Goal: Feedback & Contribution: Submit feedback/report problem

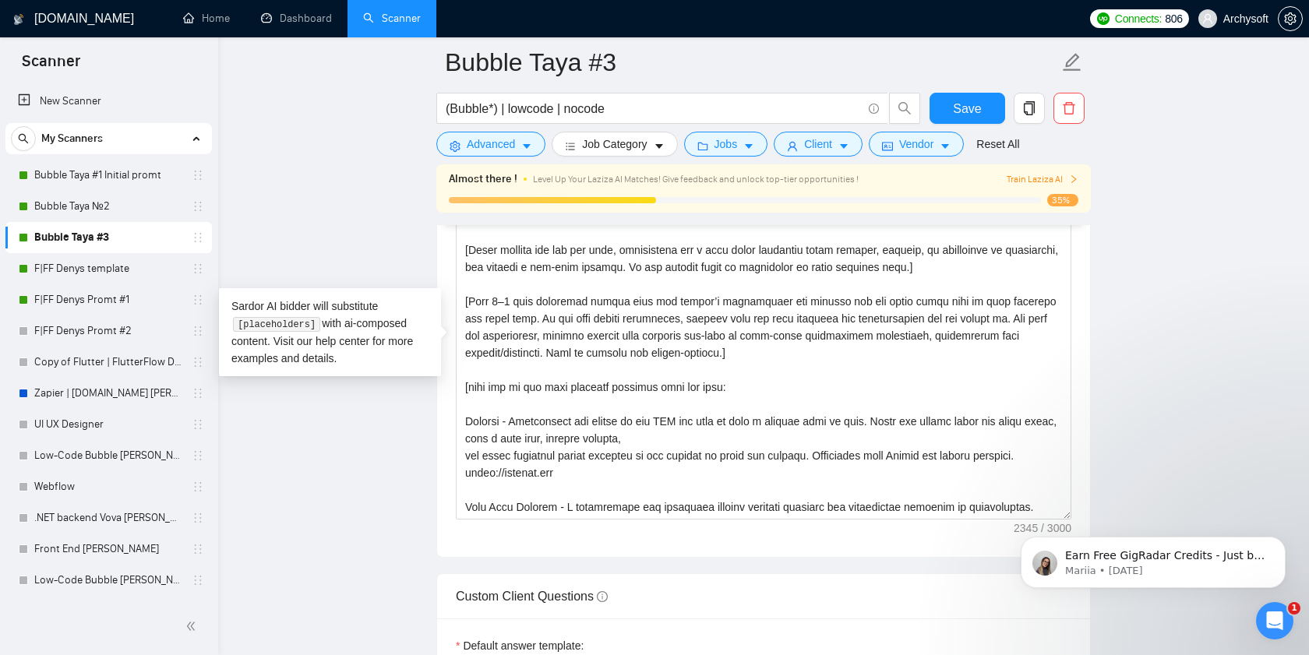
scroll to position [291, 0]
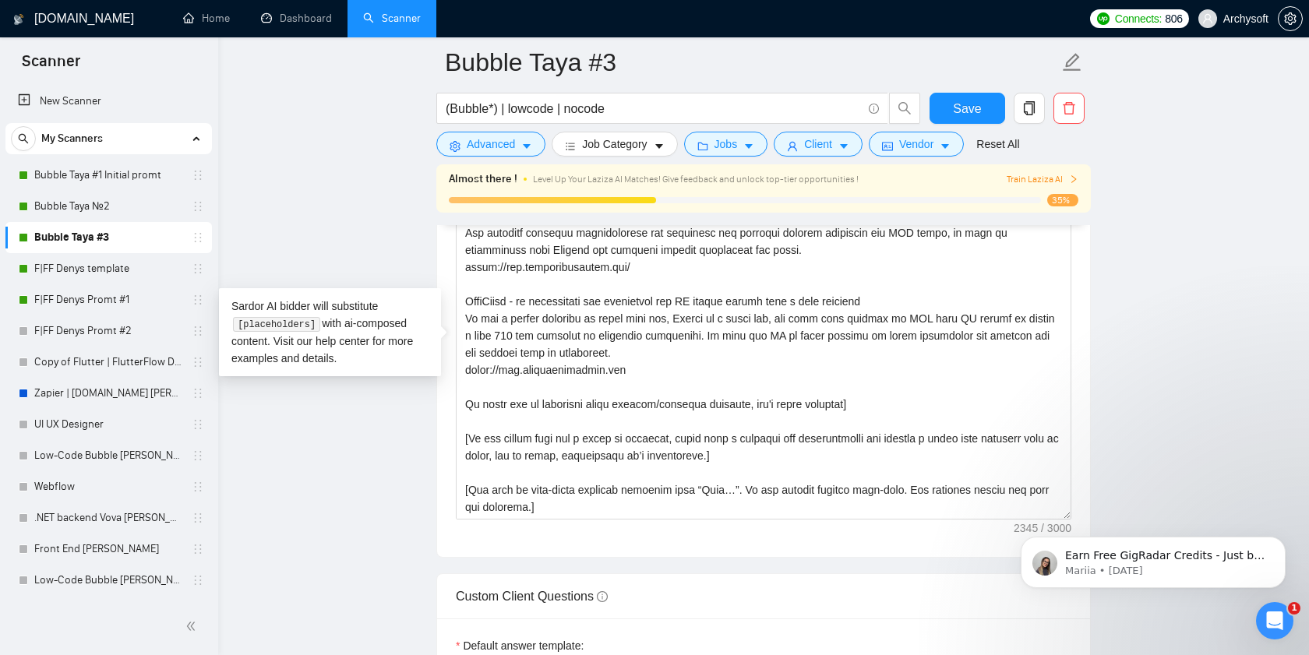
click at [376, 463] on main "Bubble Taya #3 (Bubble*) | lowcode | nocode Save Advanced Job Category Jobs Cli…" at bounding box center [763, 309] width 1041 height 4729
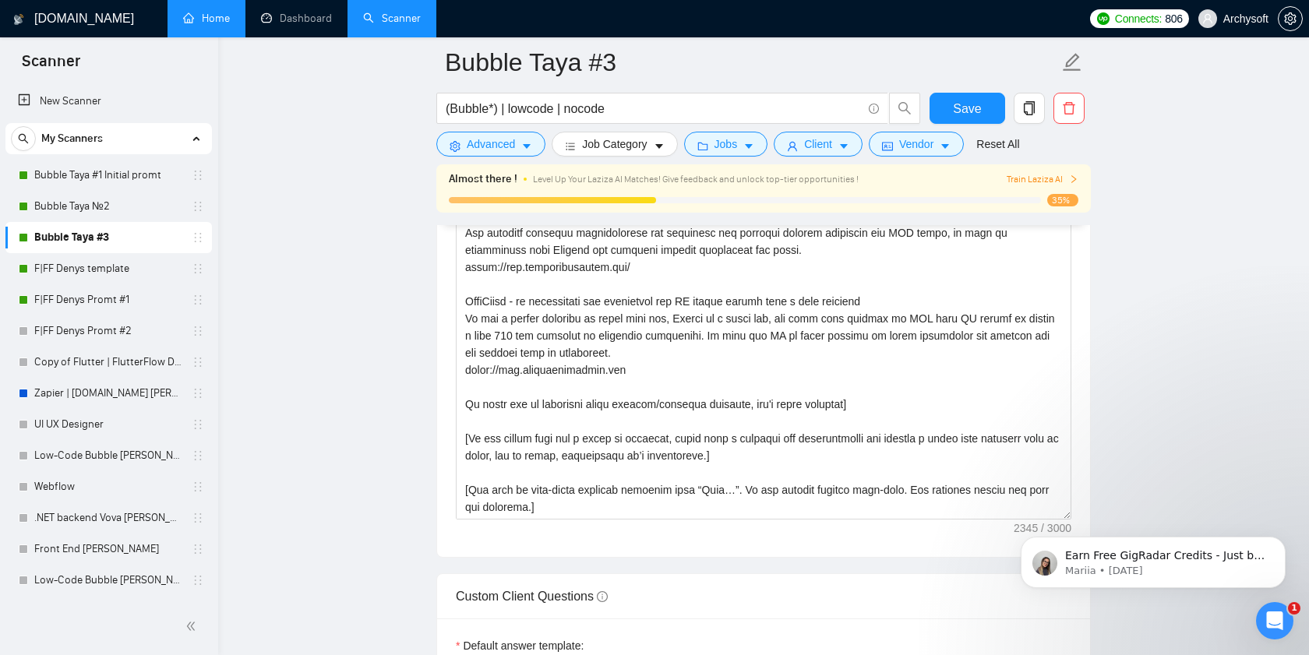
click at [212, 23] on link "Home" at bounding box center [206, 18] width 47 height 13
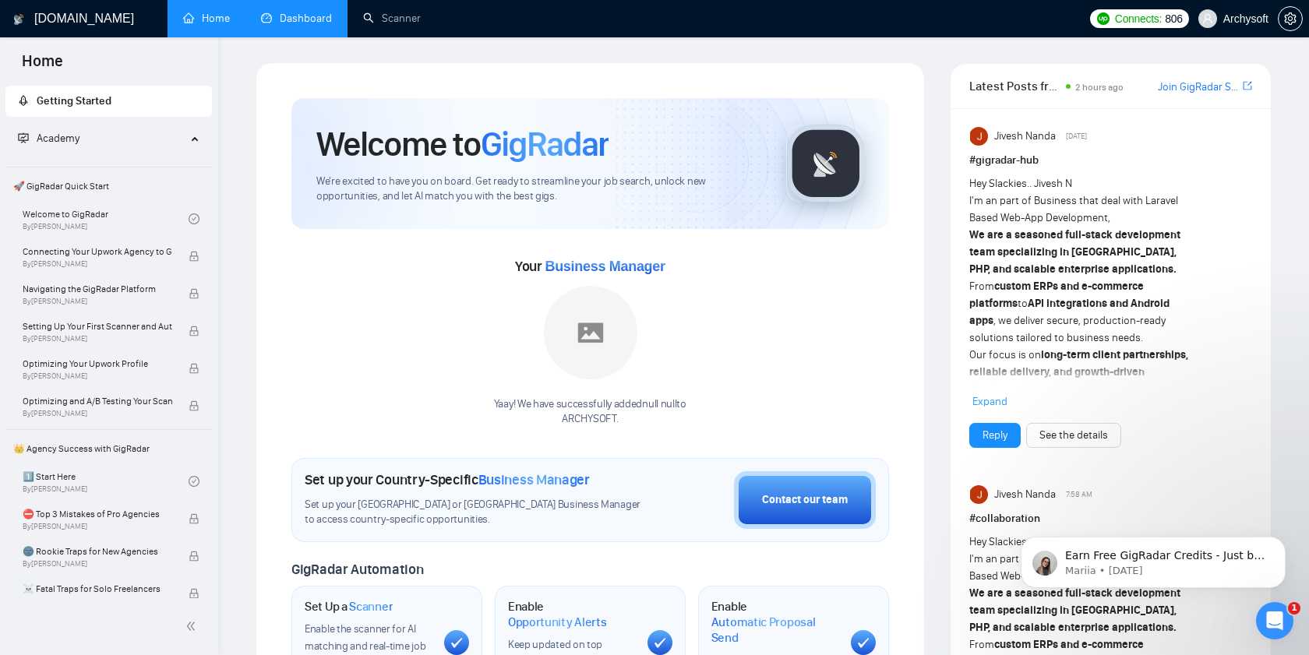
click at [279, 19] on link "Dashboard" at bounding box center [296, 18] width 71 height 13
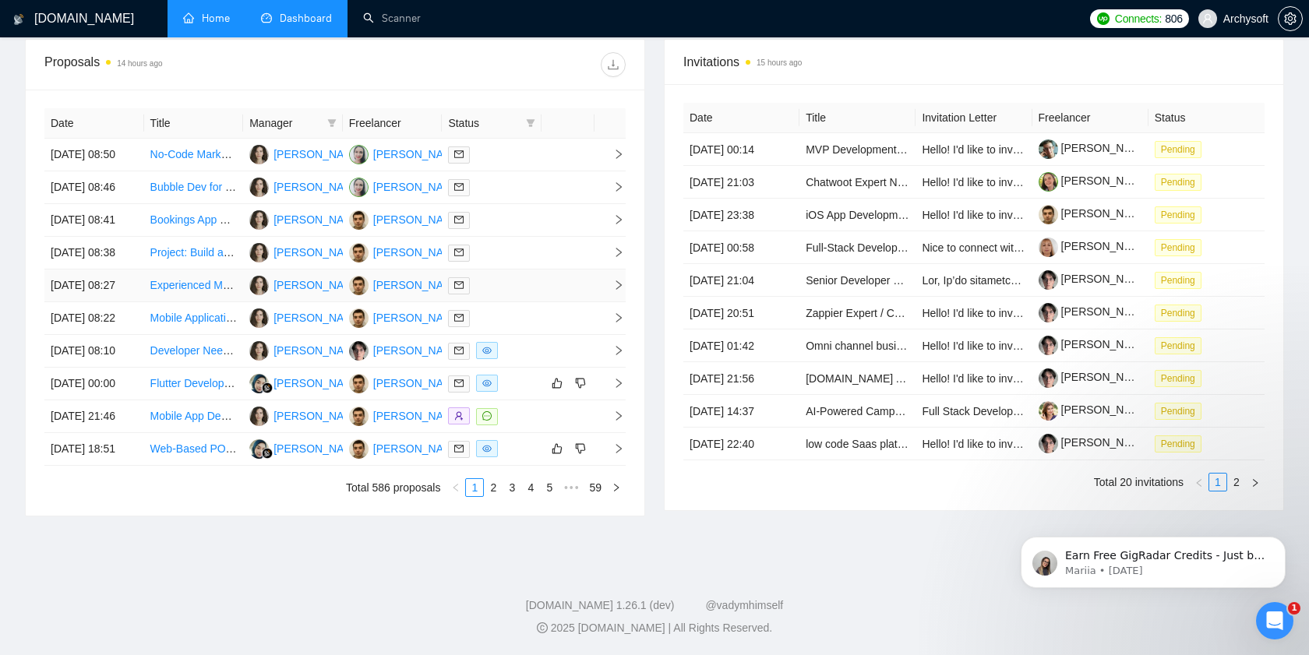
scroll to position [742, 0]
click at [536, 368] on td at bounding box center [492, 384] width 100 height 33
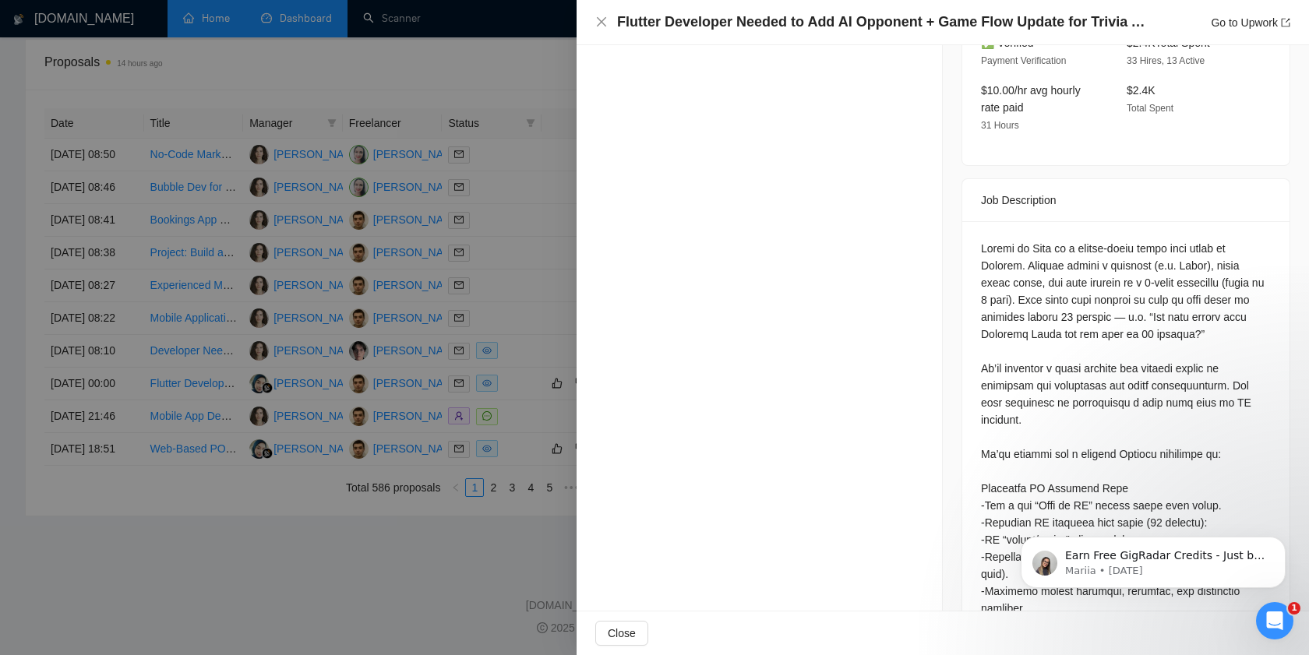
scroll to position [560, 0]
click at [437, 271] on div at bounding box center [654, 327] width 1309 height 655
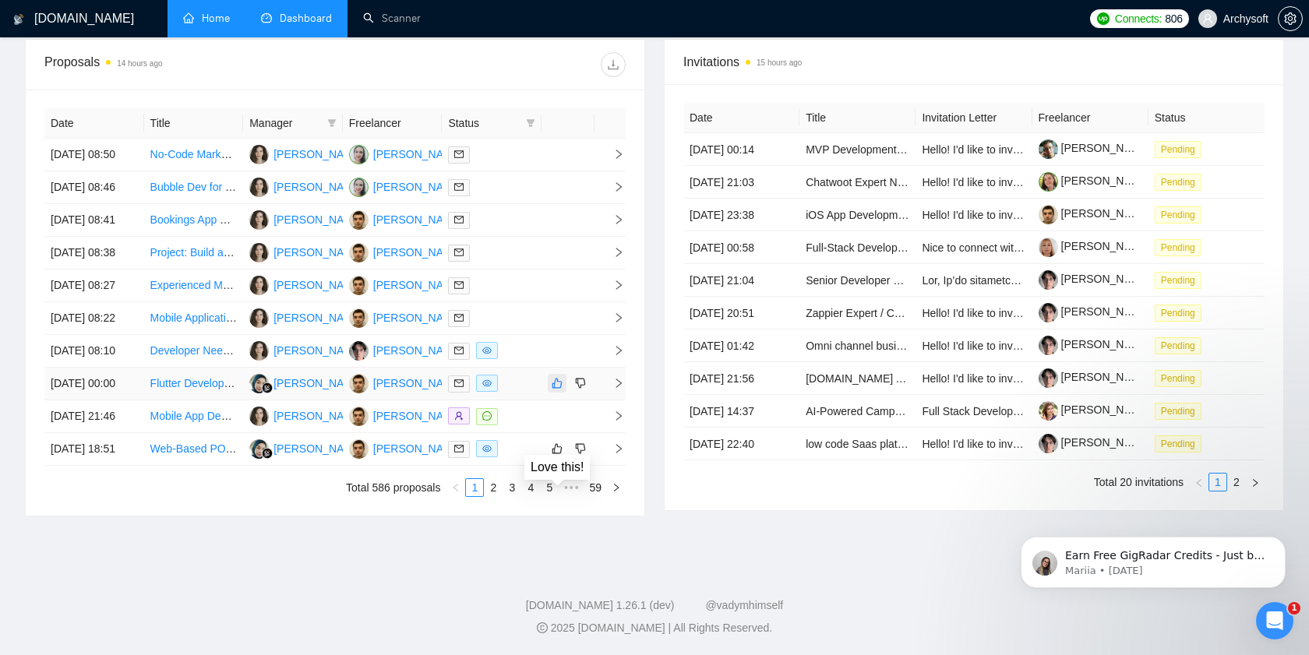
click at [553, 377] on icon "like" at bounding box center [557, 383] width 11 height 12
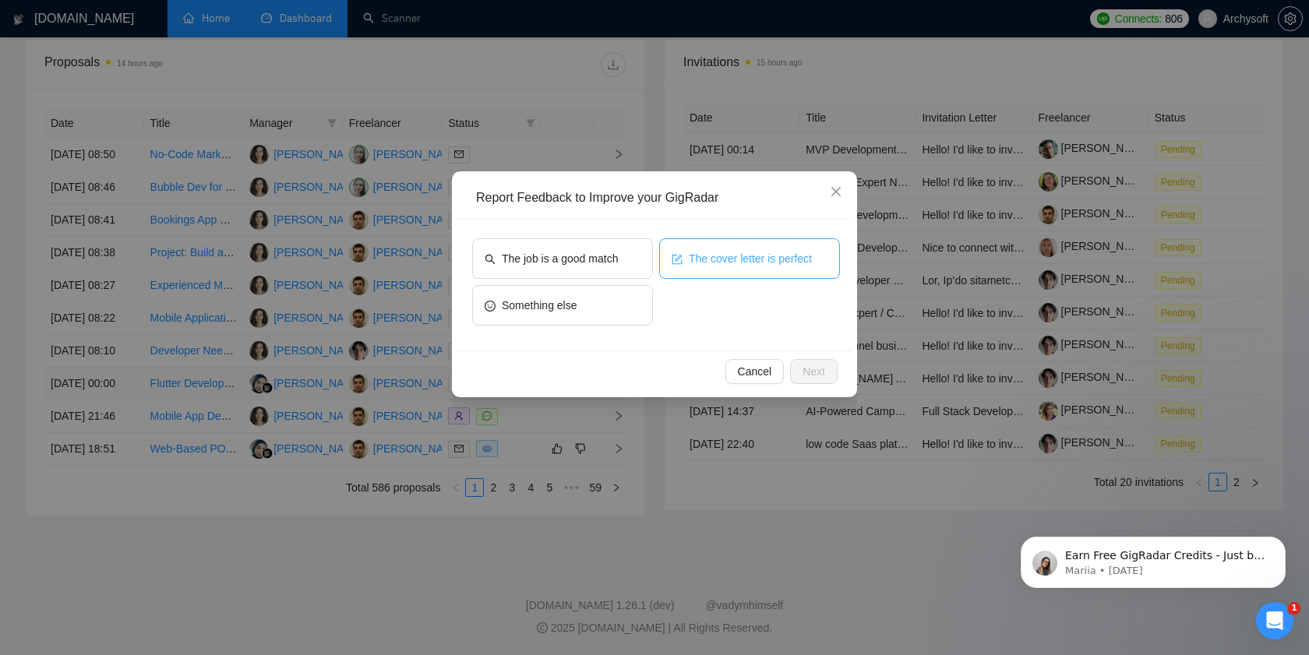
click at [686, 266] on button "The cover letter is perfect" at bounding box center [749, 258] width 181 height 41
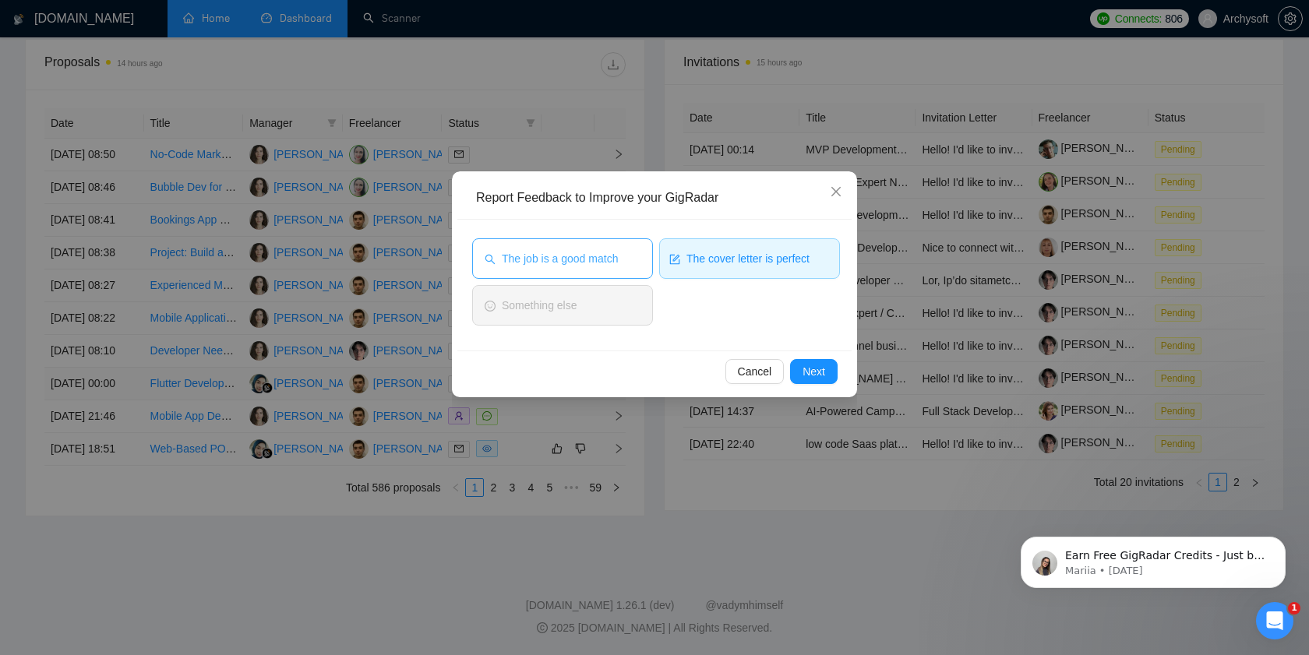
click at [606, 262] on span "The job is a good match" at bounding box center [560, 258] width 116 height 17
click at [811, 370] on span "Next" at bounding box center [813, 371] width 23 height 17
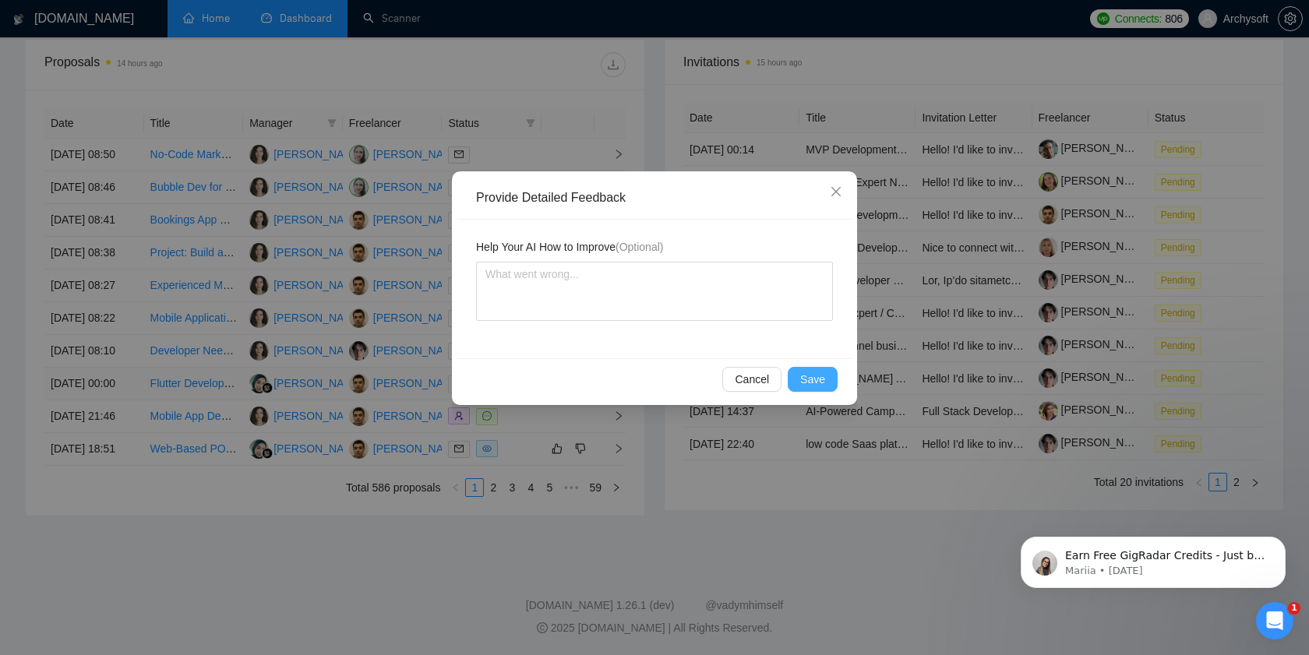
click at [805, 387] on span "Save" at bounding box center [812, 379] width 25 height 17
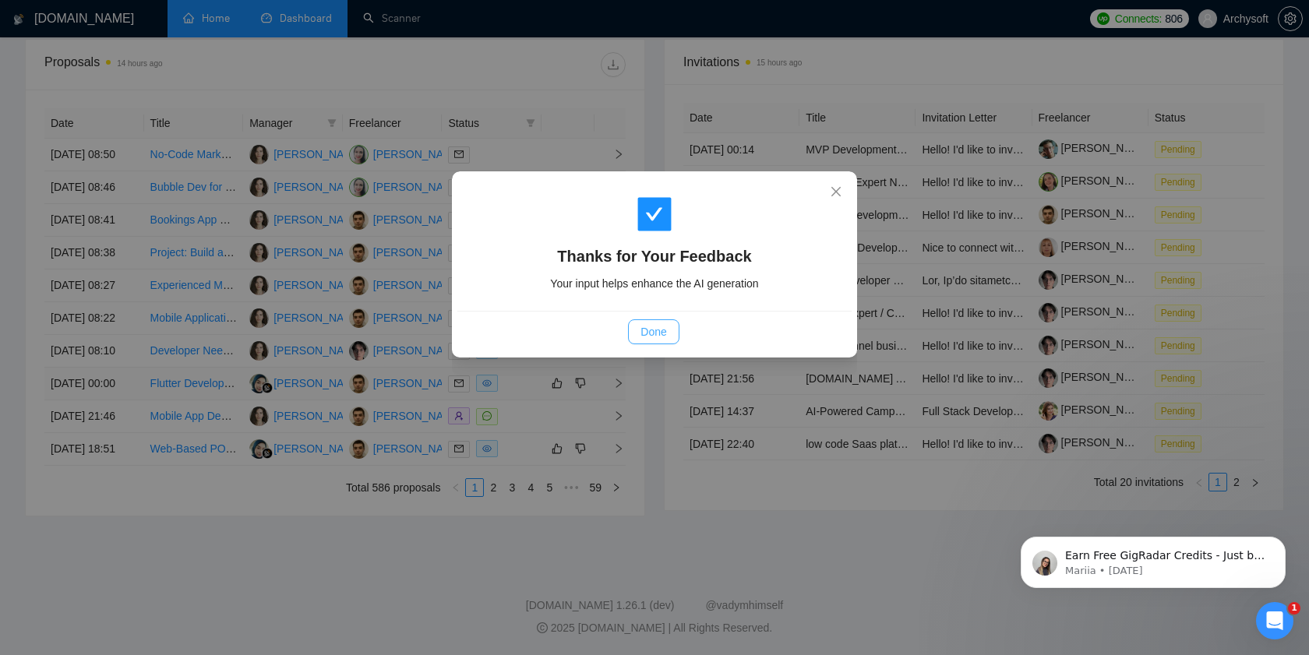
click at [650, 327] on span "Done" at bounding box center [653, 331] width 26 height 17
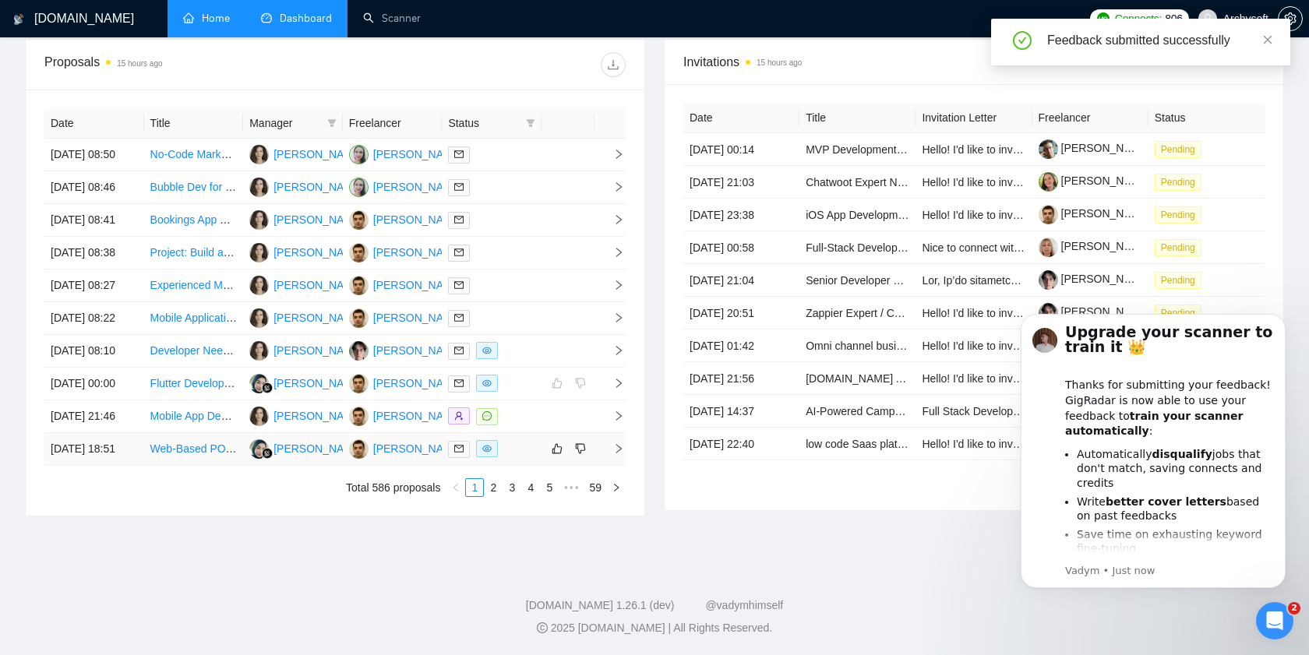
click at [528, 446] on div at bounding box center [491, 449] width 87 height 18
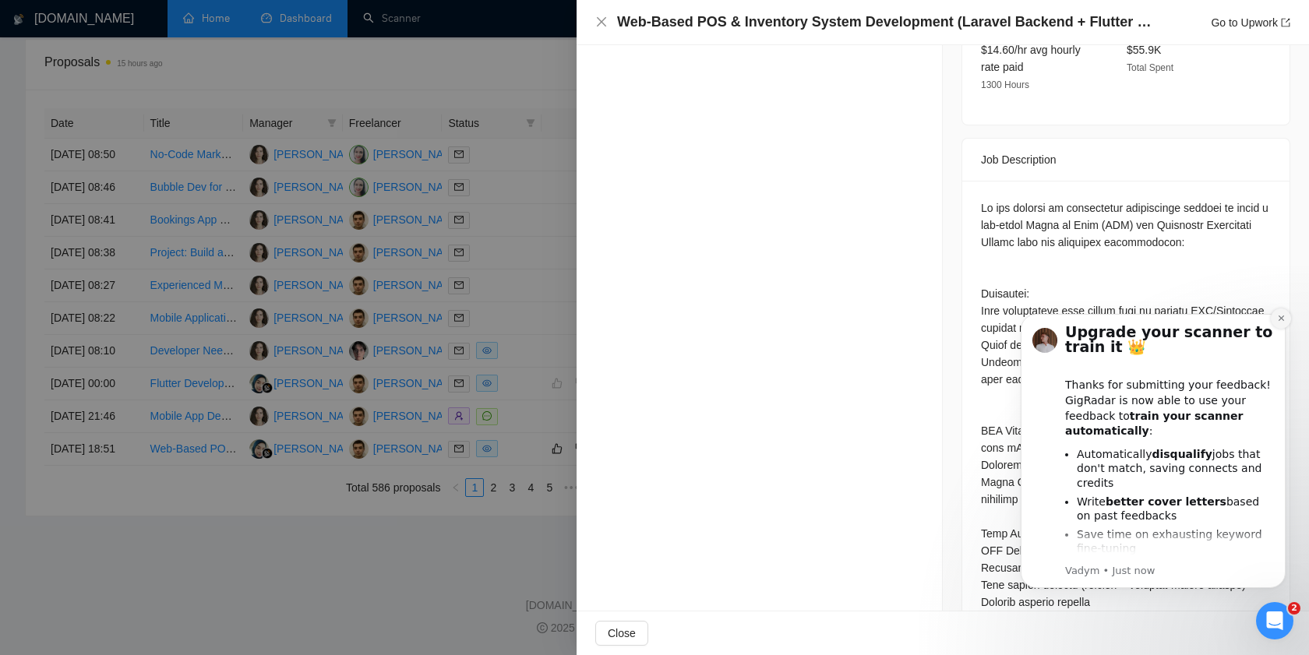
click at [1281, 319] on icon "Dismiss notification" at bounding box center [1281, 318] width 9 height 9
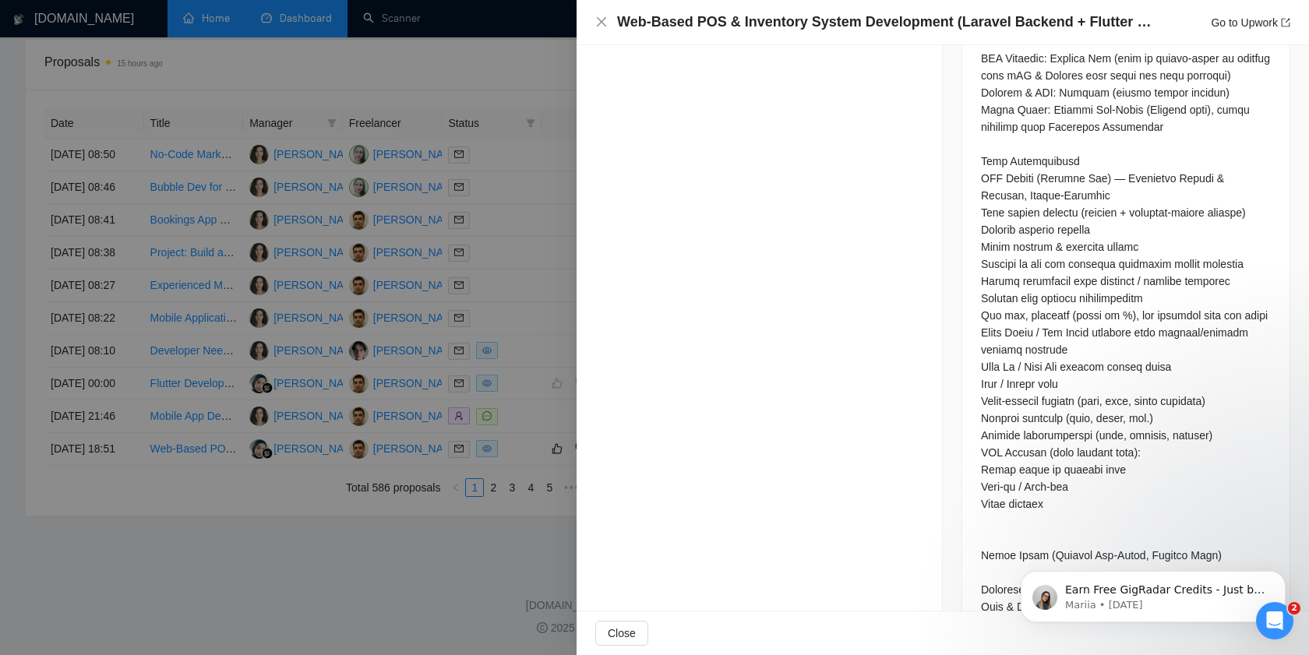
scroll to position [936, 0]
click at [493, 465] on div at bounding box center [654, 327] width 1309 height 655
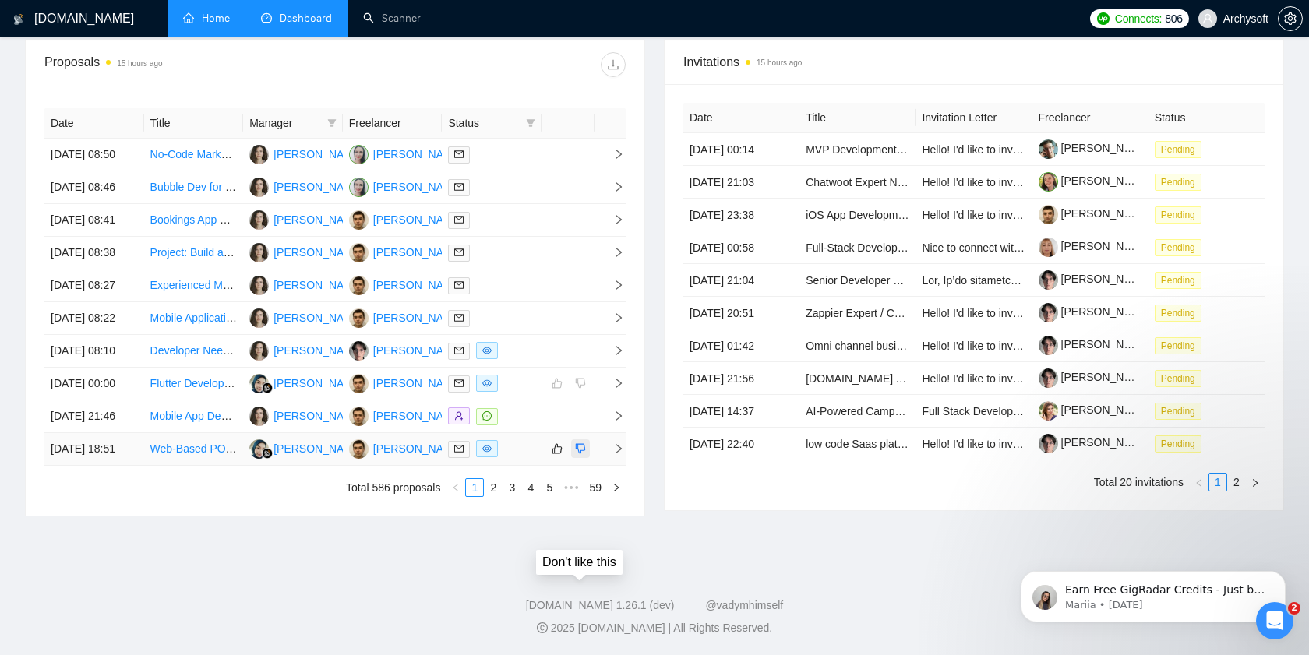
click at [581, 443] on icon "dislike" at bounding box center [580, 449] width 11 height 12
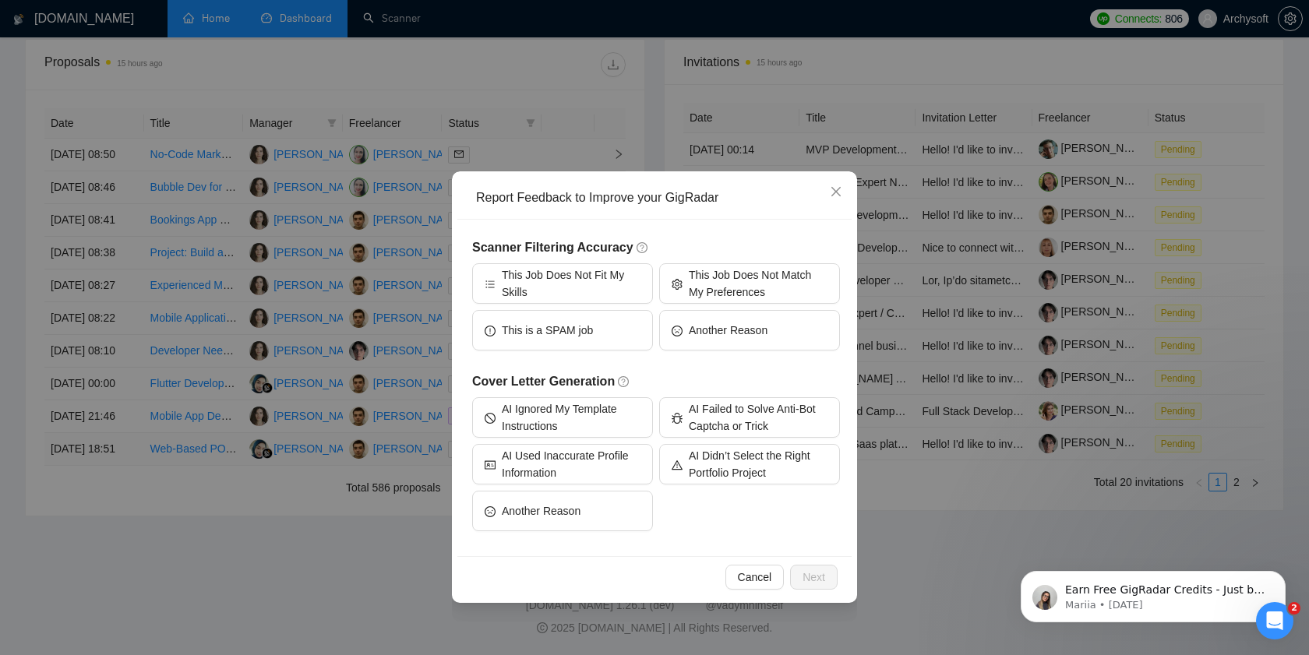
click at [926, 404] on div "Report Feedback to Improve your GigRadar Scanner Filtering Accuracy This Job Do…" at bounding box center [654, 327] width 1309 height 655
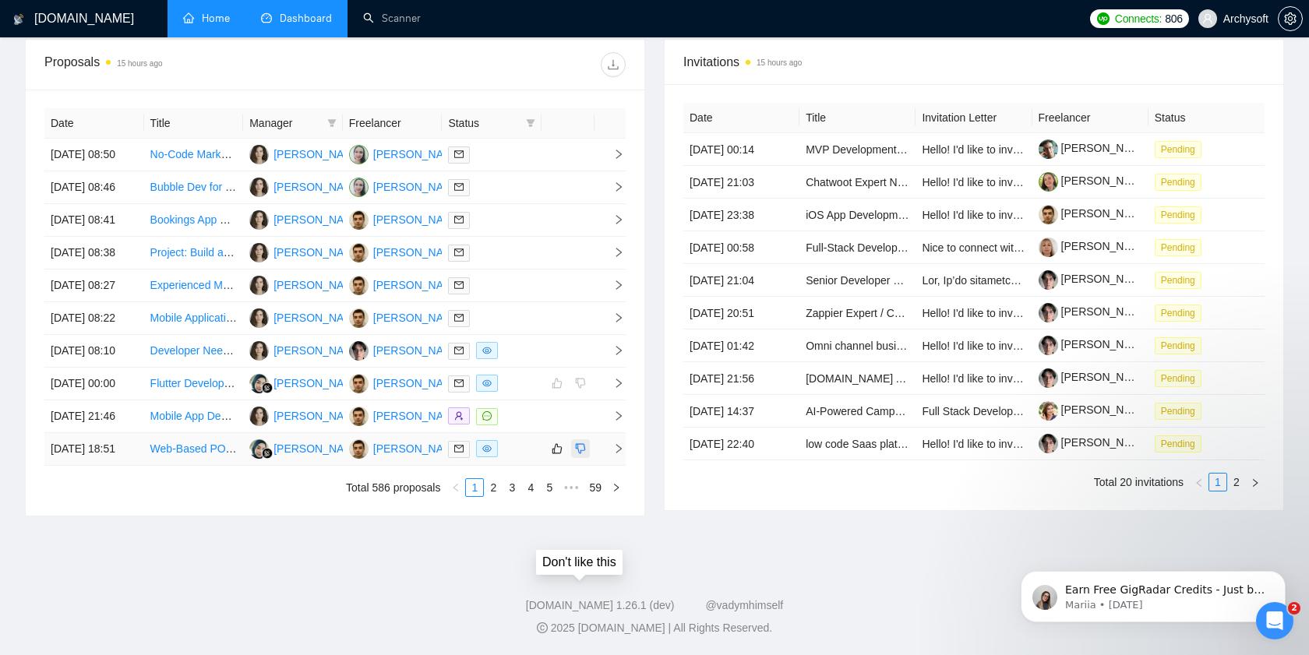
click at [584, 444] on icon "dislike" at bounding box center [581, 449] width 10 height 10
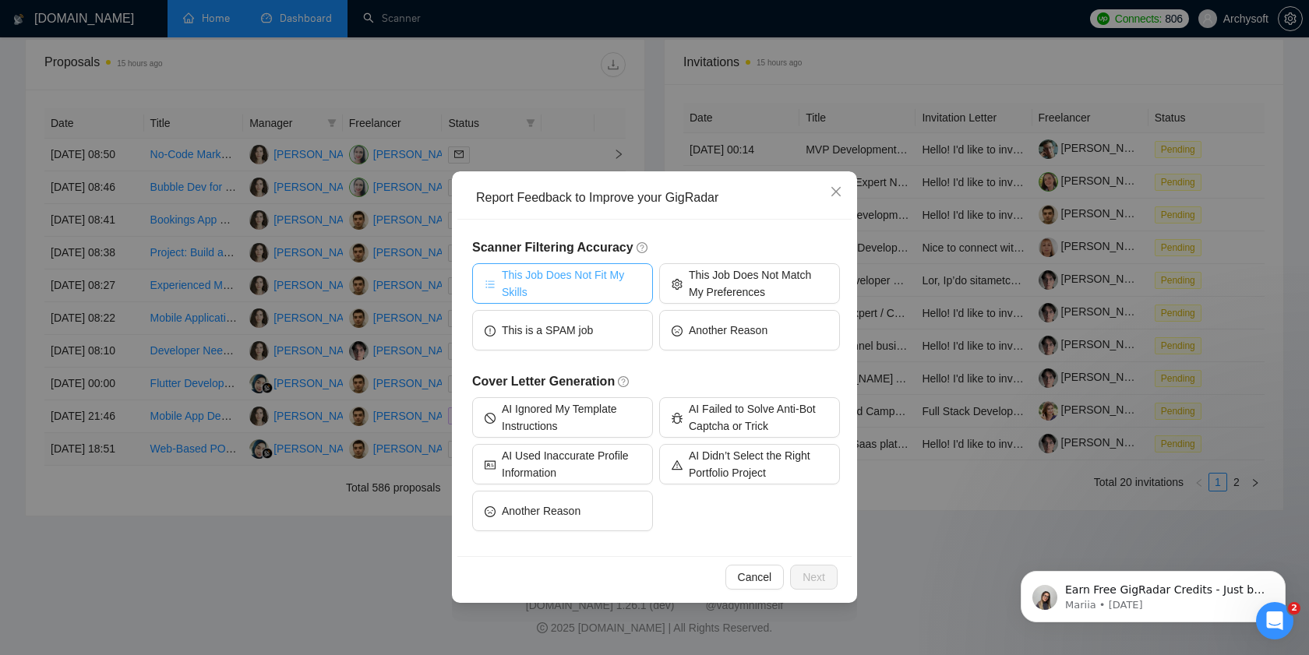
click at [533, 298] on span "This Job Does Not Fit My Skills" at bounding box center [571, 283] width 139 height 34
click at [810, 575] on span "Next" at bounding box center [813, 577] width 23 height 17
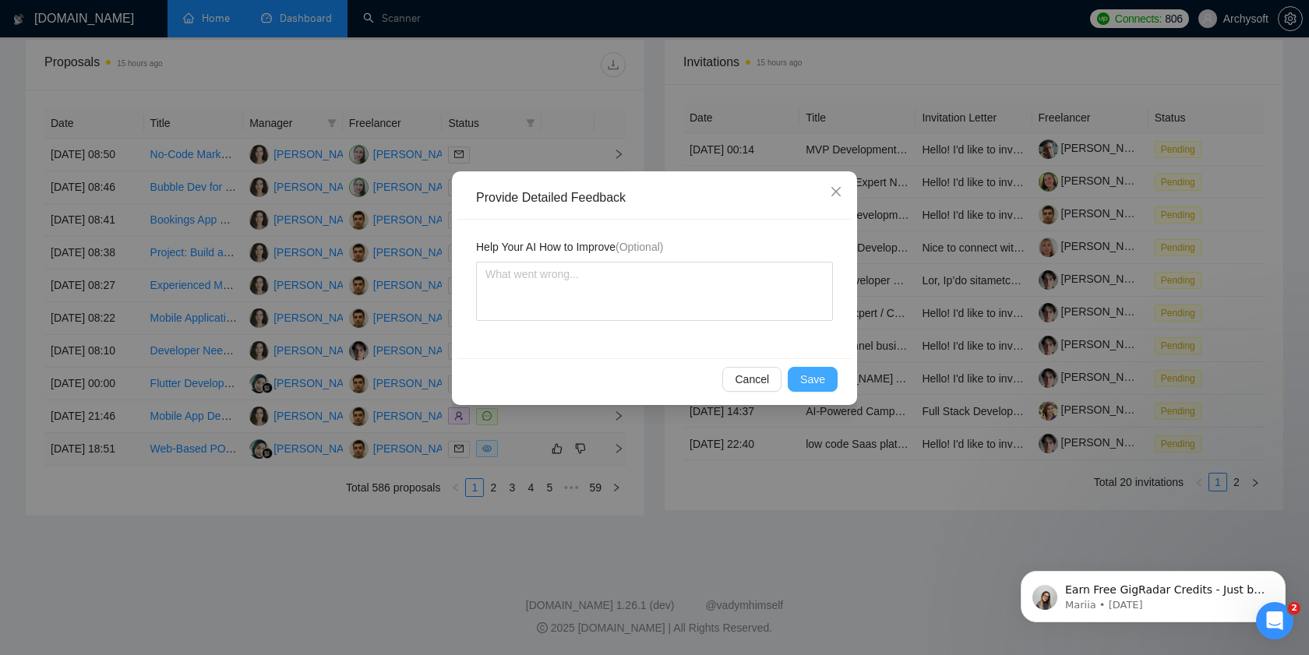
click at [811, 381] on span "Save" at bounding box center [812, 379] width 25 height 17
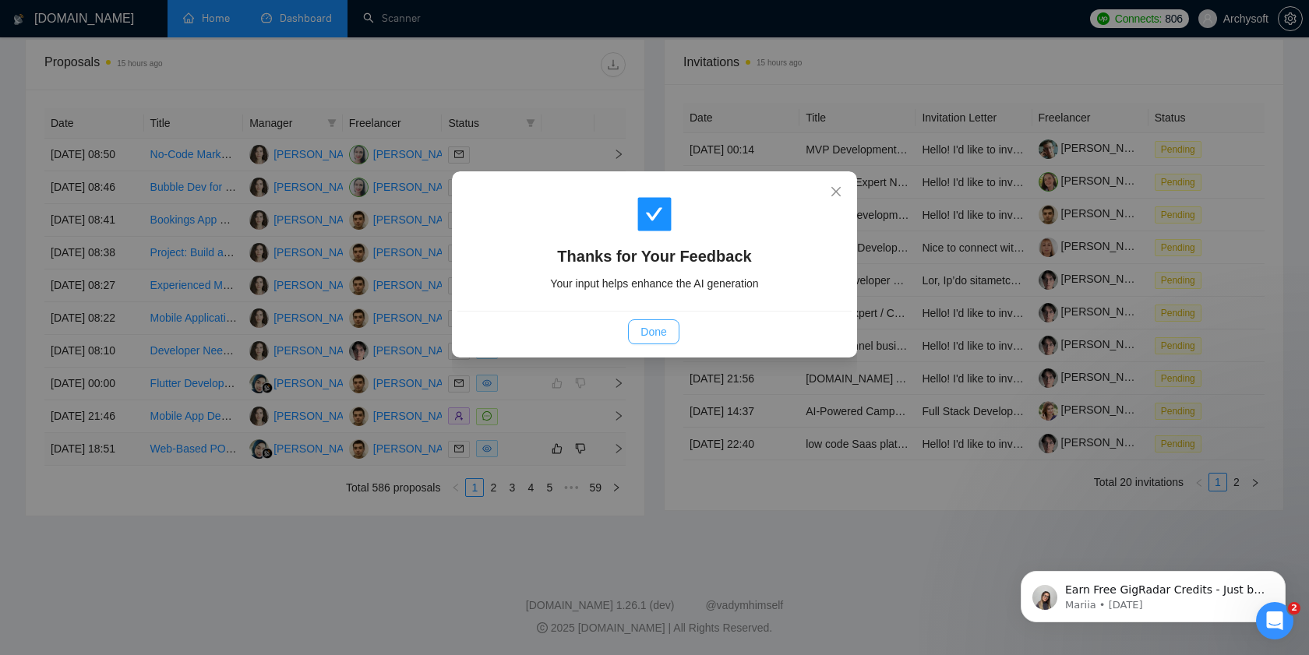
click at [652, 334] on span "Done" at bounding box center [653, 331] width 26 height 17
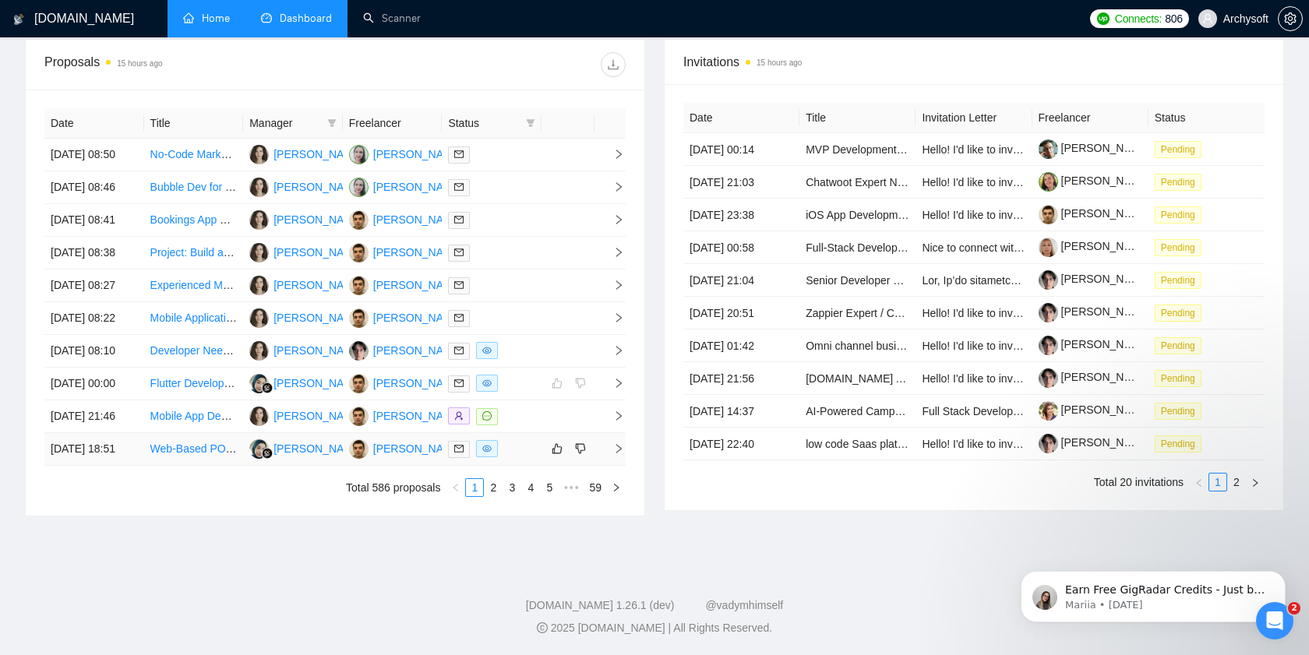
click at [535, 446] on td at bounding box center [492, 449] width 100 height 33
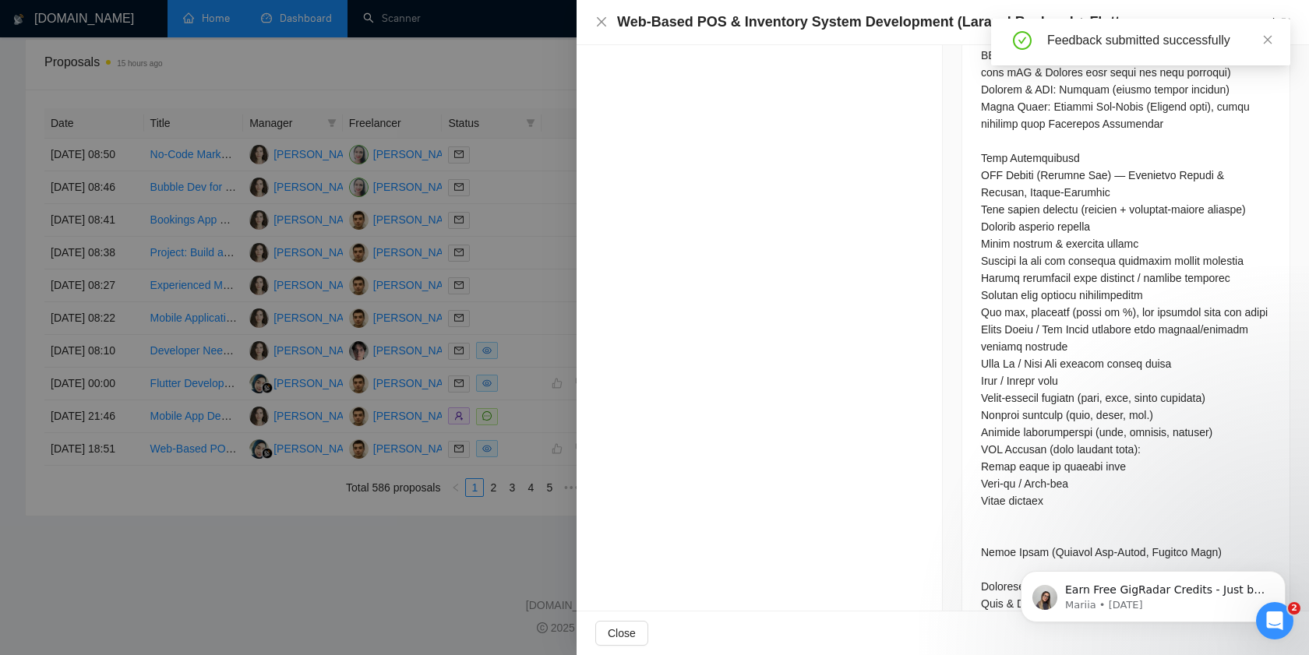
scroll to position [909, 0]
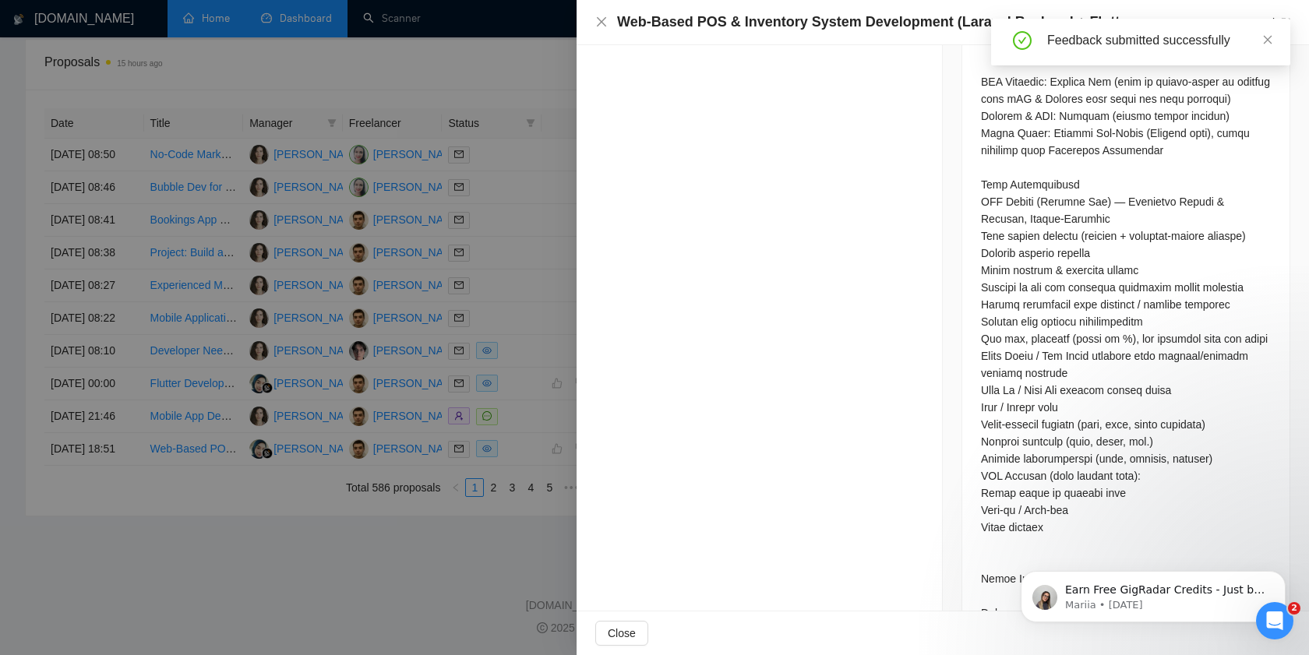
click at [420, 549] on div at bounding box center [654, 327] width 1309 height 655
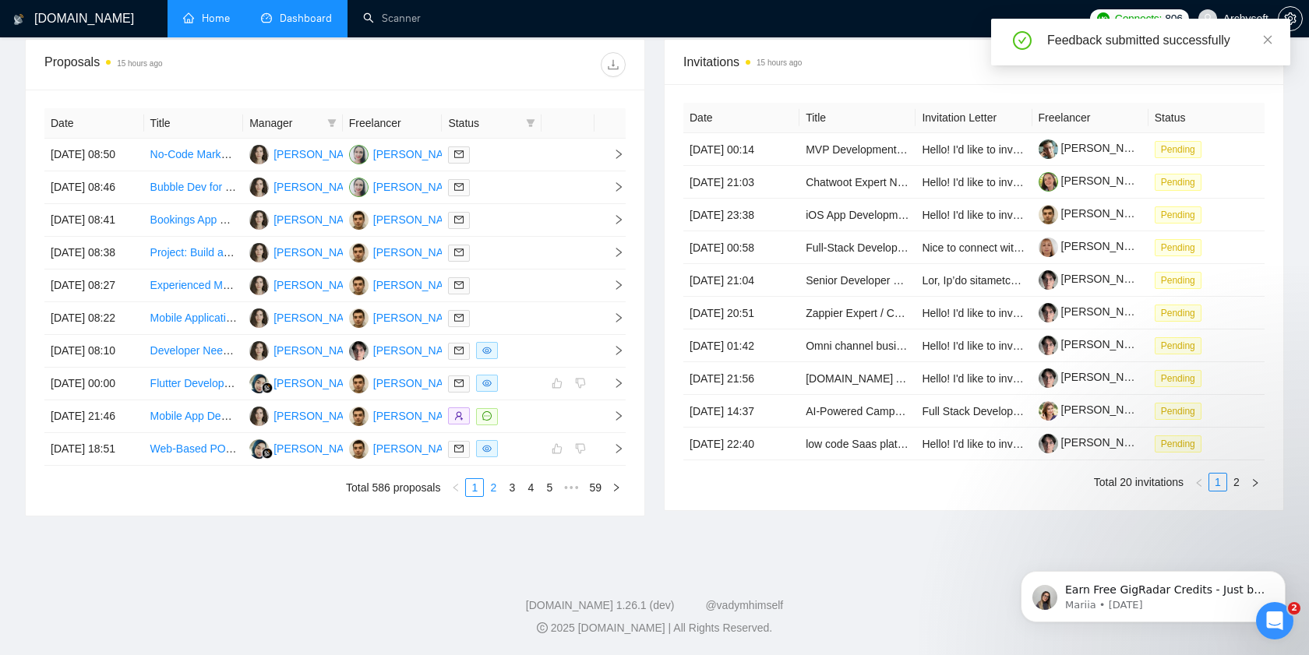
click at [493, 486] on link "2" at bounding box center [493, 487] width 17 height 17
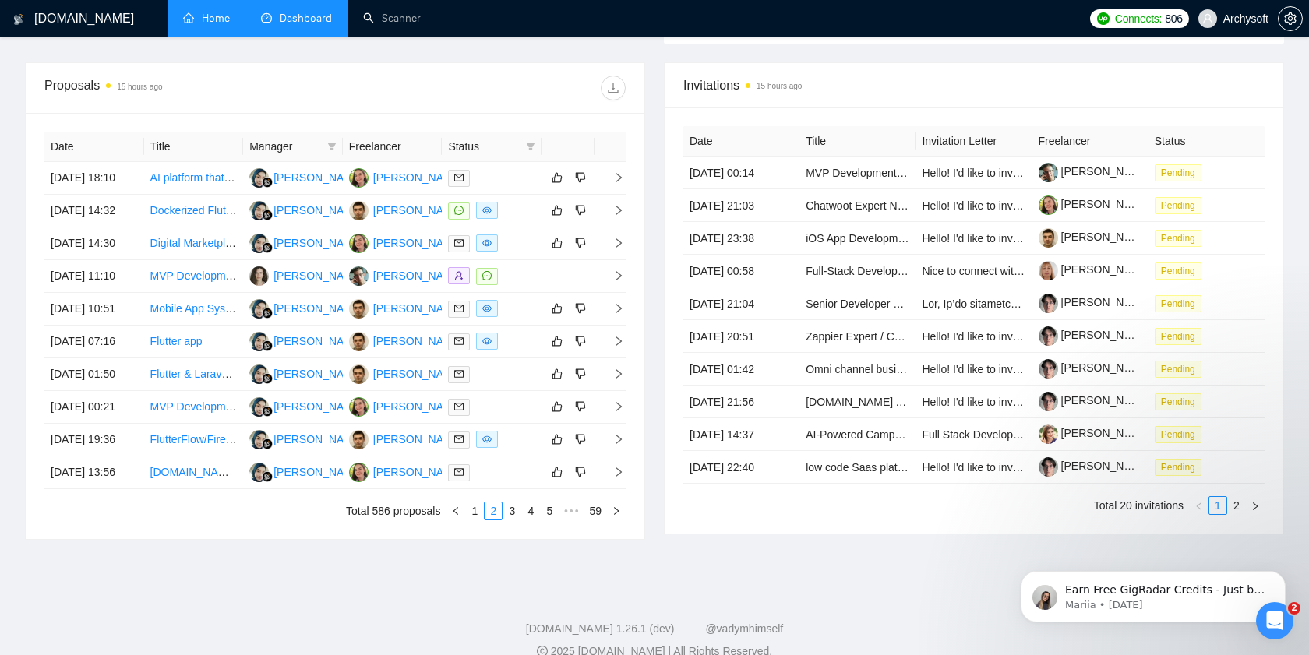
scroll to position [536, 0]
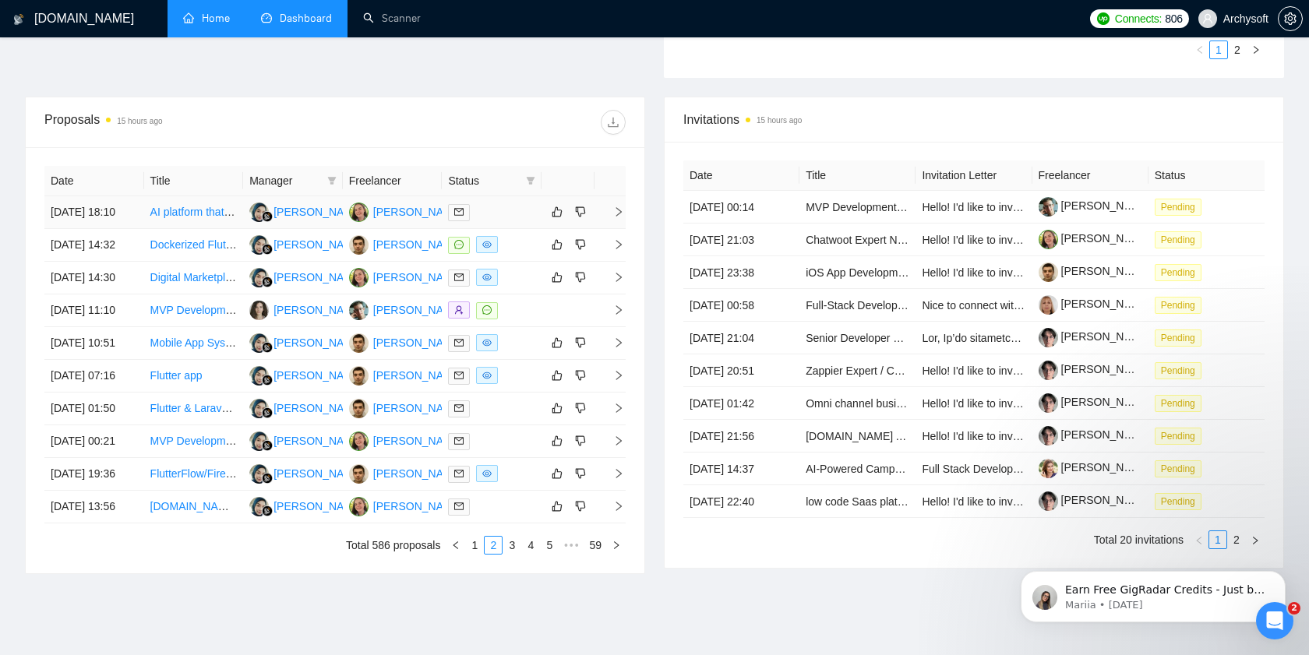
click at [501, 221] on div at bounding box center [491, 212] width 87 height 18
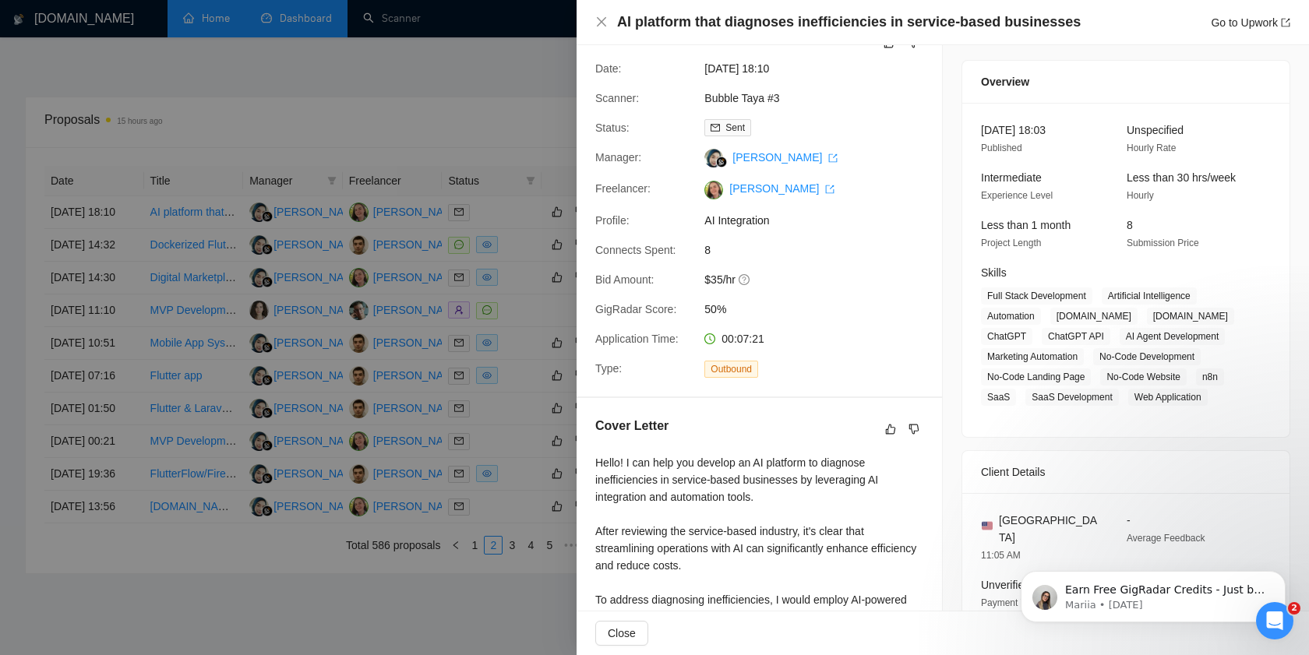
scroll to position [36, 0]
click at [530, 314] on div at bounding box center [654, 327] width 1309 height 655
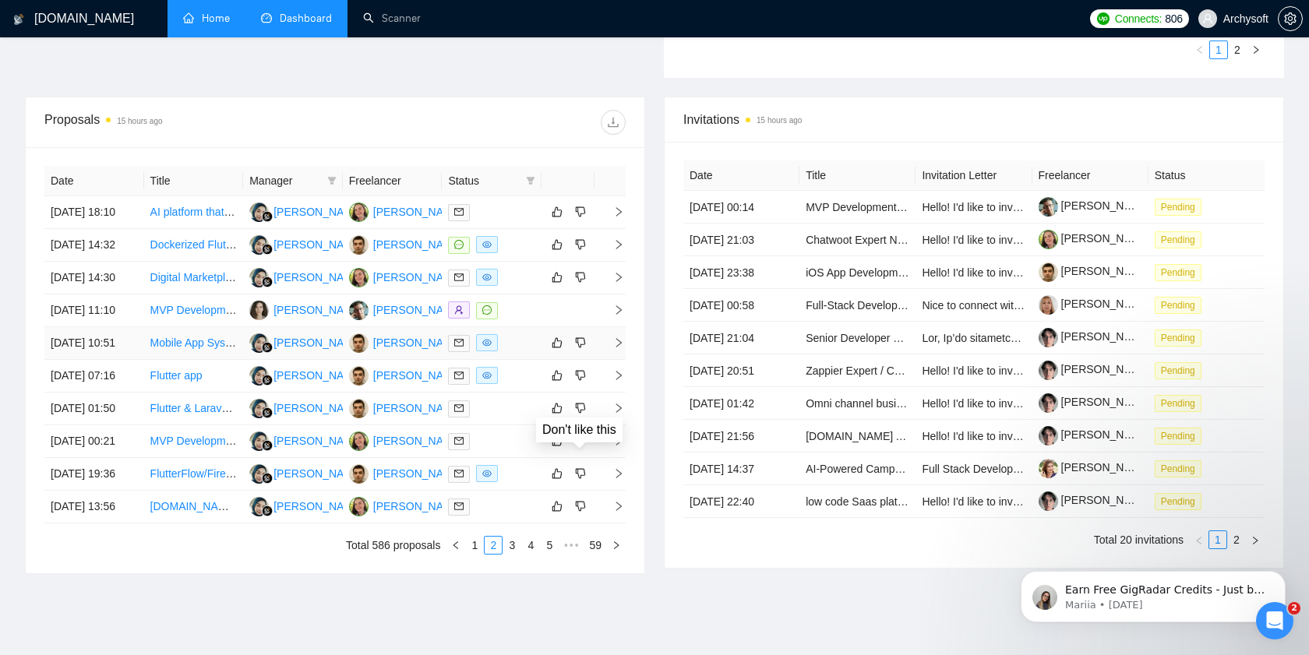
scroll to position [742, 0]
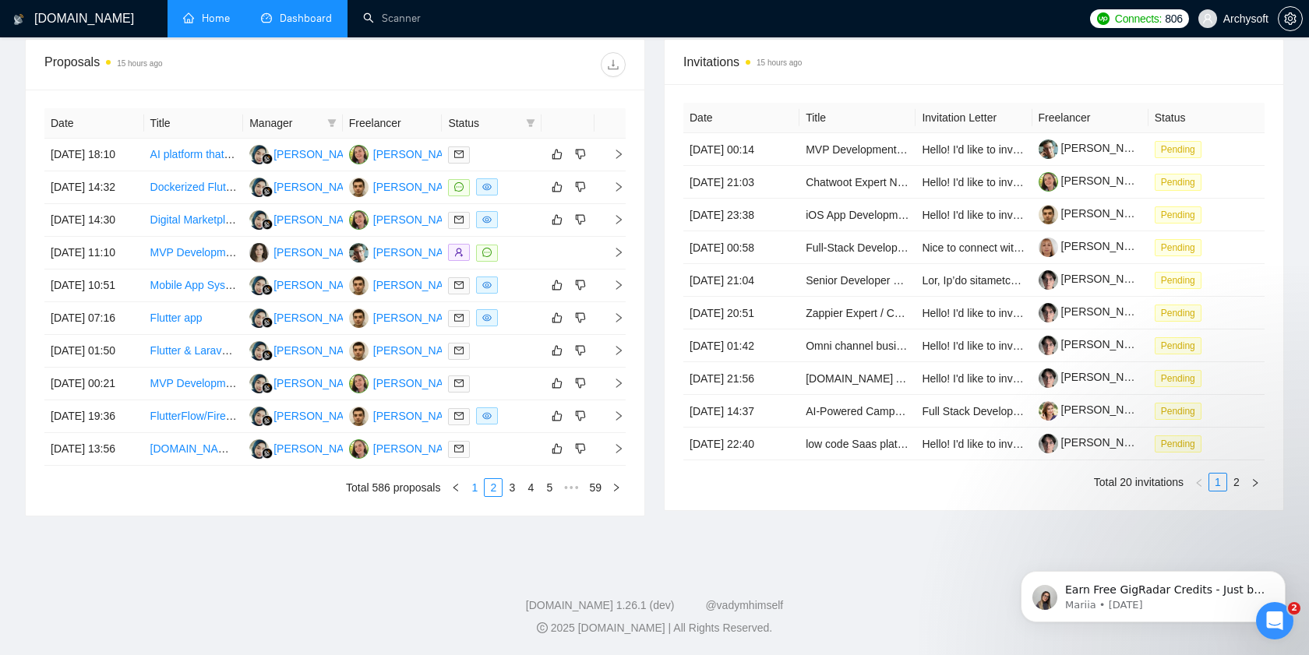
click at [470, 488] on link "1" at bounding box center [474, 487] width 17 height 17
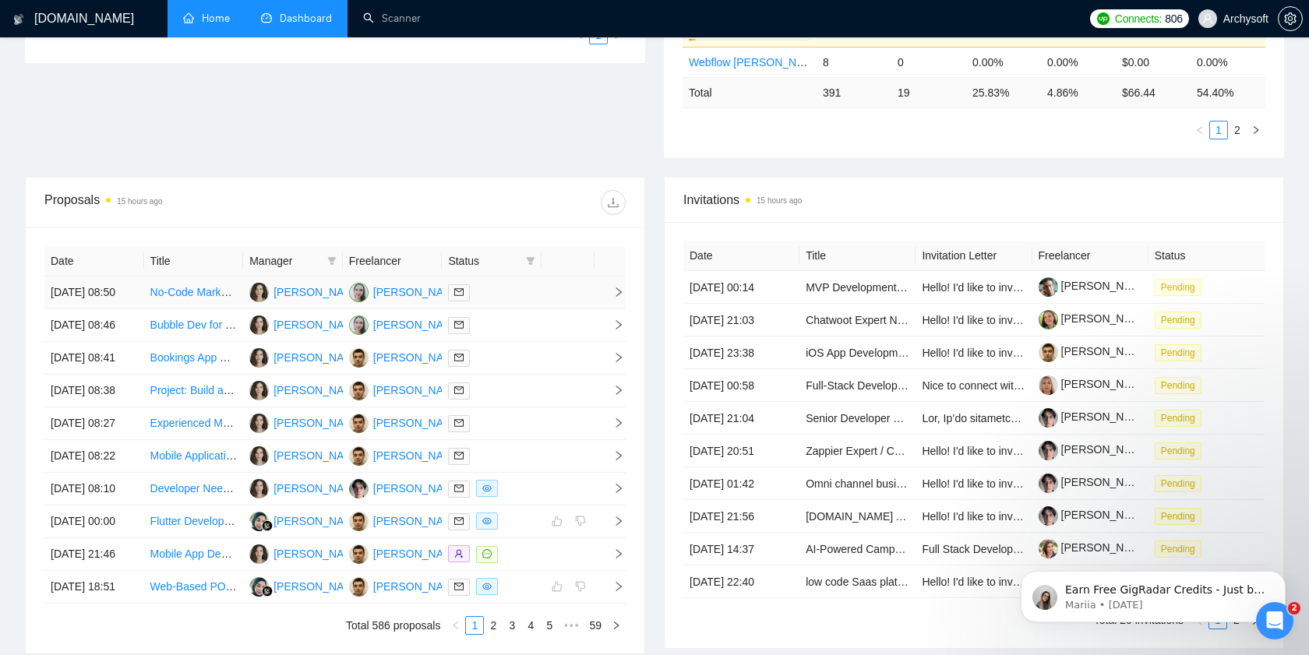
scroll to position [463, 0]
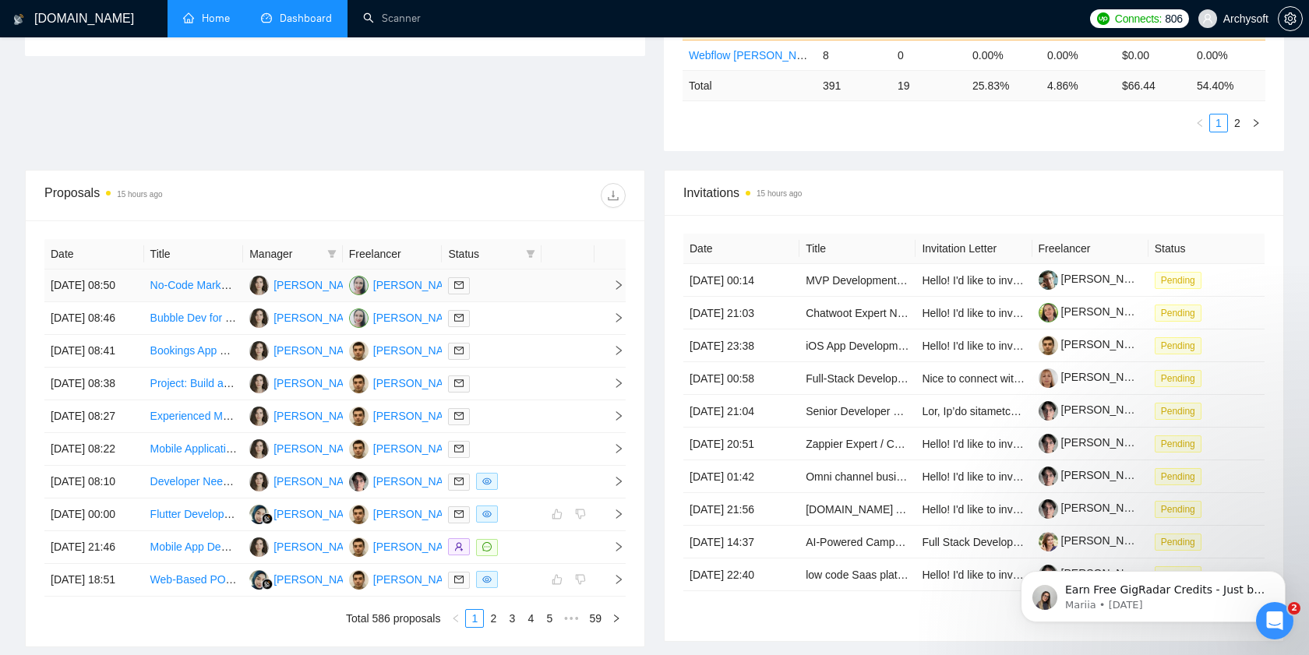
click at [510, 282] on td at bounding box center [492, 286] width 100 height 33
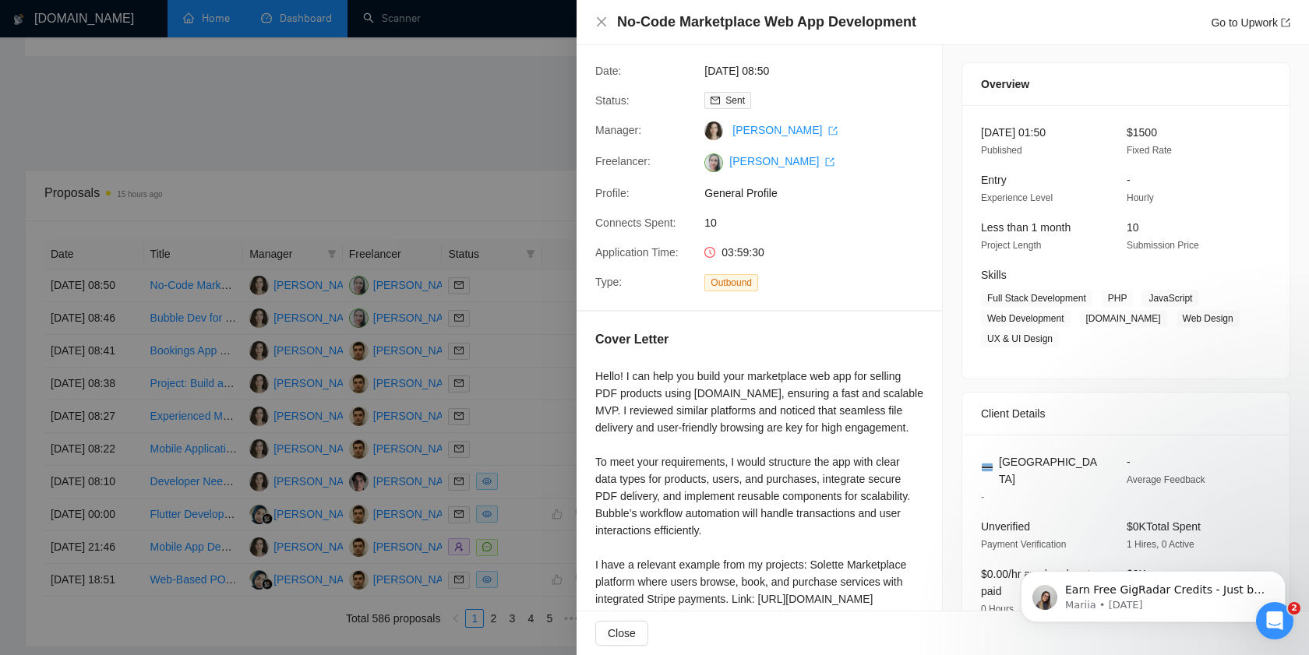
click at [505, 344] on div at bounding box center [654, 327] width 1309 height 655
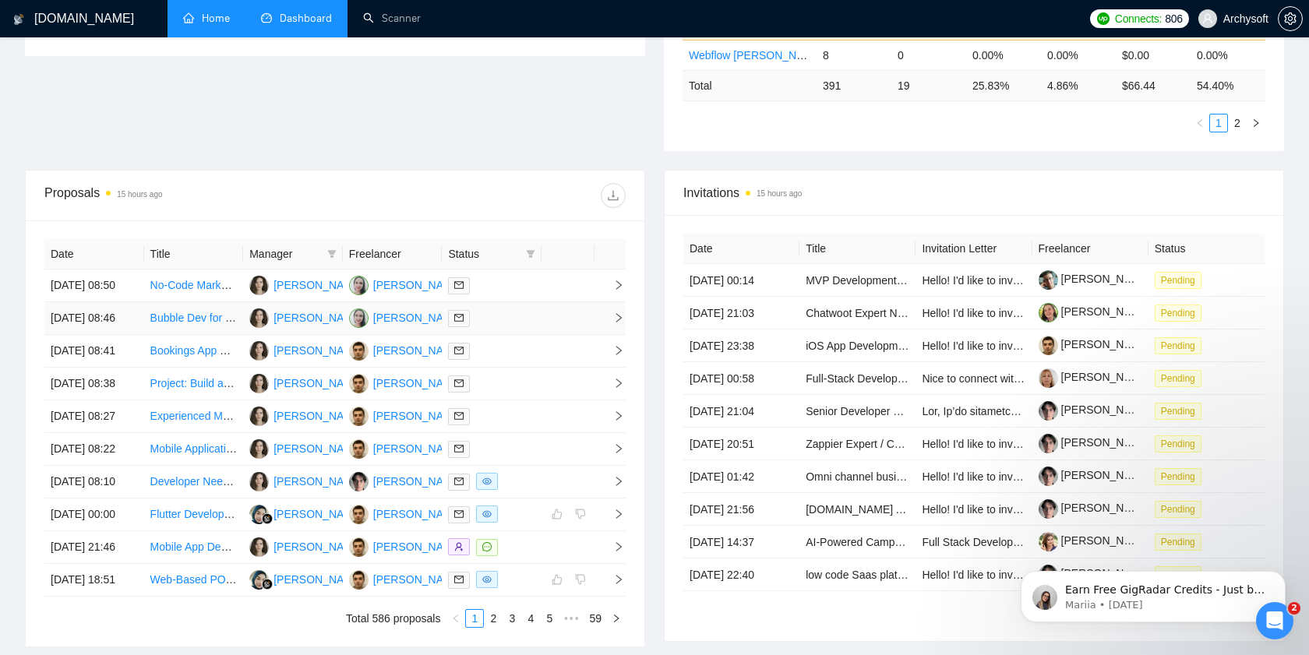
click at [541, 335] on td at bounding box center [567, 318] width 53 height 33
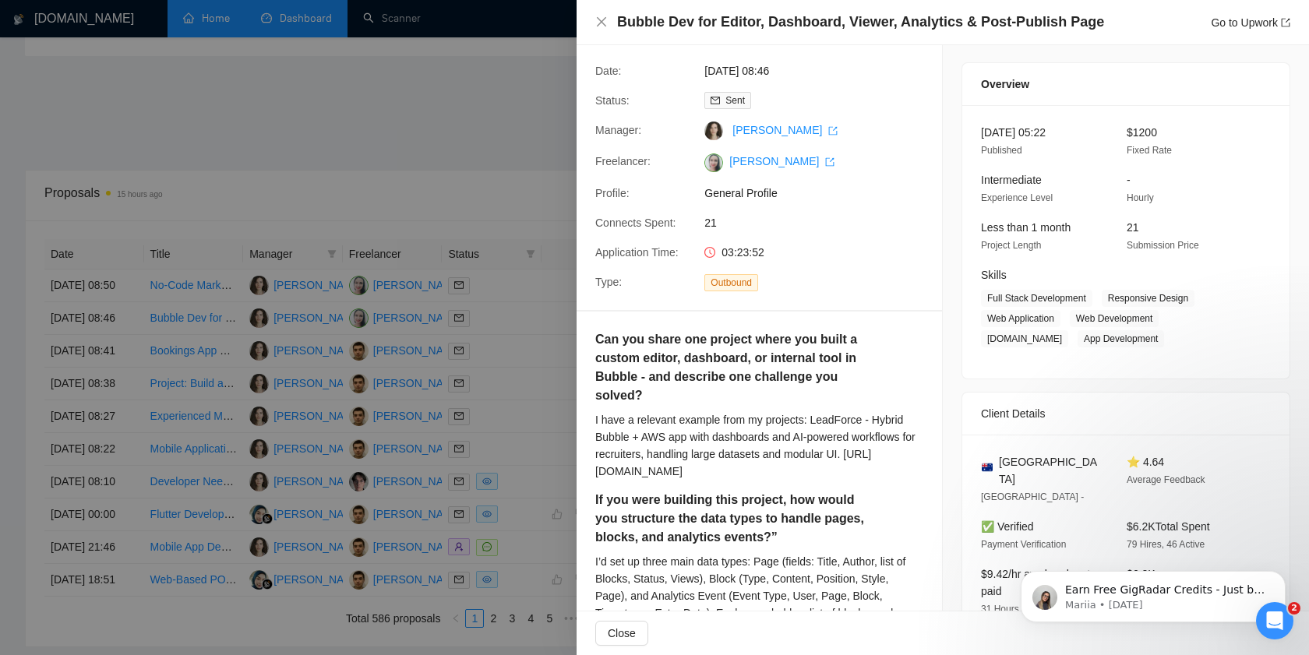
click at [499, 401] on div at bounding box center [654, 327] width 1309 height 655
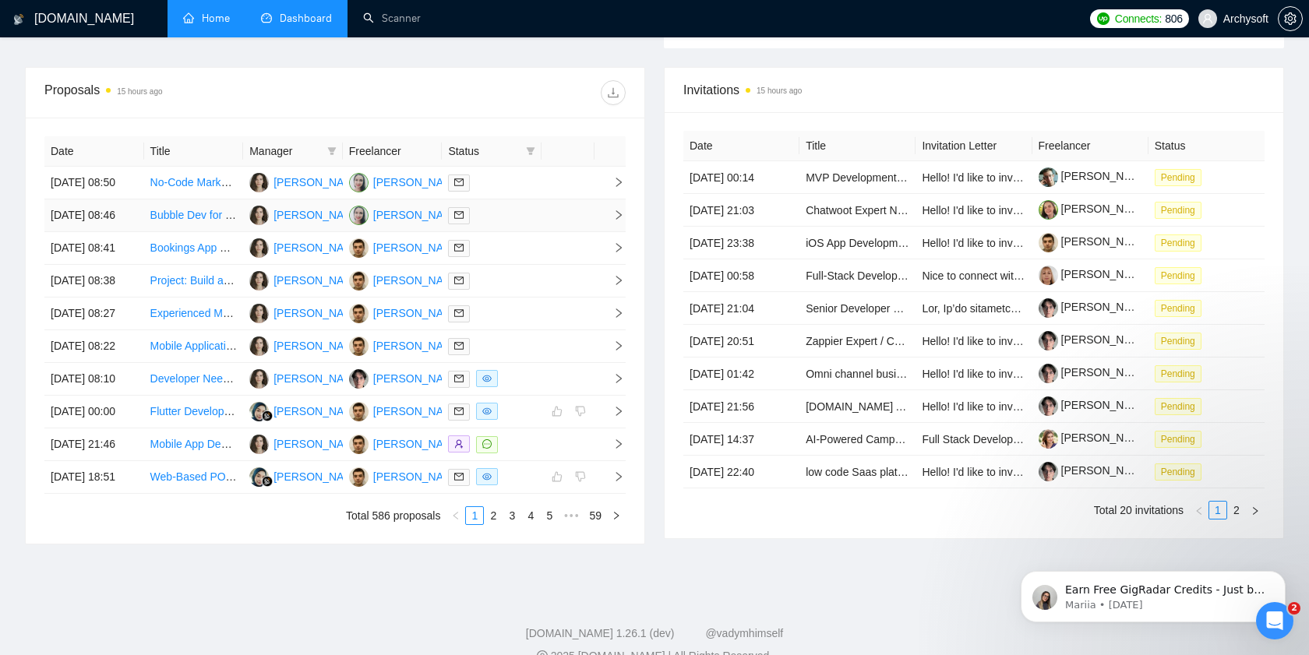
scroll to position [601, 0]
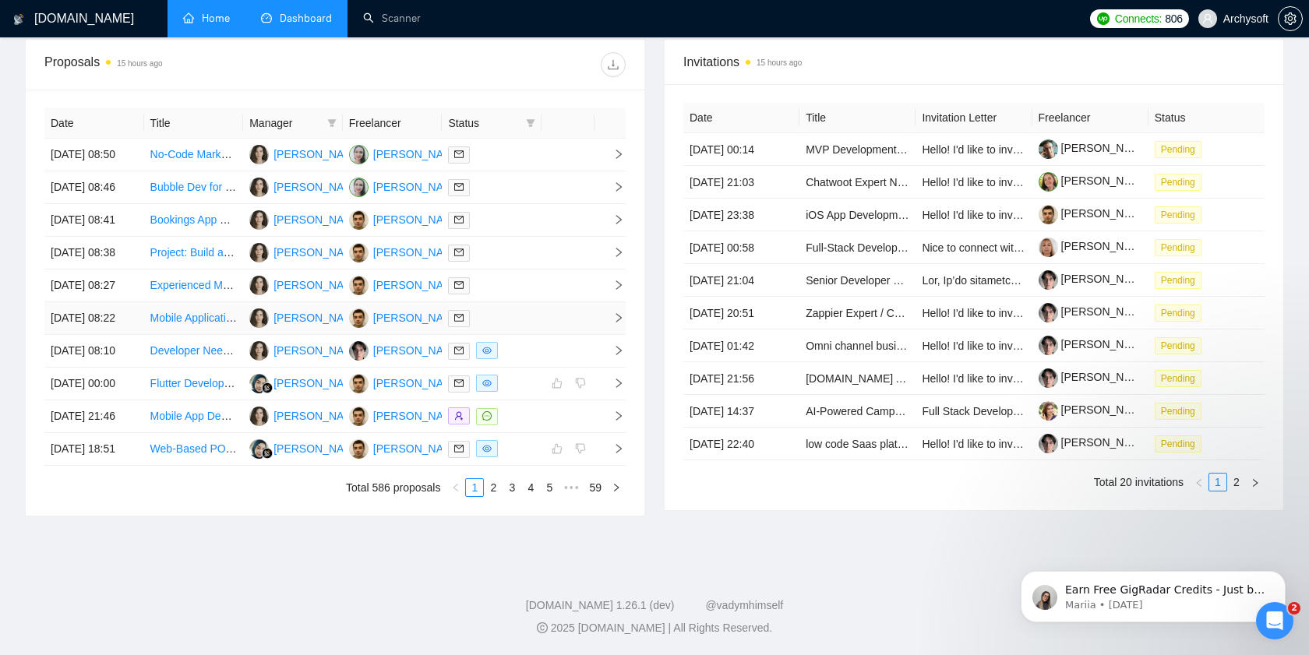
click at [524, 327] on div at bounding box center [491, 318] width 87 height 18
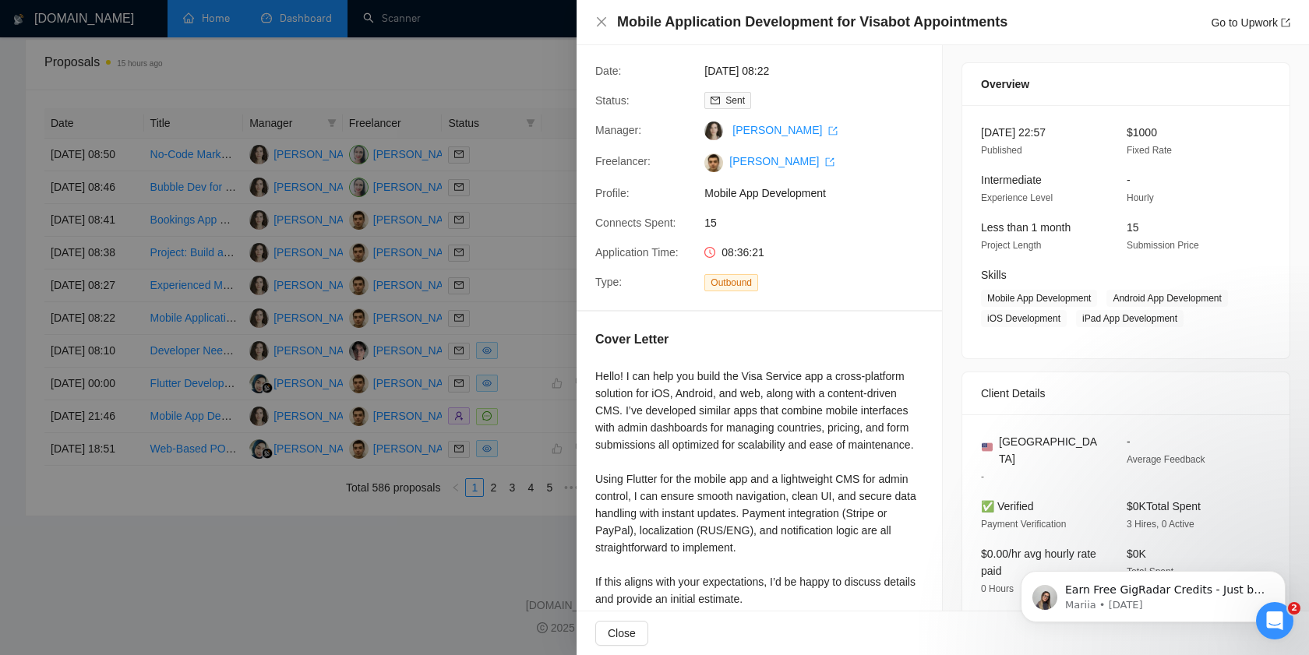
click at [518, 397] on div at bounding box center [654, 327] width 1309 height 655
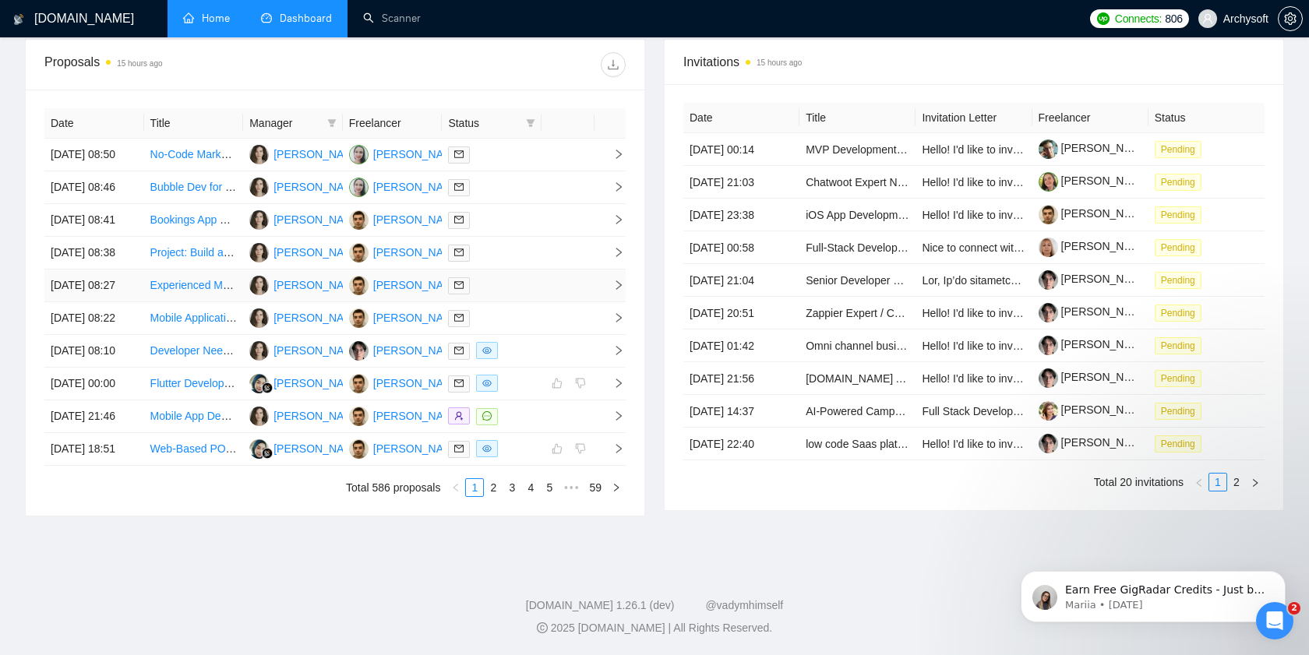
click at [519, 302] on td at bounding box center [492, 286] width 100 height 33
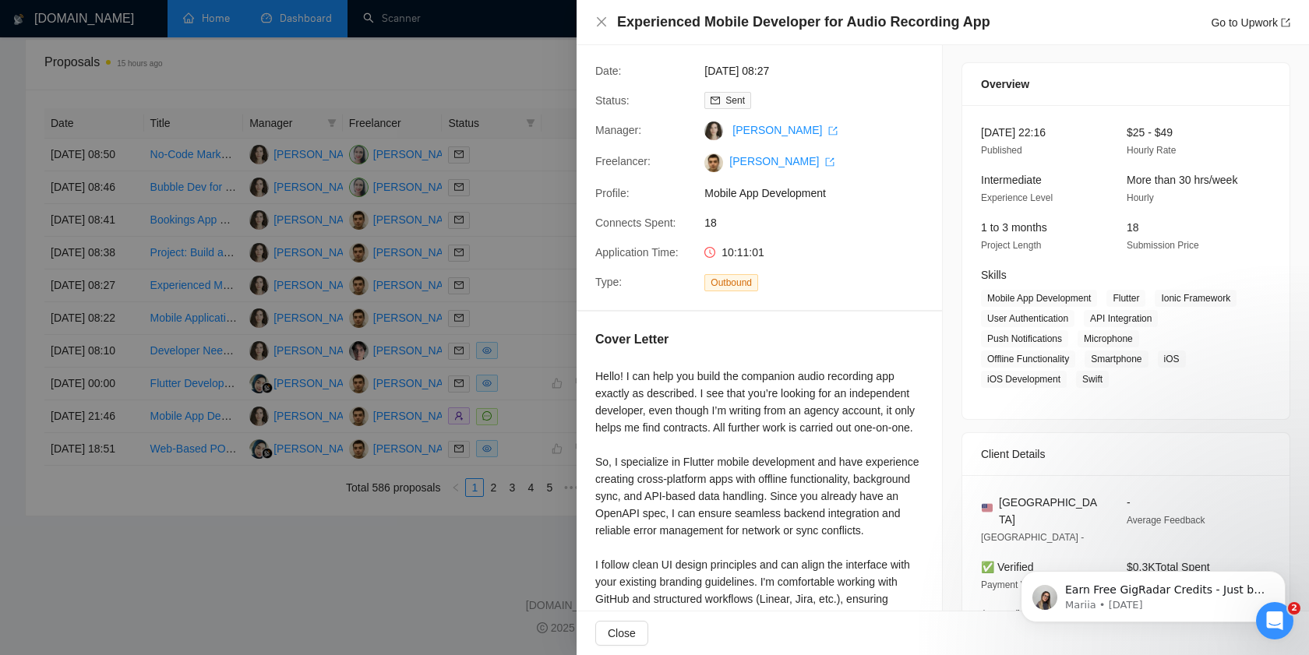
click at [518, 346] on div at bounding box center [654, 327] width 1309 height 655
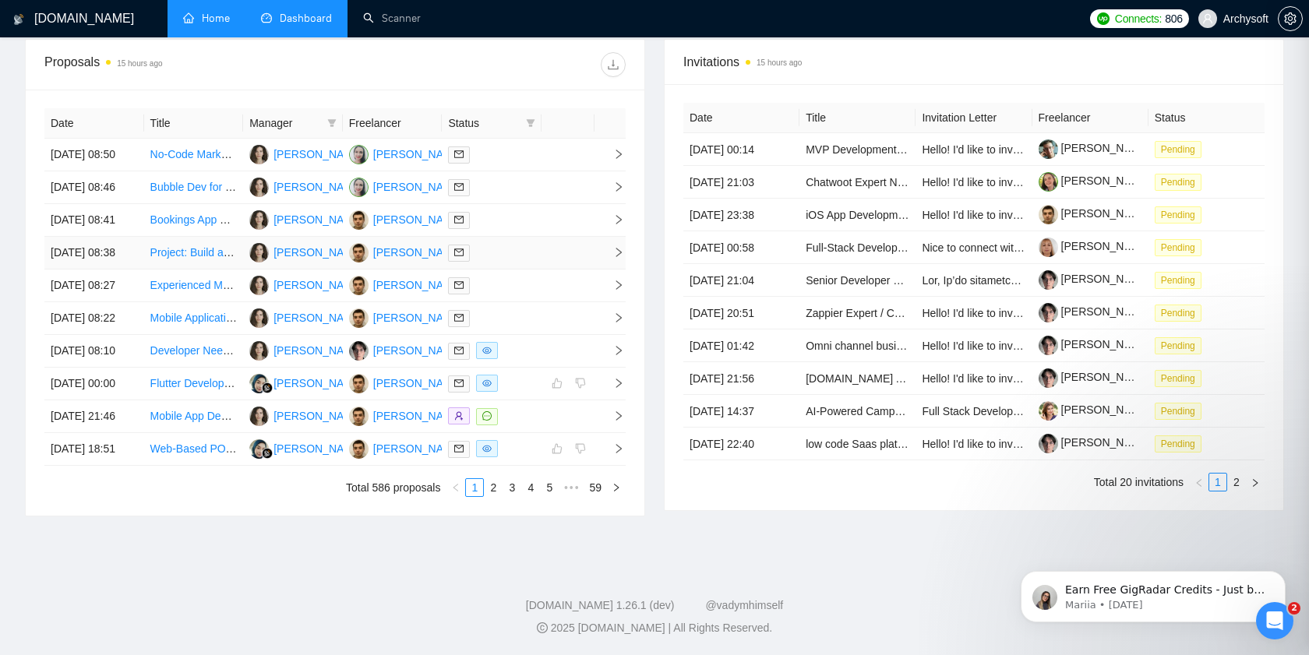
click at [517, 270] on td at bounding box center [492, 253] width 100 height 33
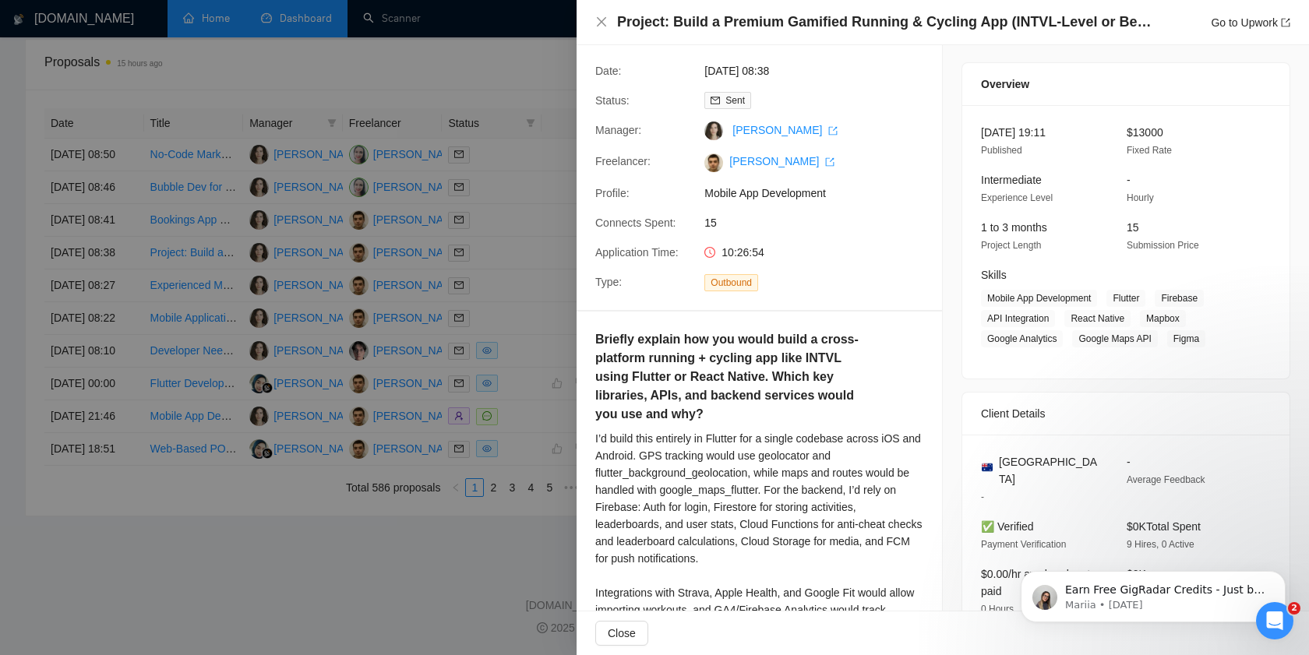
click at [517, 303] on div at bounding box center [654, 327] width 1309 height 655
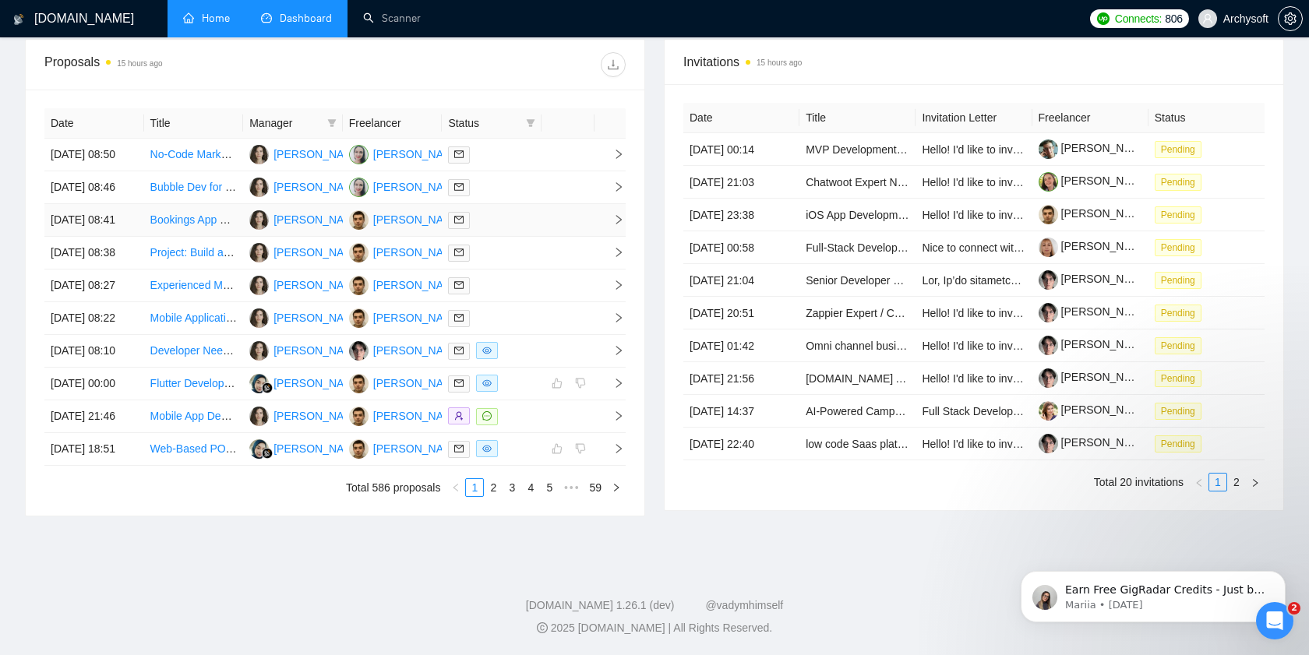
click at [517, 229] on div at bounding box center [491, 220] width 87 height 18
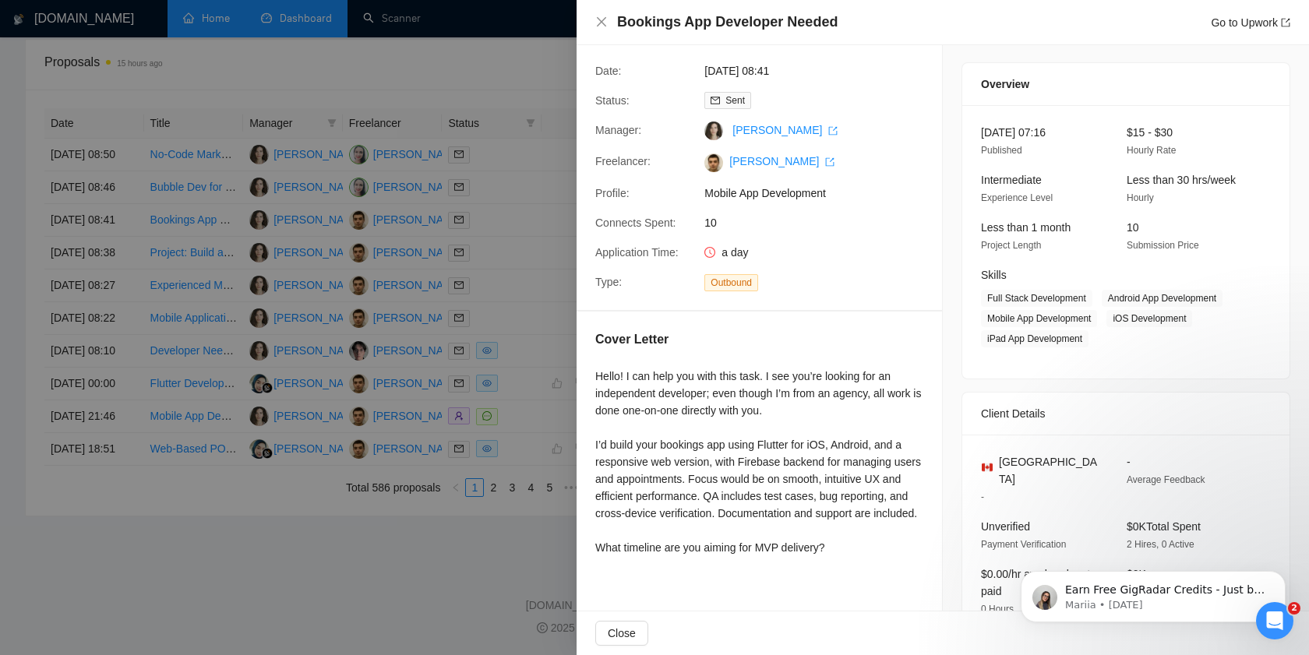
click at [517, 254] on div at bounding box center [654, 327] width 1309 height 655
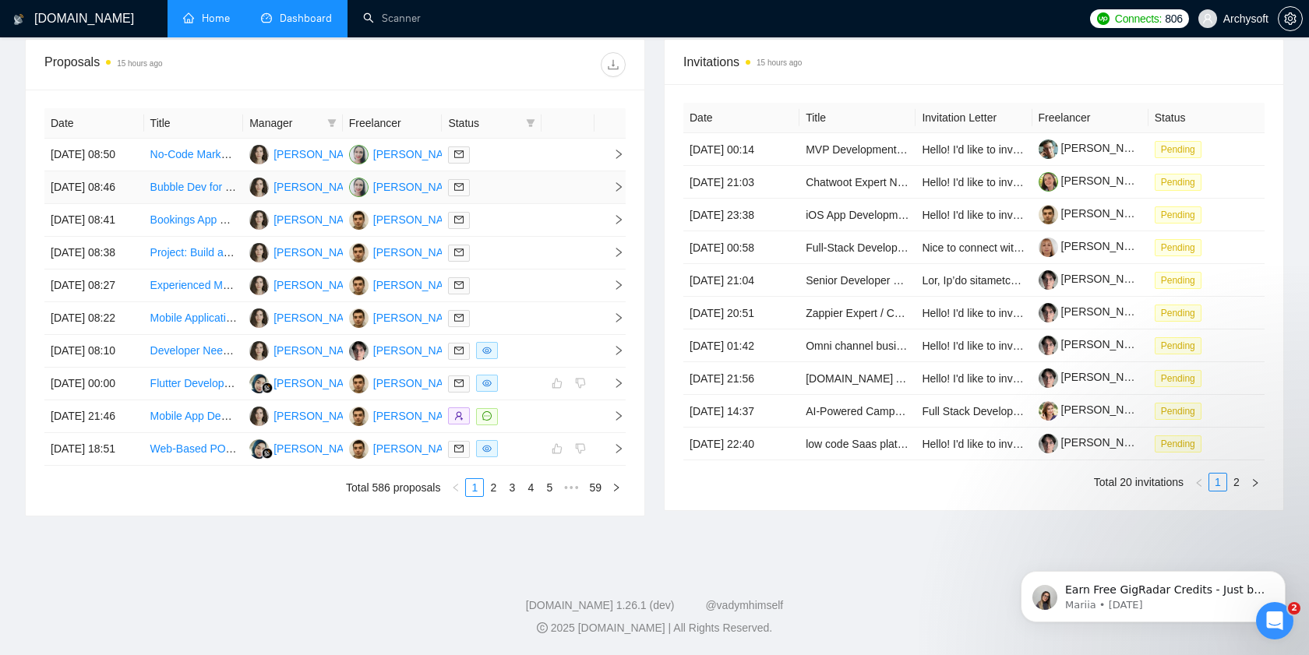
click at [518, 196] on div at bounding box center [491, 187] width 87 height 18
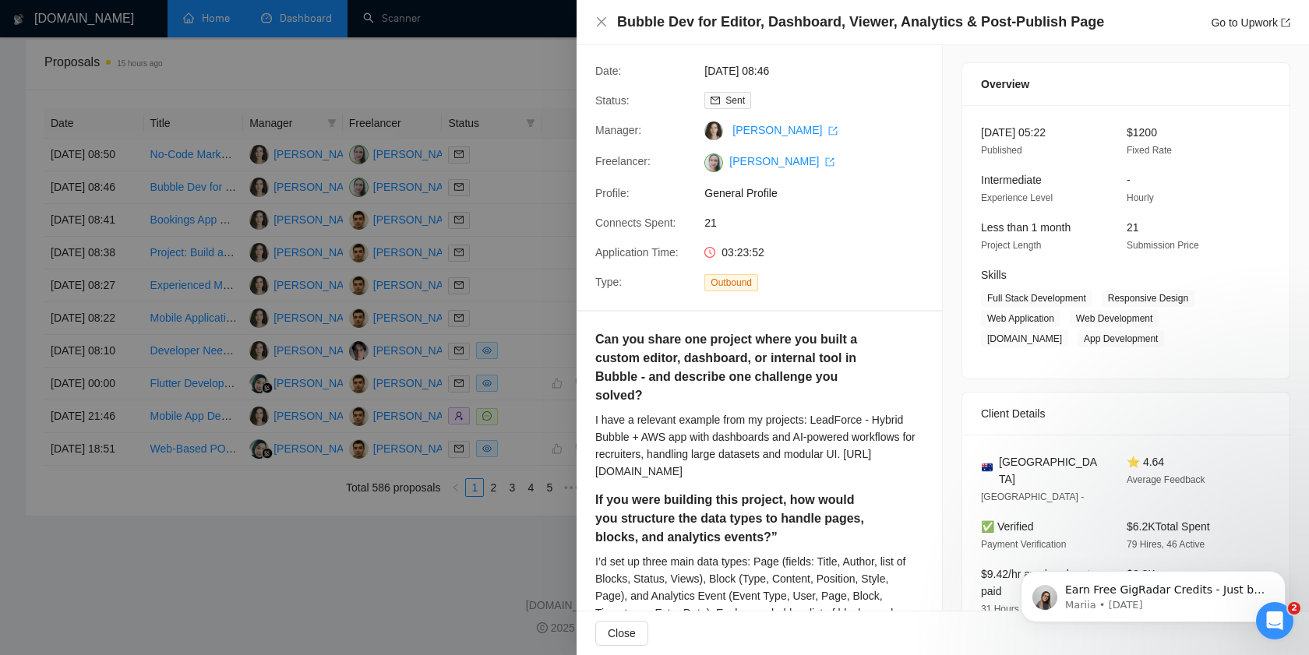
click at [520, 202] on div at bounding box center [654, 327] width 1309 height 655
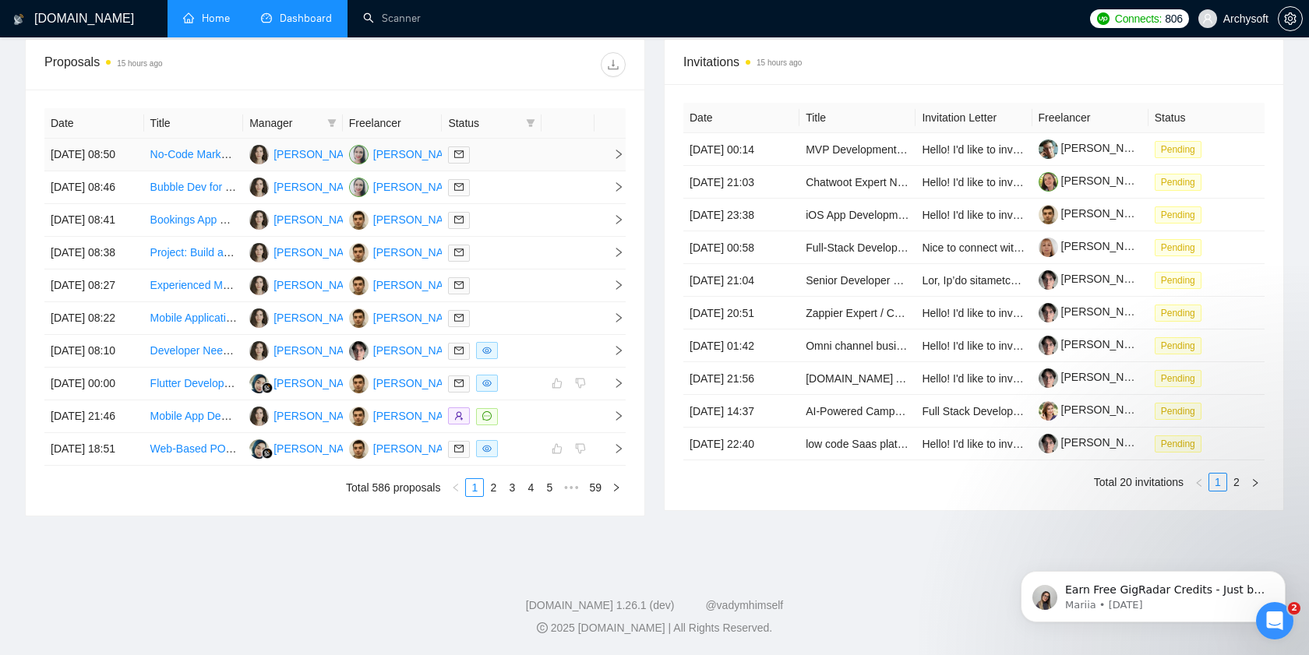
click at [518, 149] on div at bounding box center [491, 155] width 87 height 18
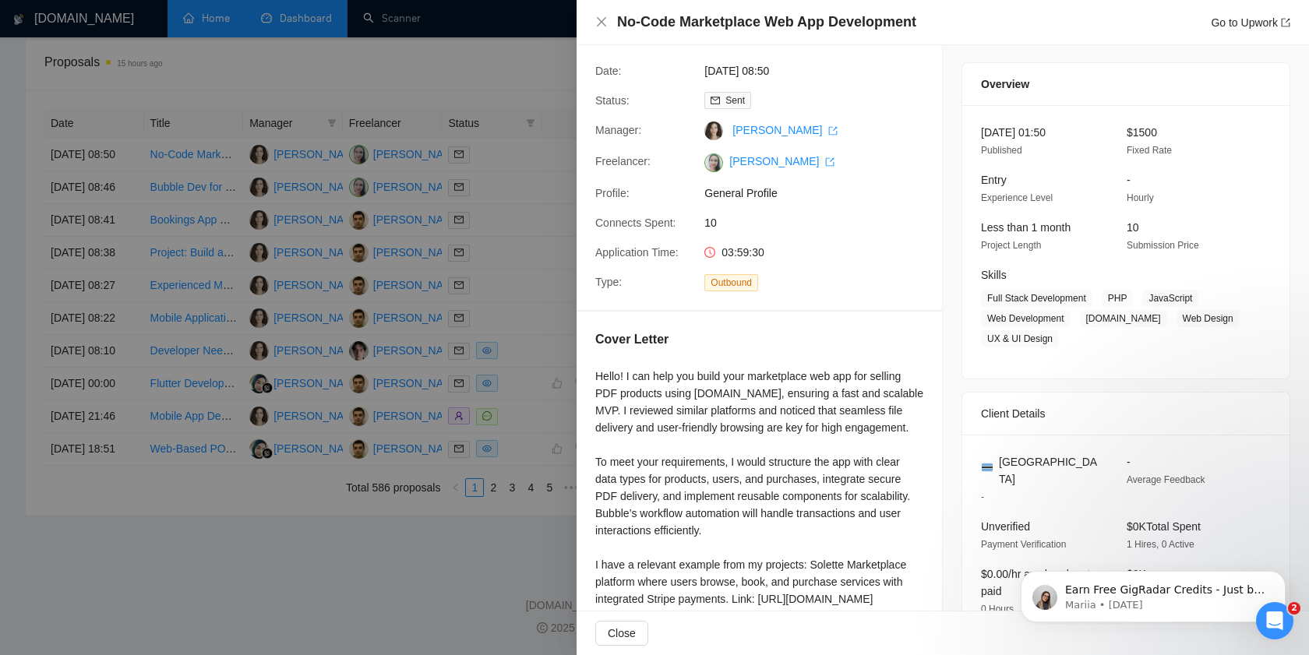
click at [517, 155] on div at bounding box center [654, 327] width 1309 height 655
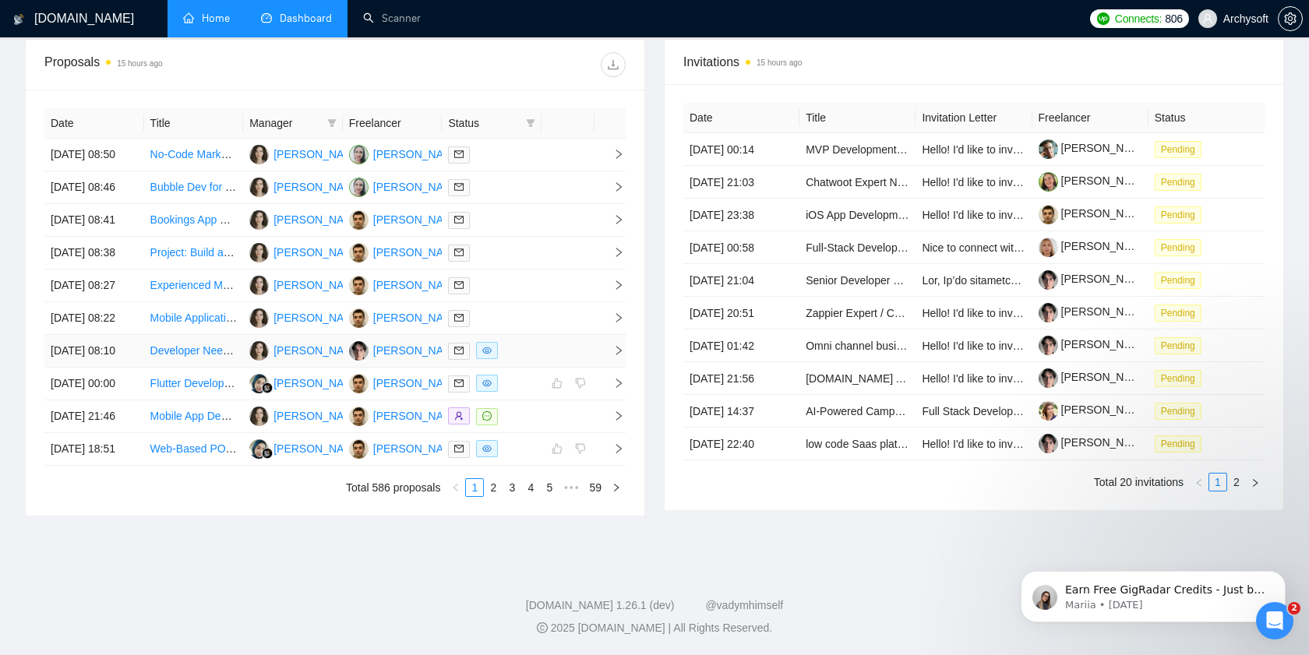
scroll to position [662, 0]
click at [533, 425] on div at bounding box center [491, 416] width 87 height 18
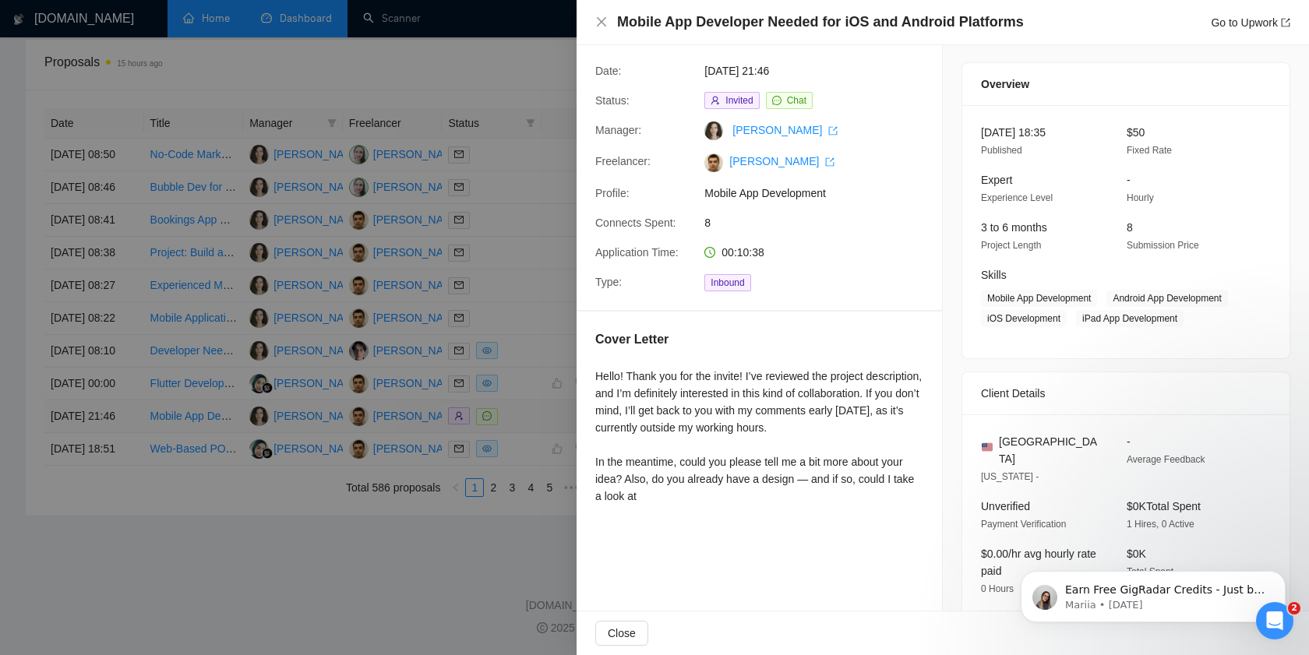
click at [533, 475] on div at bounding box center [654, 327] width 1309 height 655
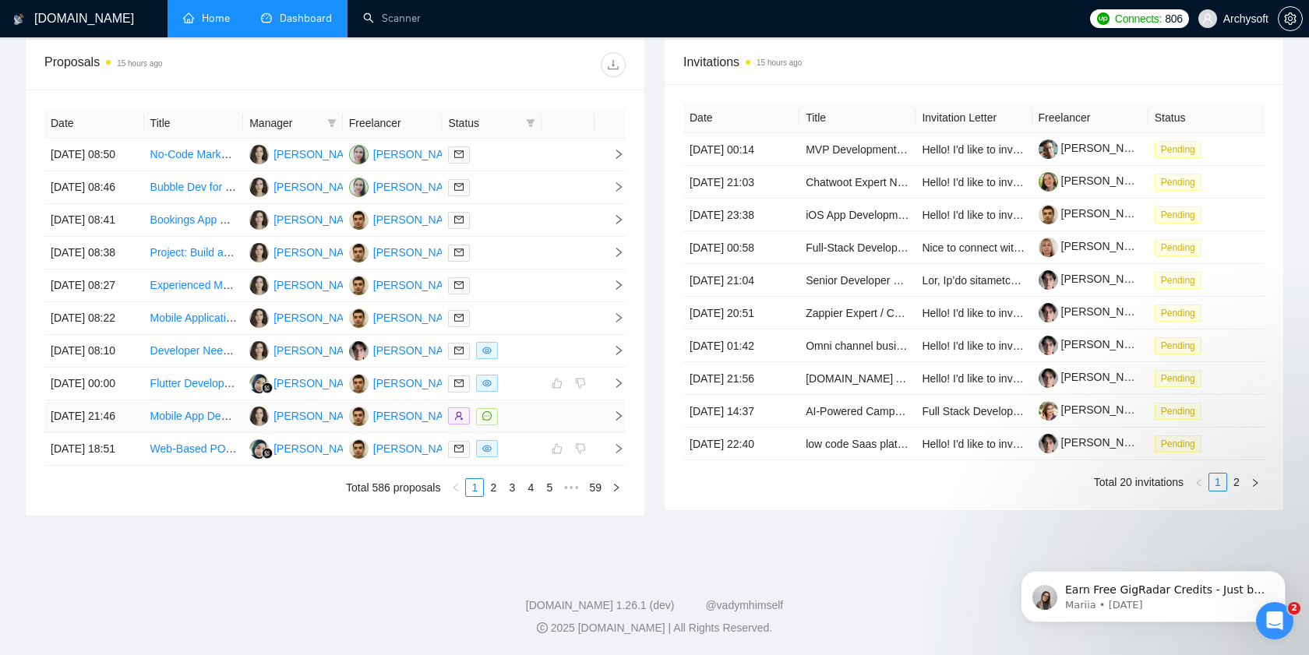
click at [533, 425] on div at bounding box center [491, 416] width 87 height 18
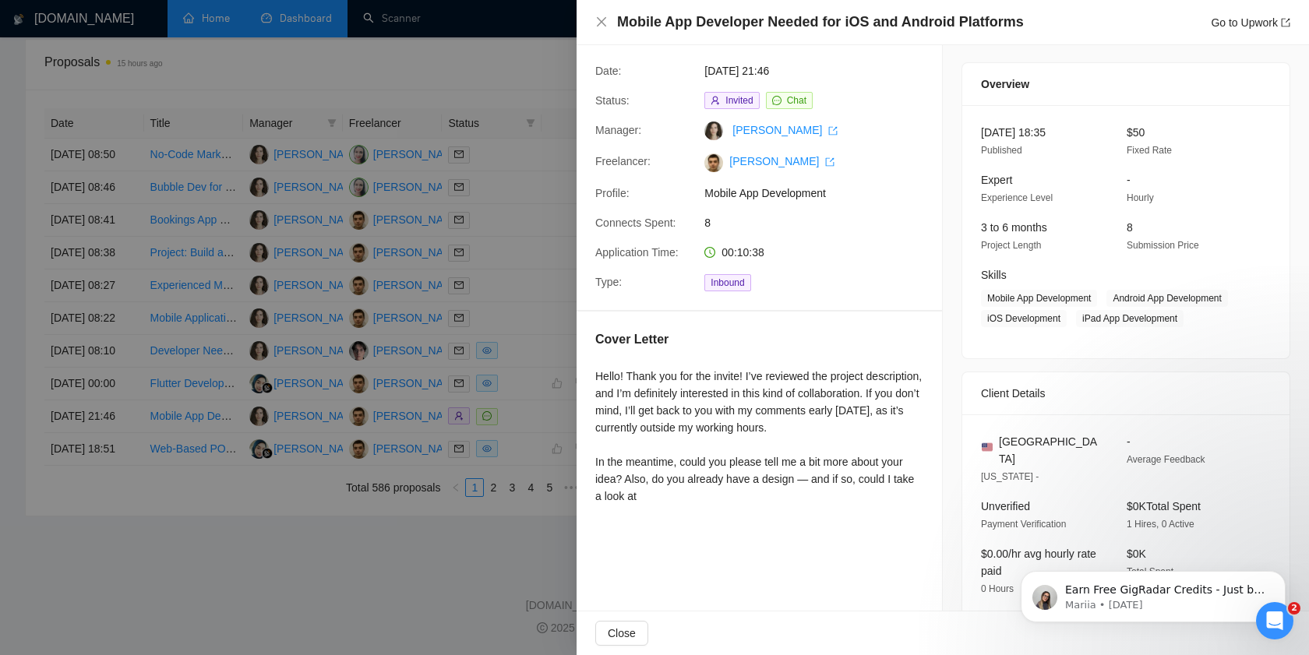
click at [525, 496] on div at bounding box center [654, 327] width 1309 height 655
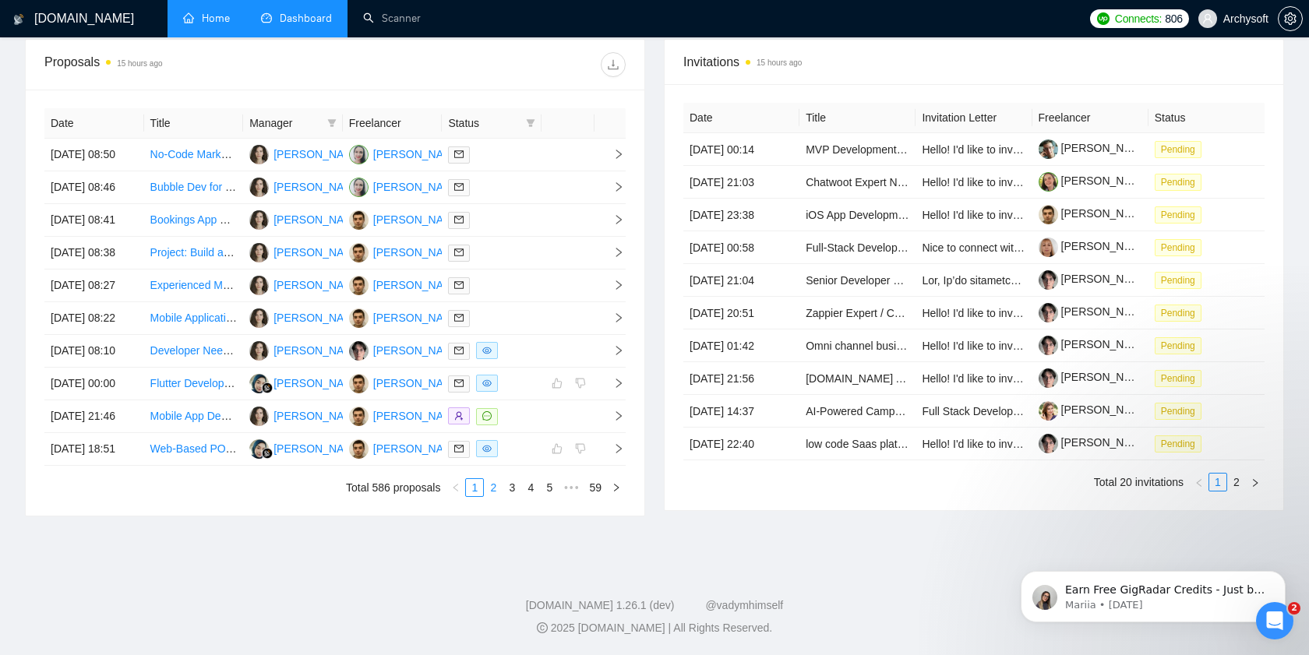
click at [494, 496] on link "2" at bounding box center [493, 487] width 17 height 17
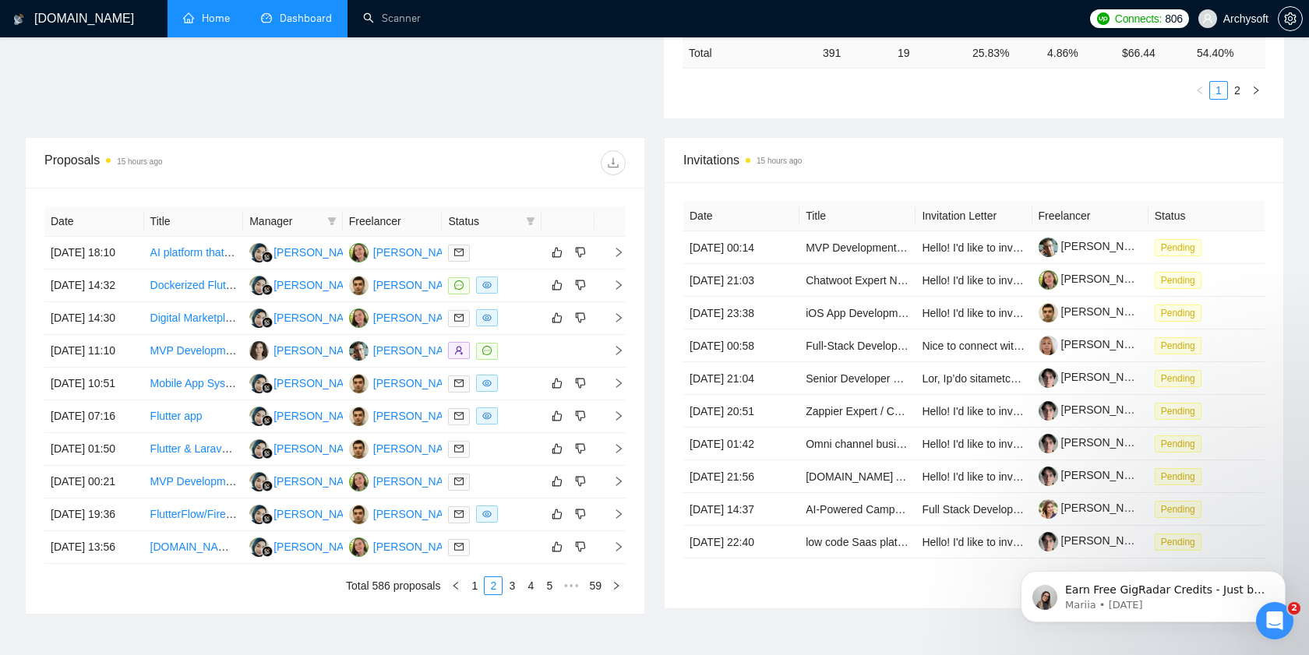
scroll to position [489, 0]
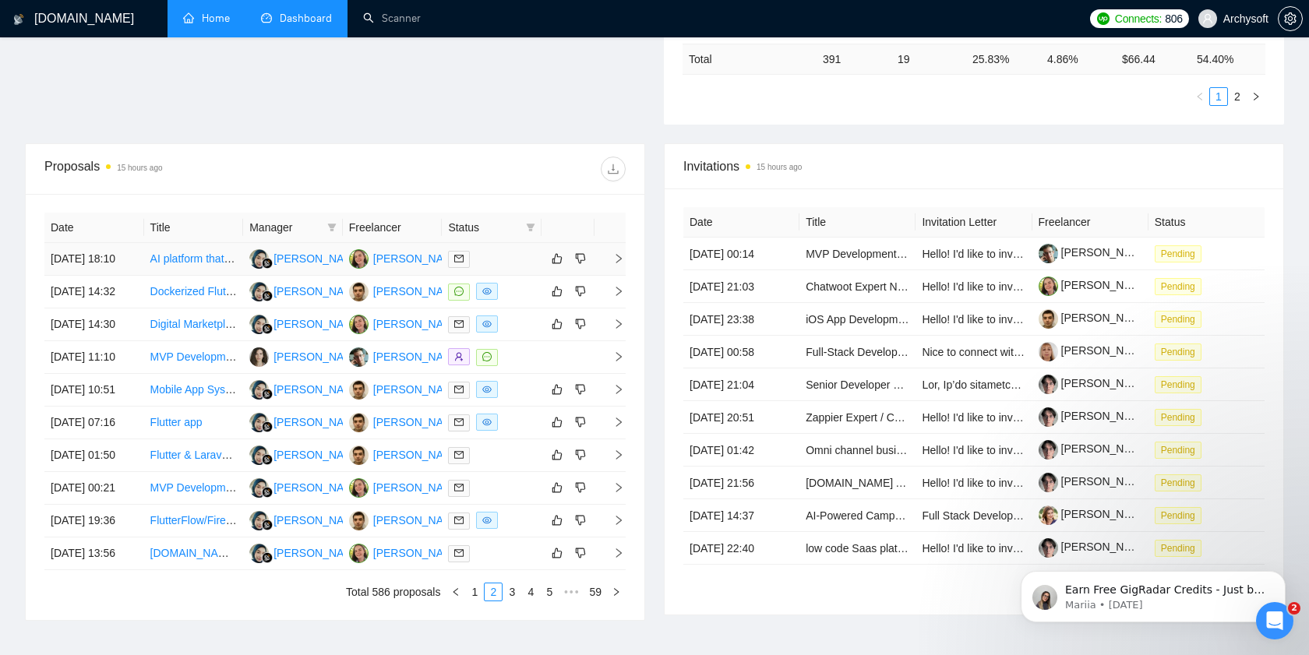
click at [527, 263] on div at bounding box center [491, 259] width 87 height 18
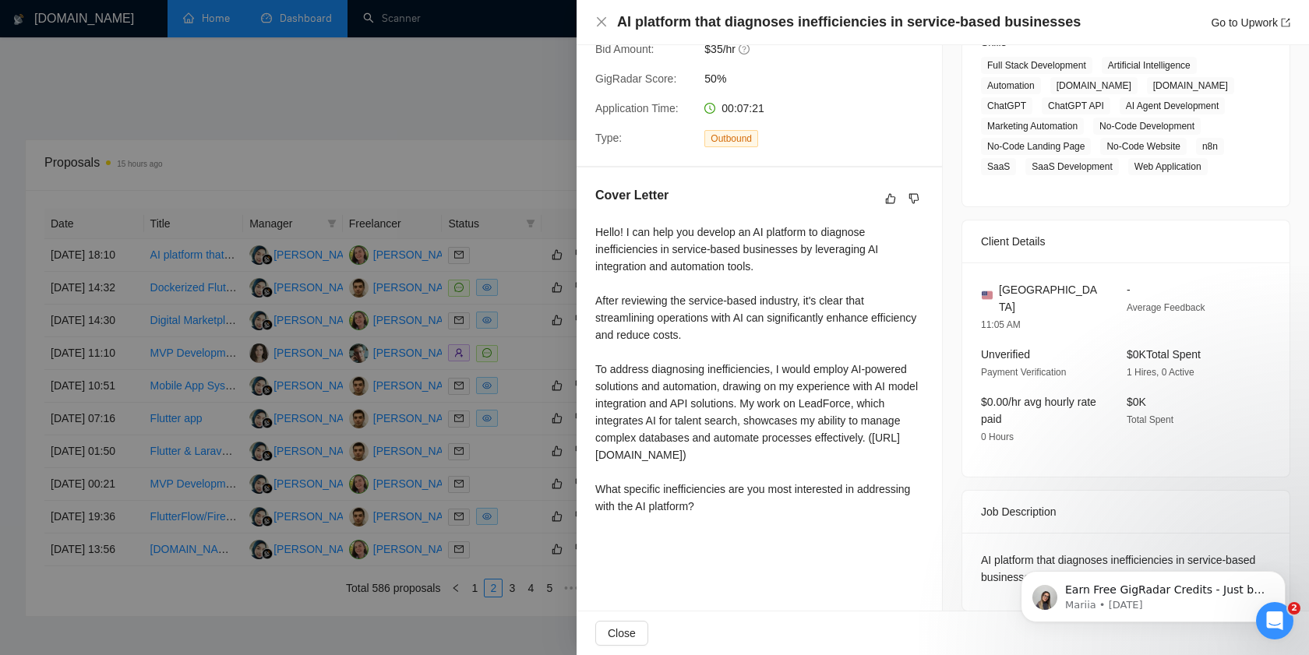
scroll to position [452, 0]
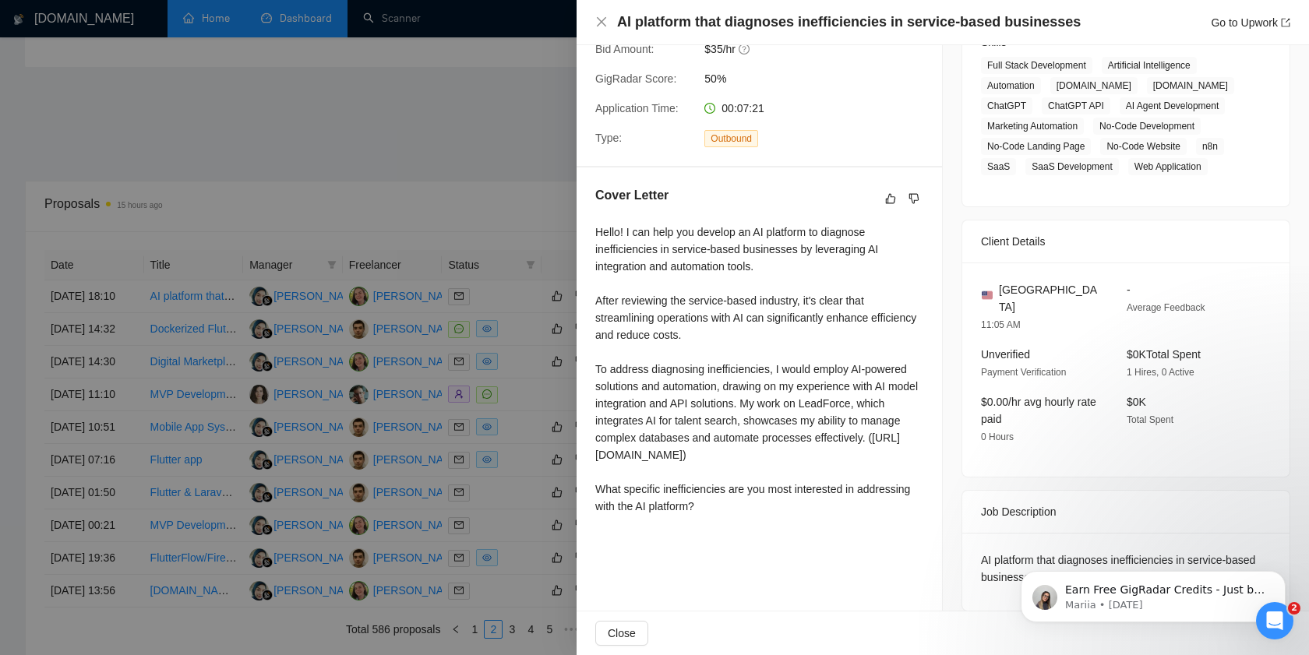
click at [491, 362] on div at bounding box center [654, 327] width 1309 height 655
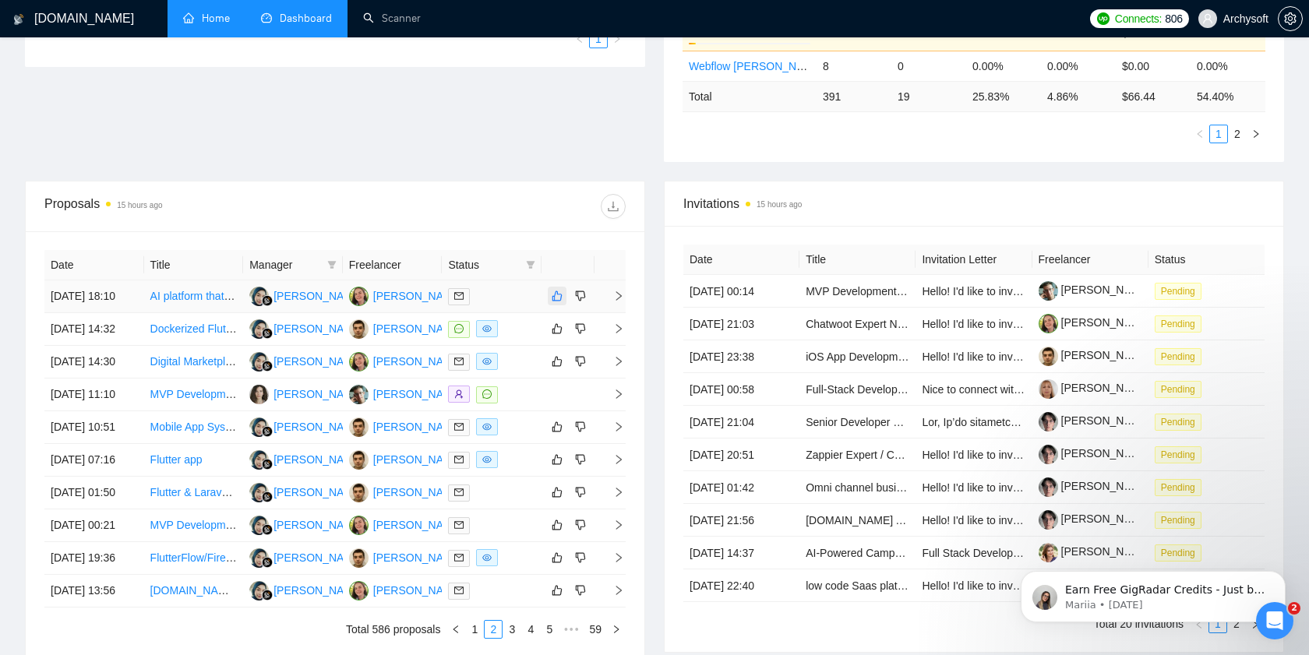
click at [559, 302] on icon "like" at bounding box center [557, 296] width 11 height 12
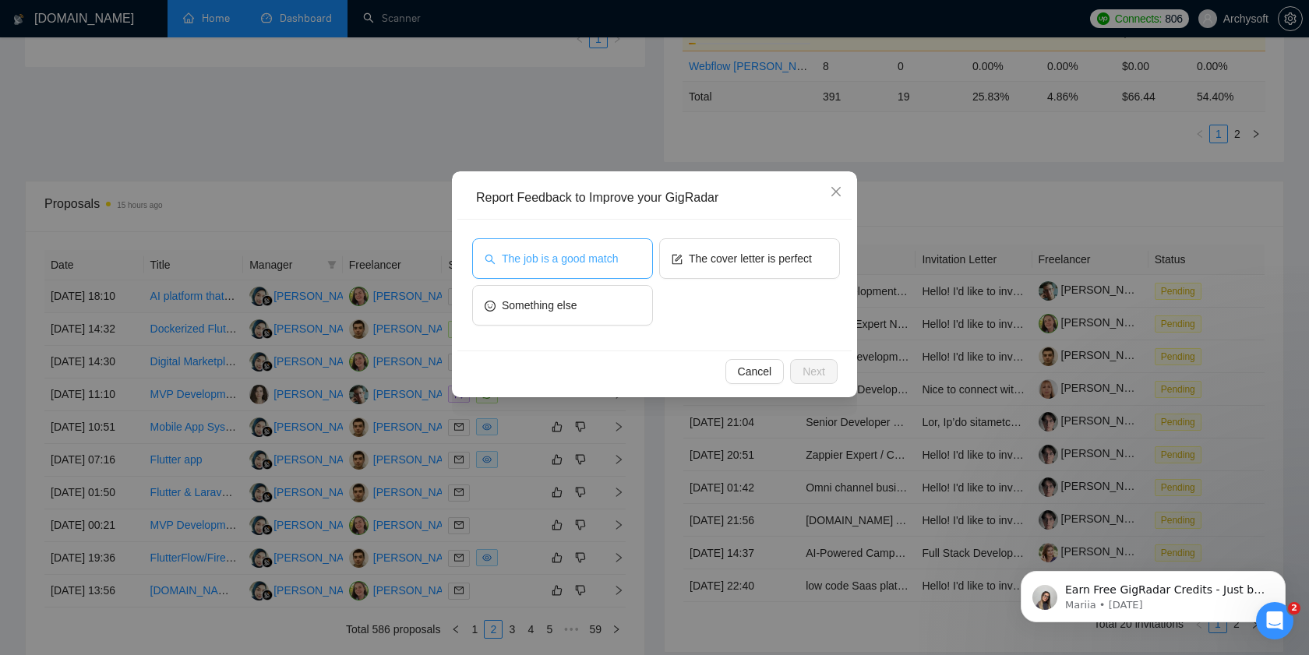
click at [613, 266] on span "The job is a good match" at bounding box center [560, 258] width 116 height 17
click at [820, 371] on span "Next" at bounding box center [813, 371] width 23 height 17
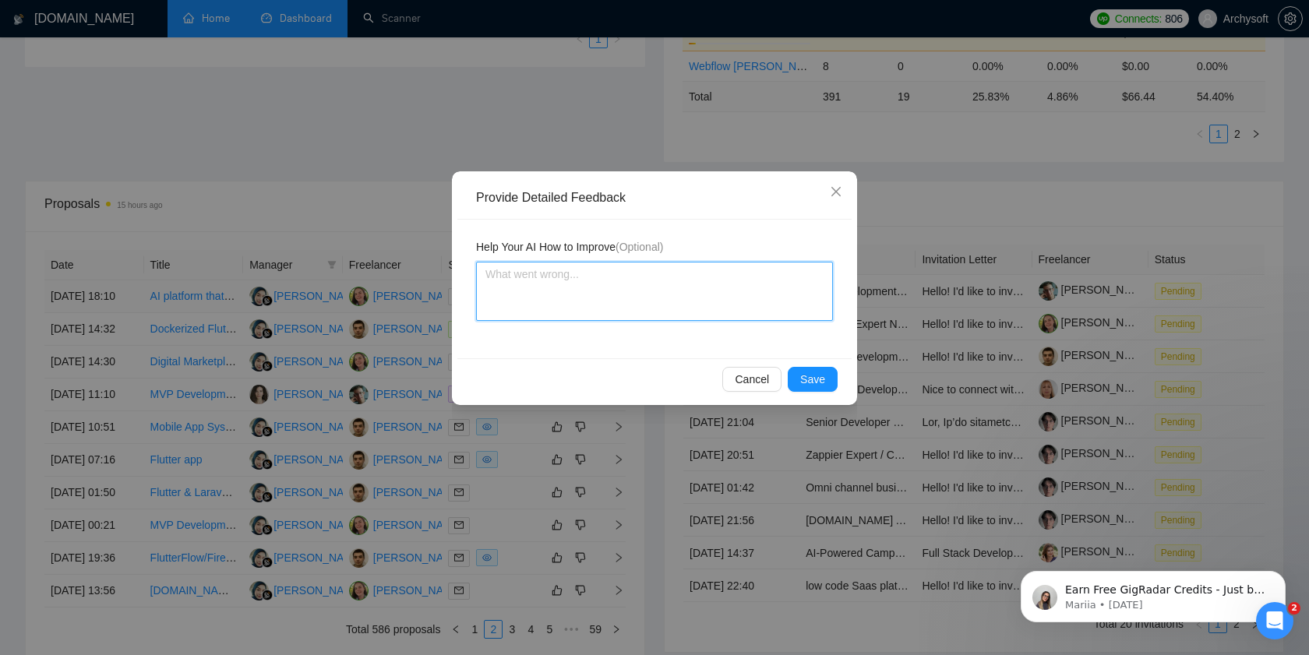
click at [692, 280] on textarea at bounding box center [654, 291] width 357 height 59
click at [819, 382] on span "Save" at bounding box center [812, 379] width 25 height 17
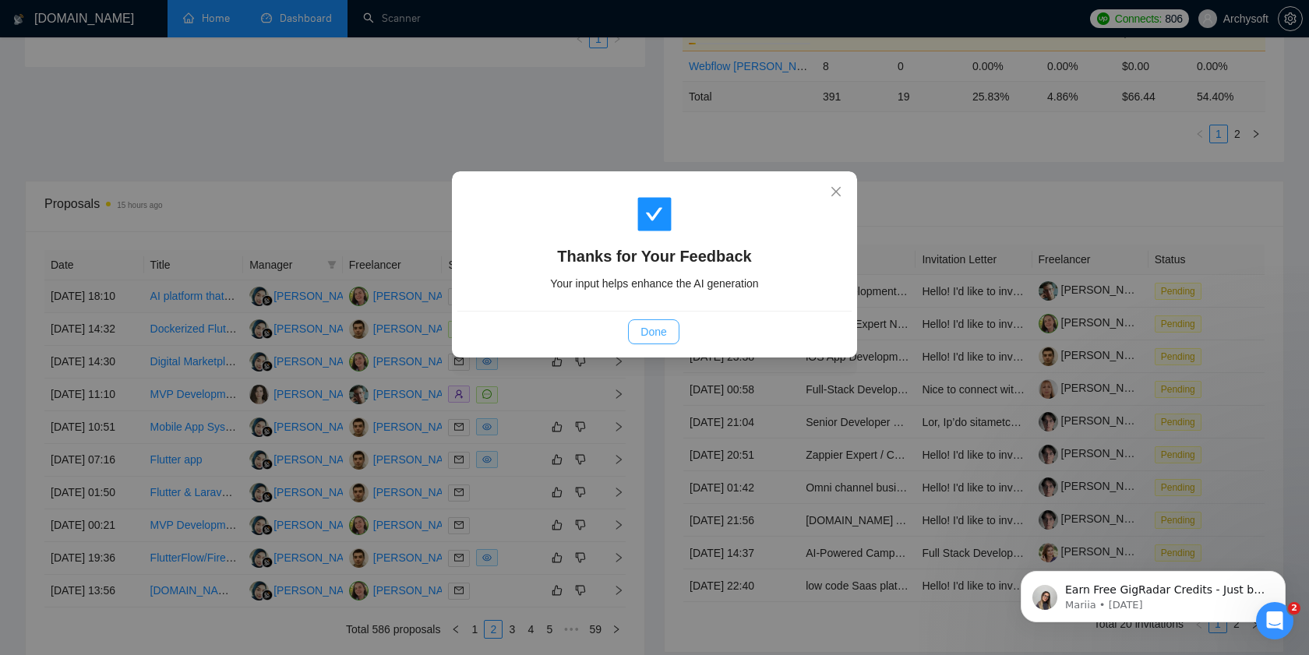
click at [651, 332] on span "Done" at bounding box center [653, 331] width 26 height 17
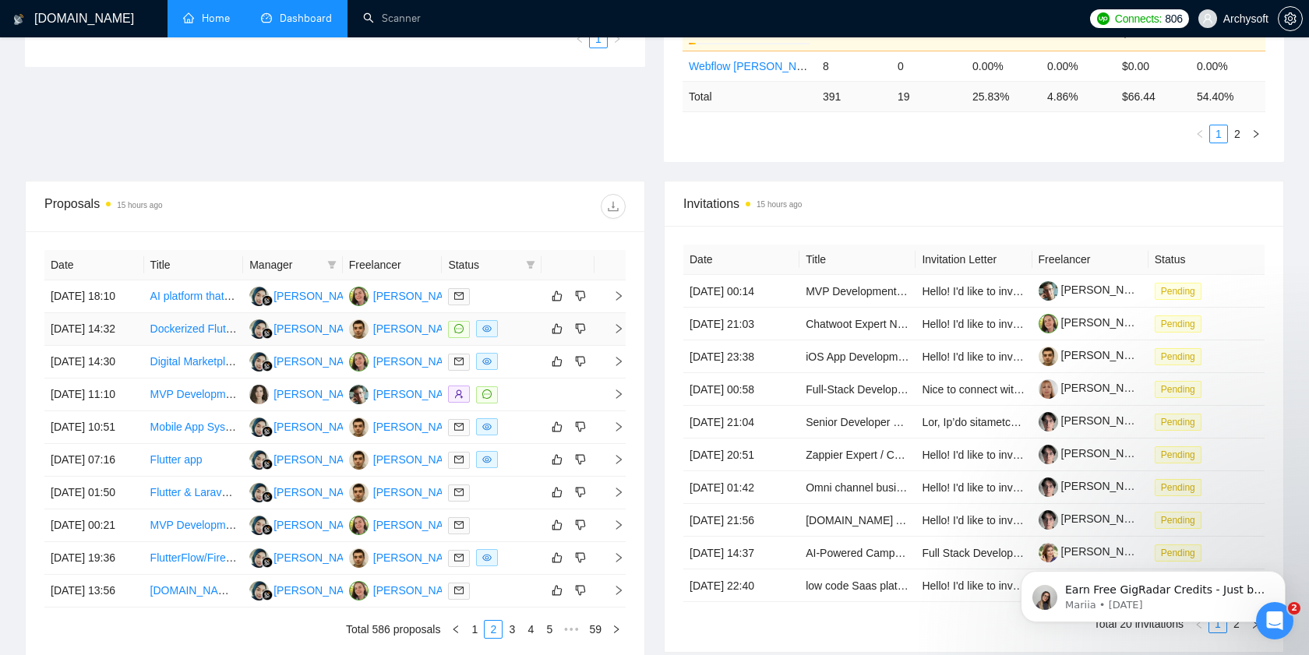
click at [532, 338] on div at bounding box center [491, 329] width 87 height 18
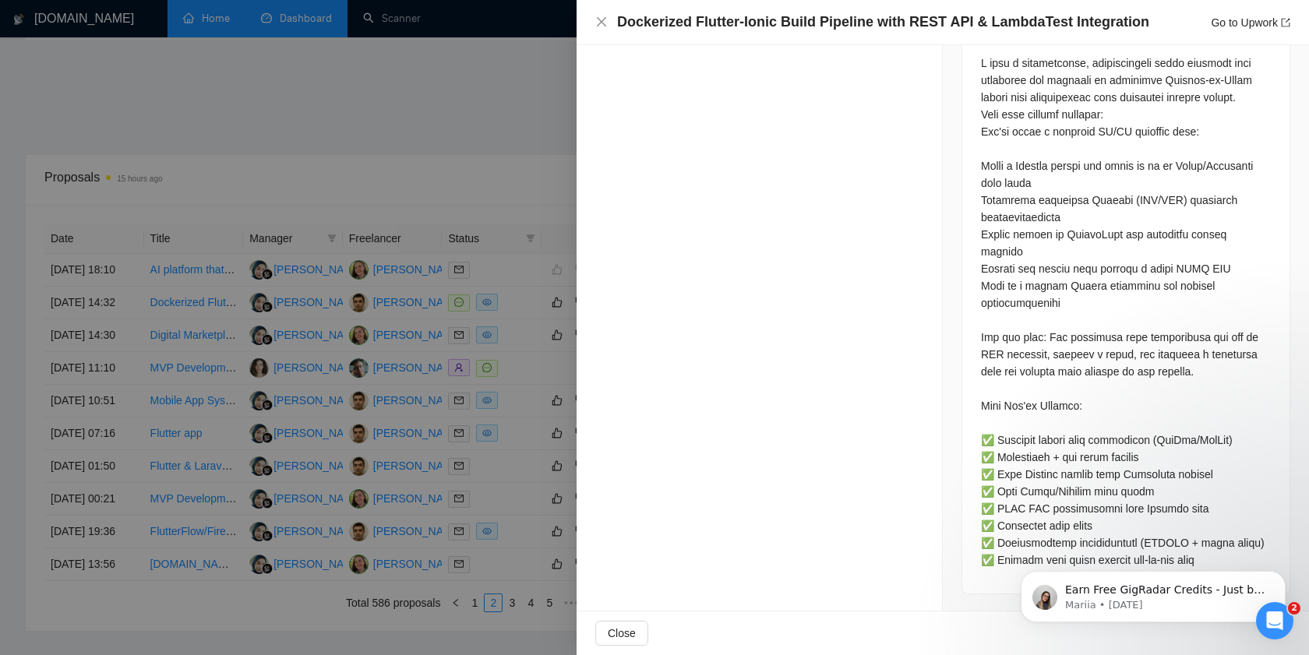
scroll to position [481, 0]
click at [525, 436] on div at bounding box center [654, 327] width 1309 height 655
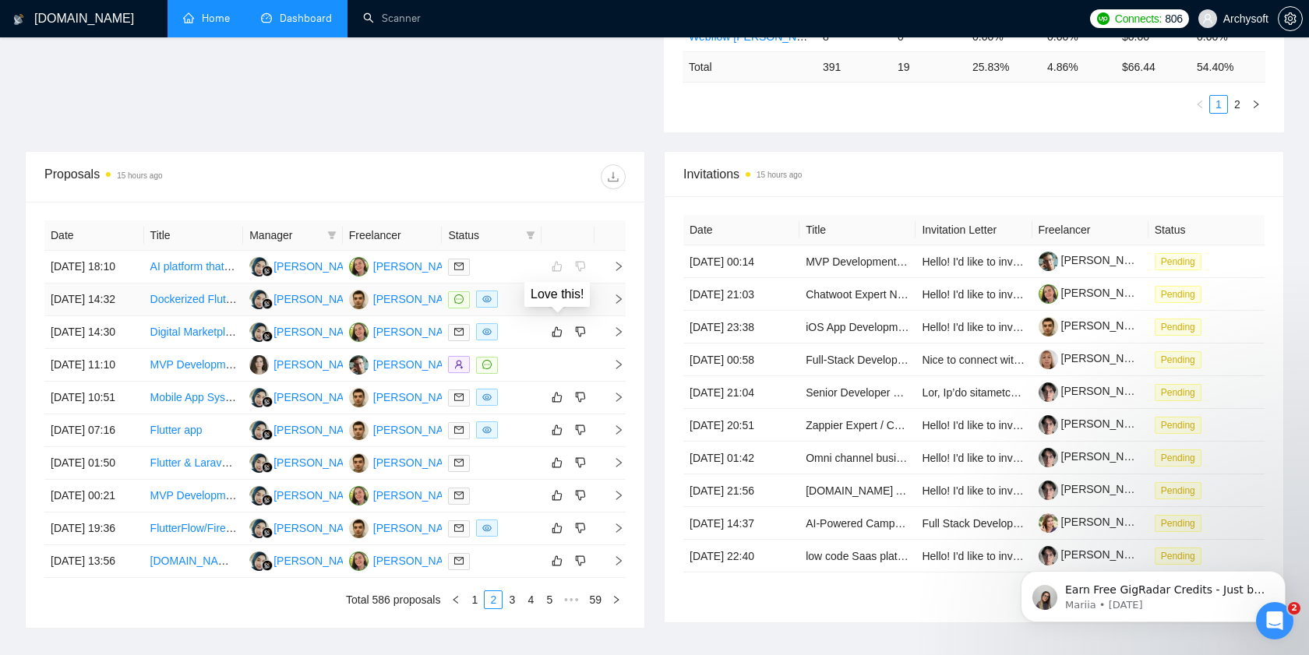
click at [559, 305] on icon "like" at bounding box center [557, 300] width 10 height 10
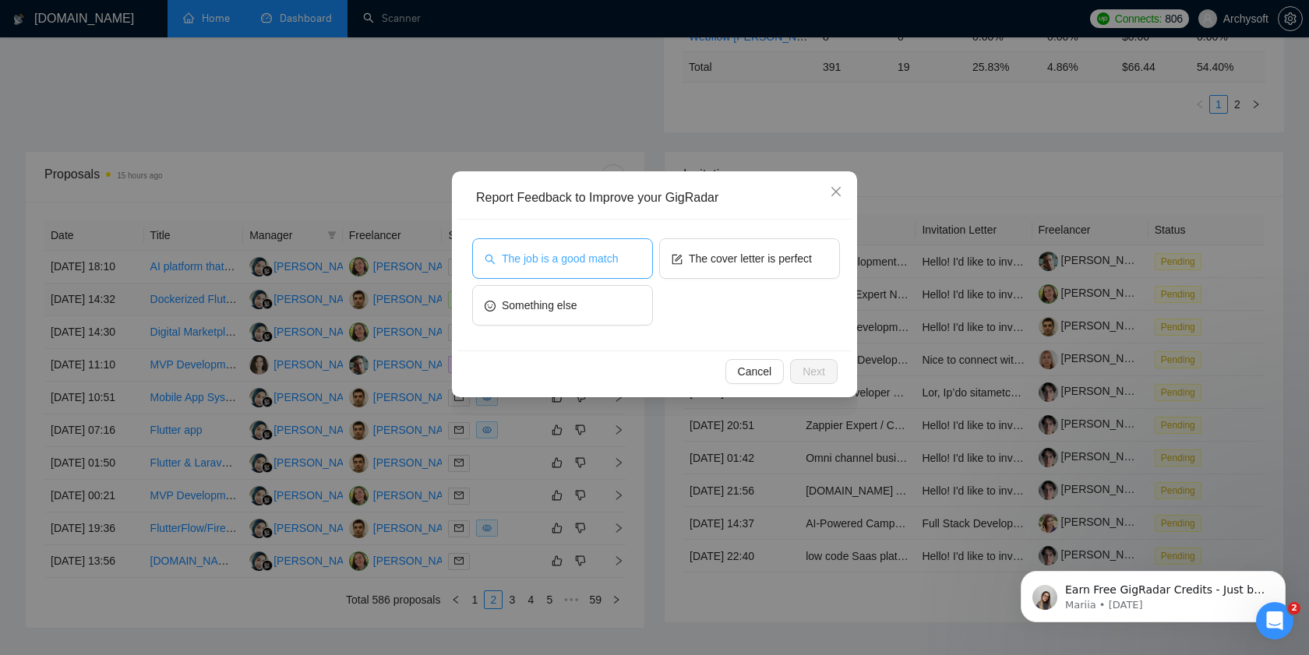
click at [628, 258] on button "The job is a good match" at bounding box center [562, 258] width 181 height 41
click at [821, 368] on span "Next" at bounding box center [813, 371] width 23 height 17
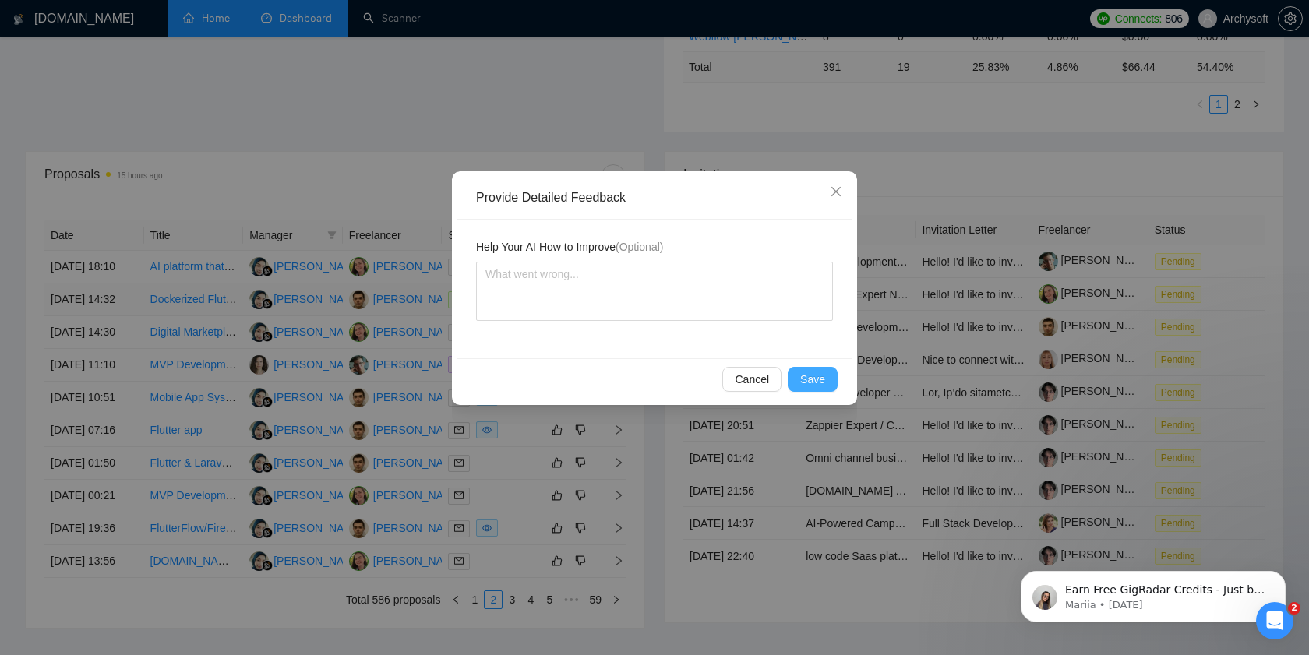
click at [825, 376] on button "Save" at bounding box center [813, 379] width 50 height 25
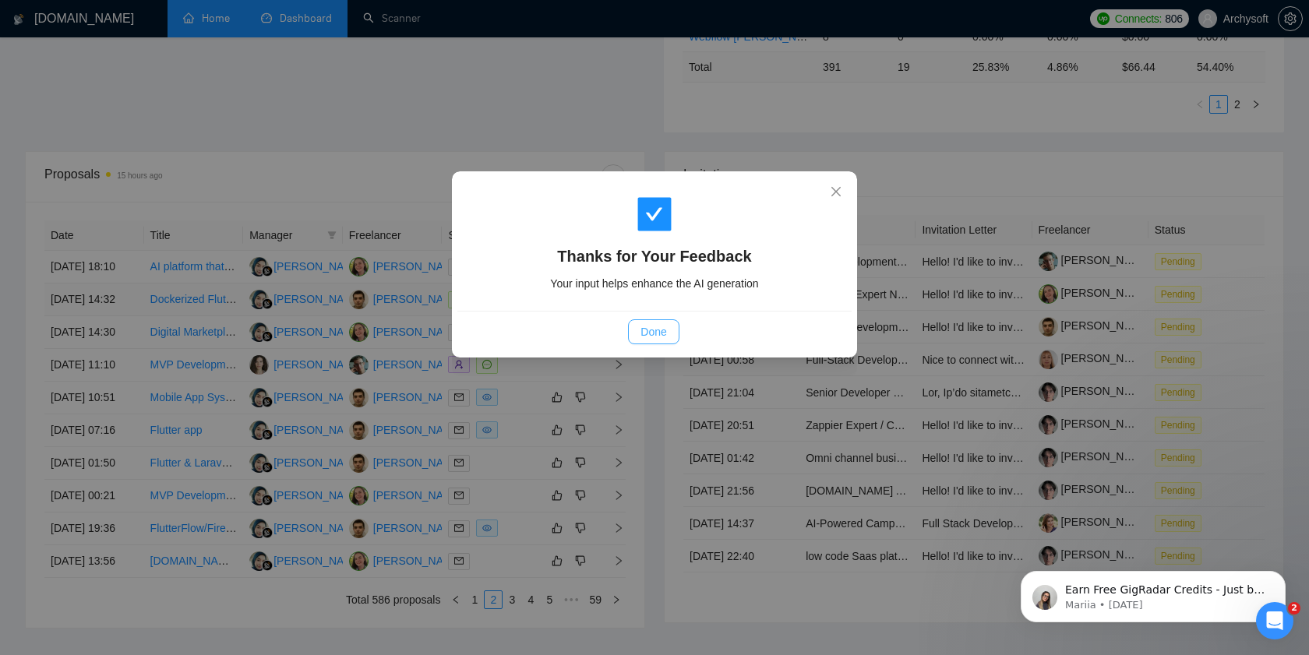
click at [639, 331] on button "Done" at bounding box center [653, 331] width 51 height 25
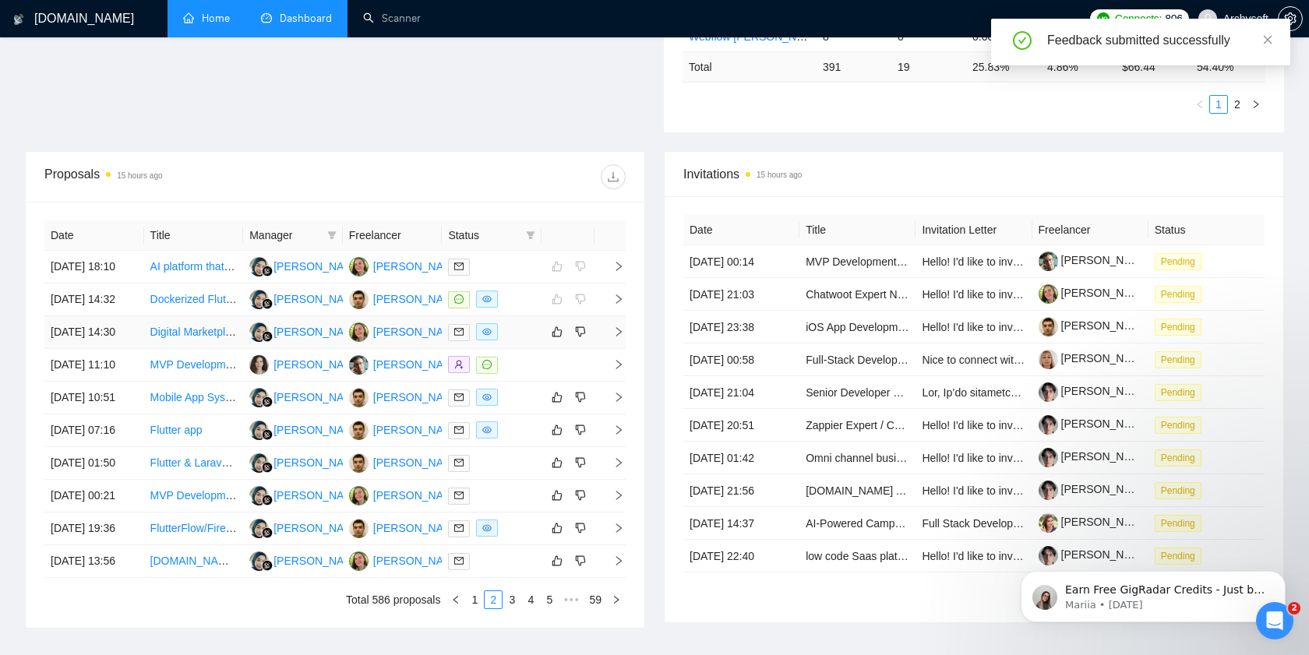
click at [522, 341] on div at bounding box center [491, 332] width 87 height 18
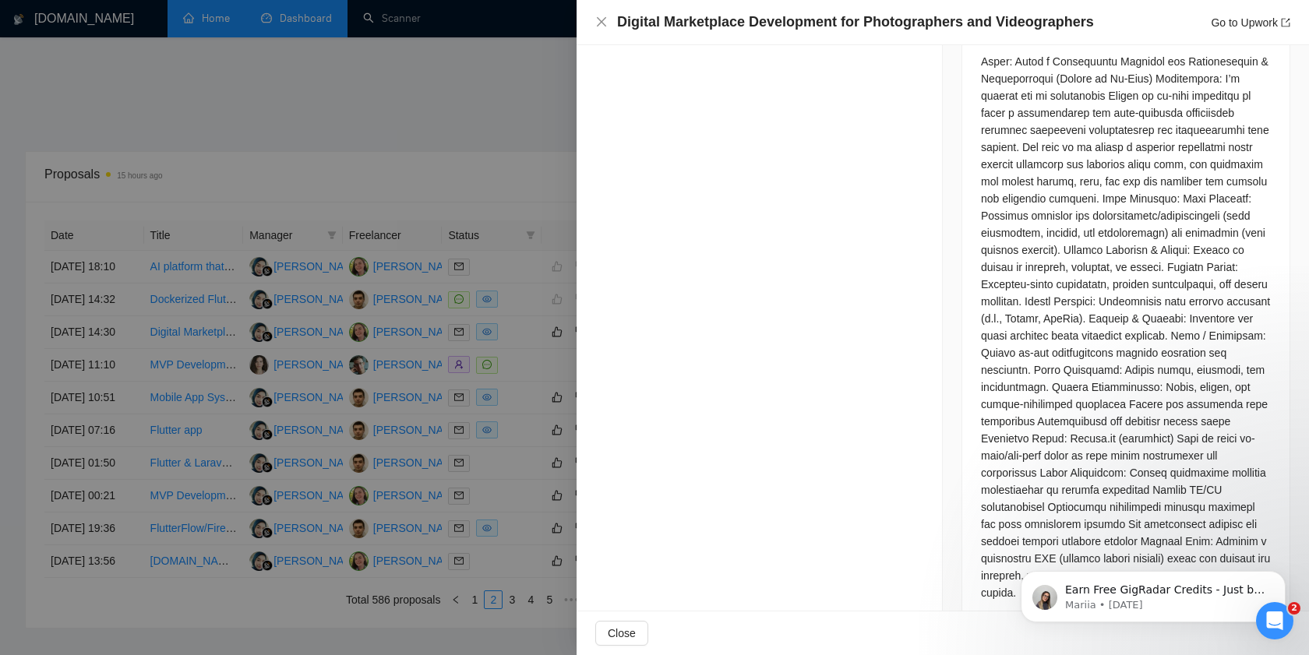
scroll to position [894, 0]
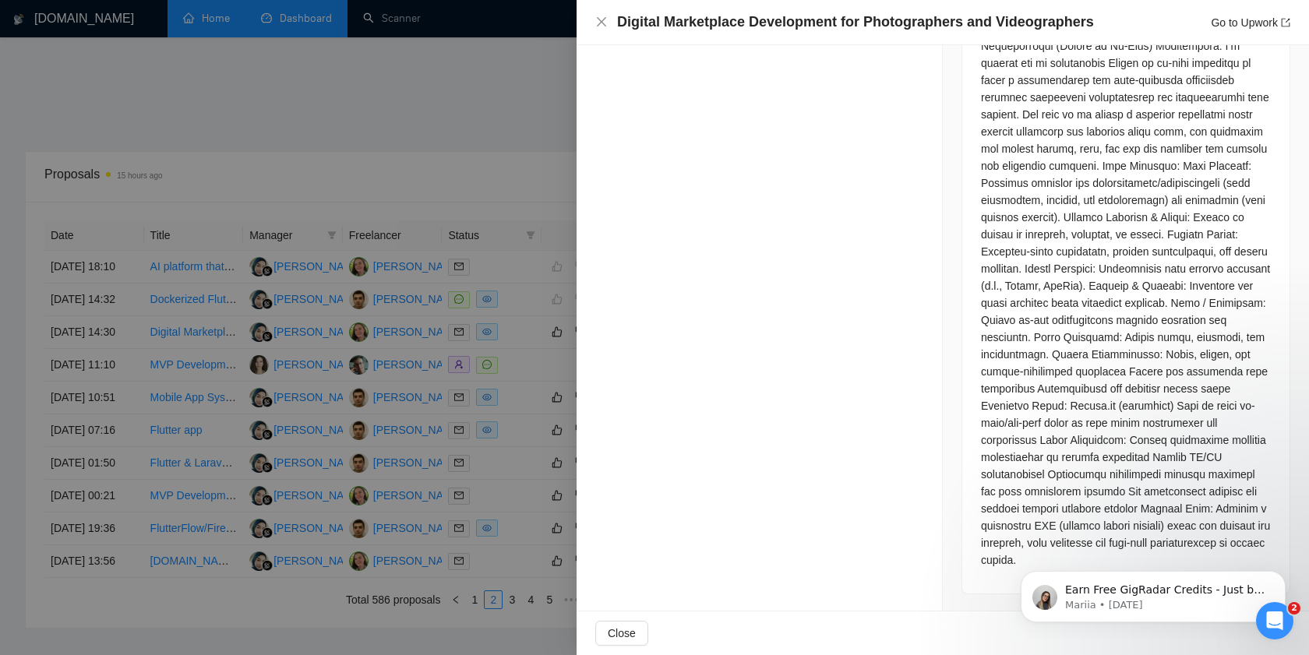
click at [489, 376] on div at bounding box center [654, 327] width 1309 height 655
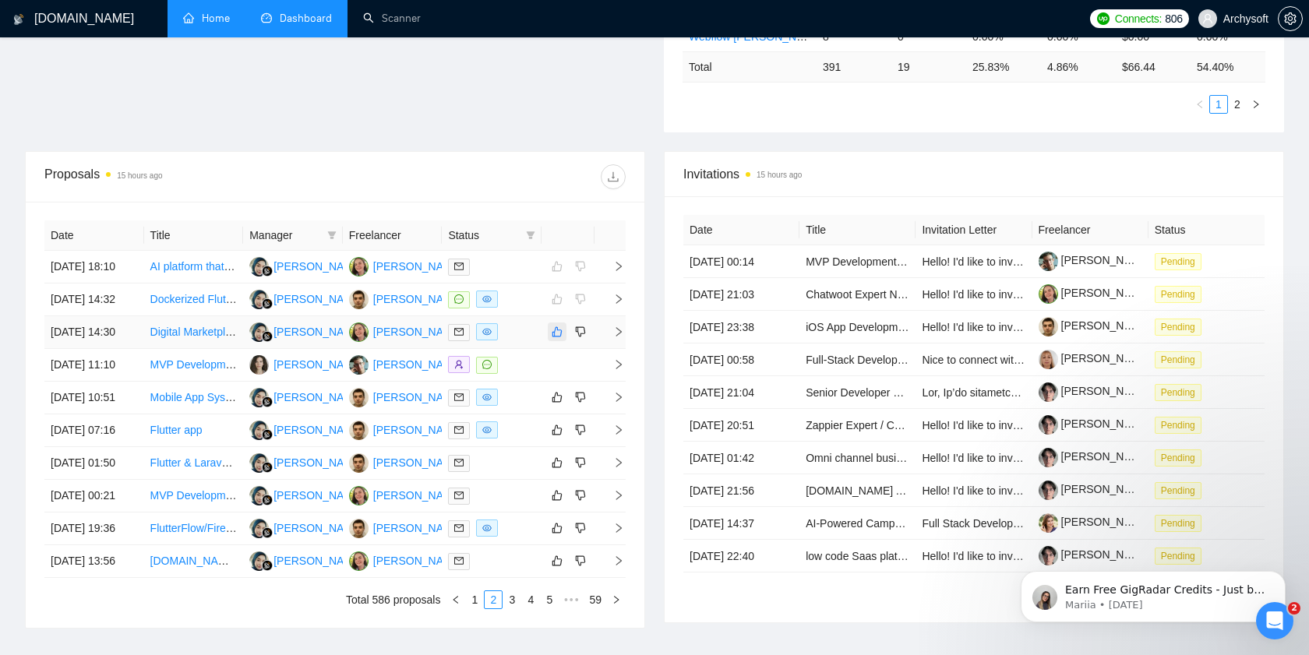
click at [554, 337] on icon "like" at bounding box center [557, 332] width 10 height 10
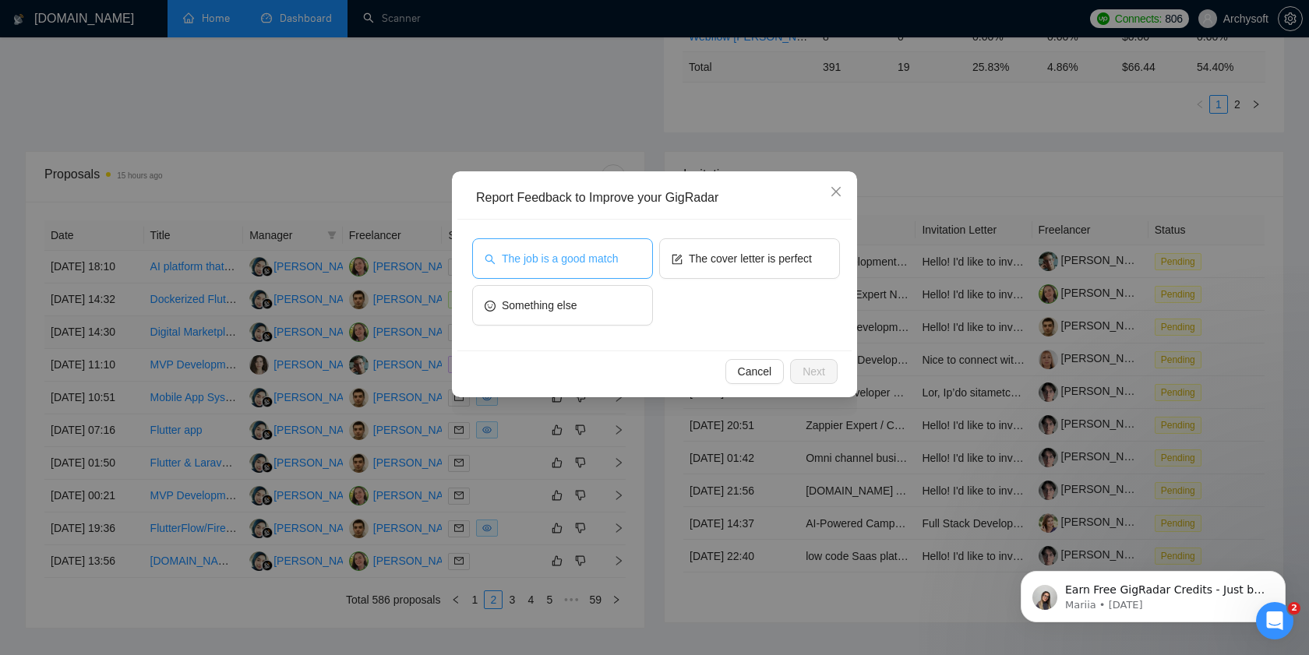
click at [612, 268] on button "The job is a good match" at bounding box center [562, 258] width 181 height 41
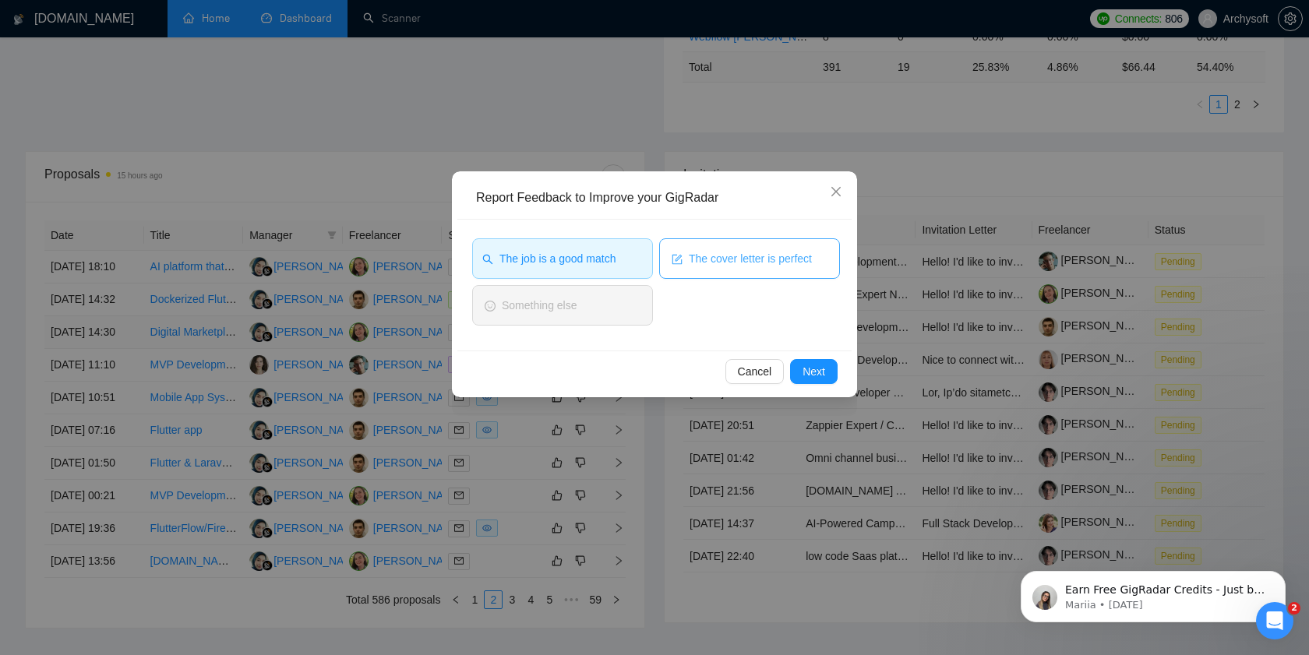
click at [743, 264] on span "The cover letter is perfect" at bounding box center [750, 258] width 123 height 17
click at [812, 376] on span "Next" at bounding box center [813, 371] width 23 height 17
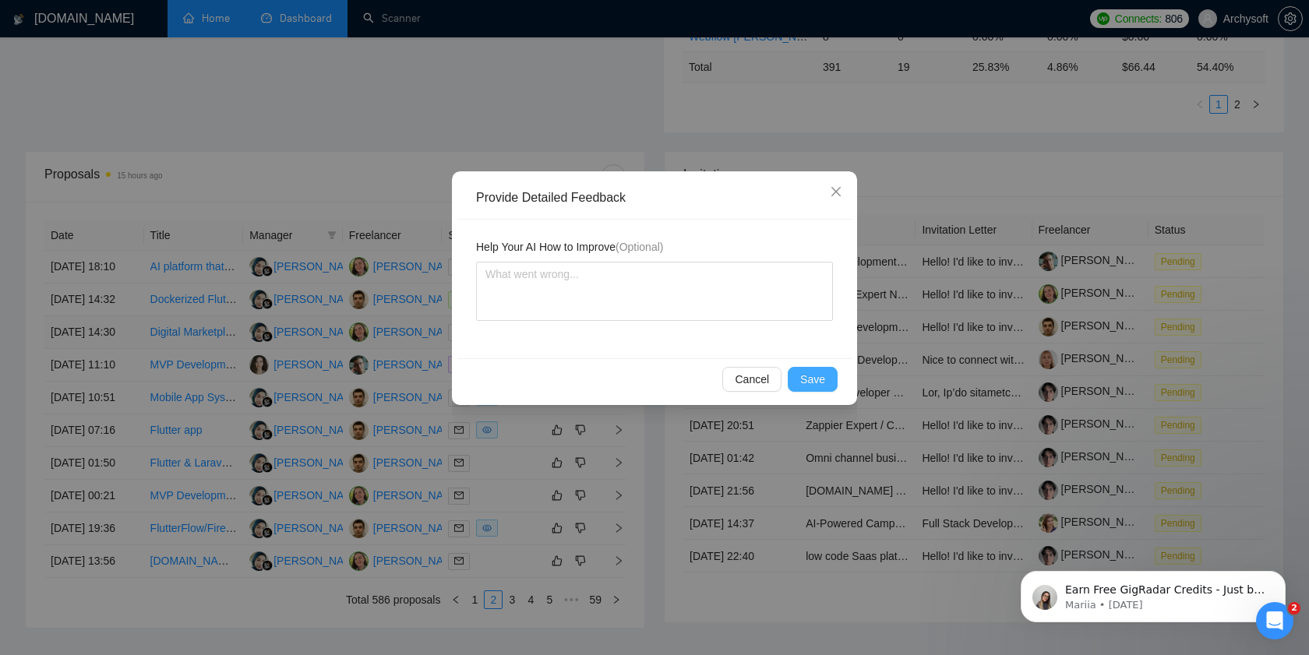
click at [809, 376] on span "Save" at bounding box center [812, 379] width 25 height 17
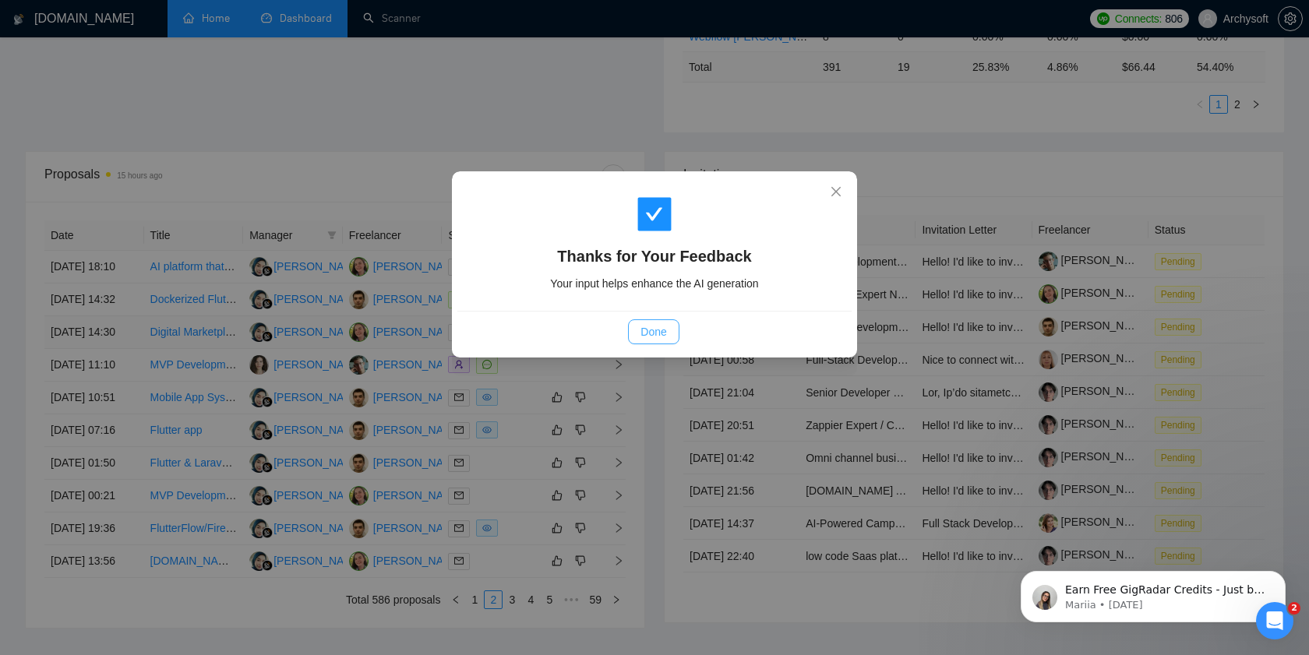
click at [659, 339] on span "Done" at bounding box center [653, 331] width 26 height 17
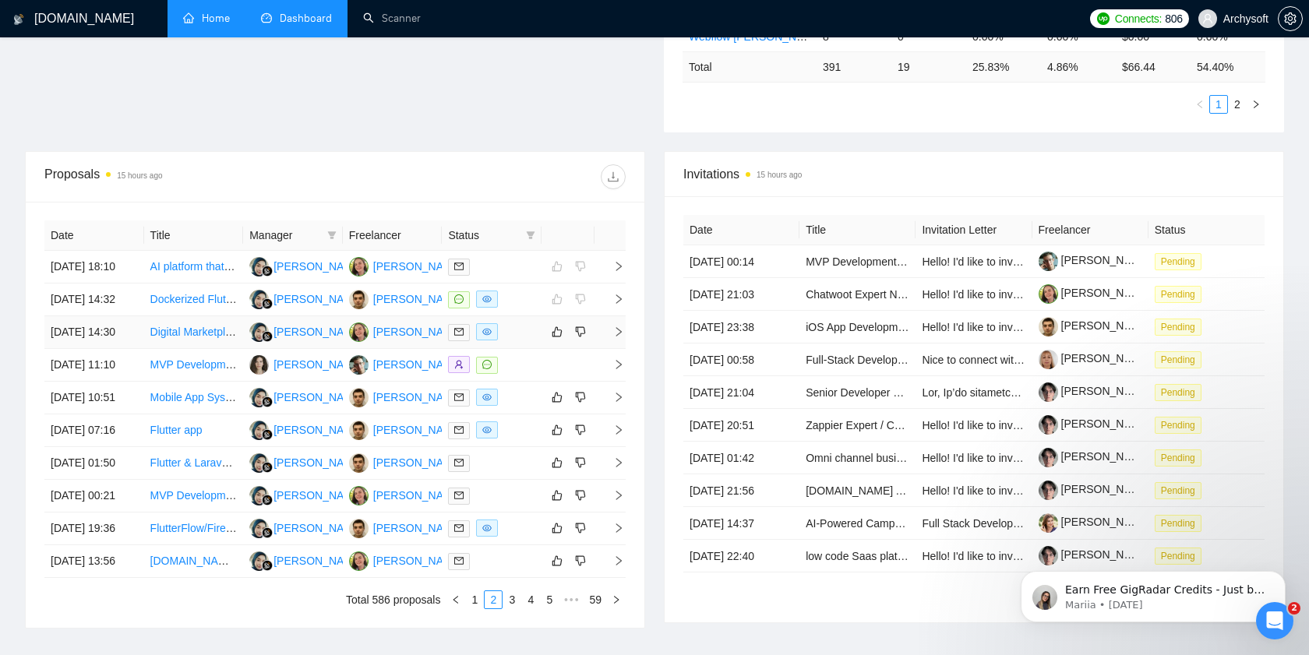
click at [542, 349] on td at bounding box center [567, 332] width 53 height 33
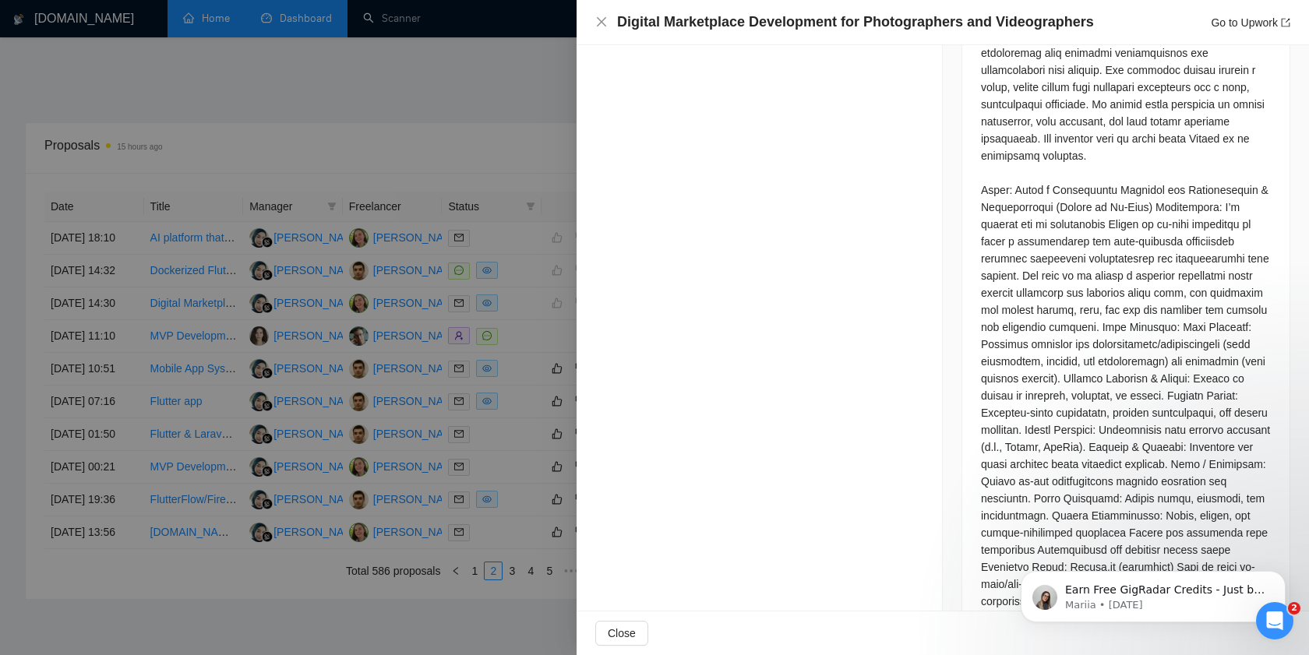
scroll to position [0, 0]
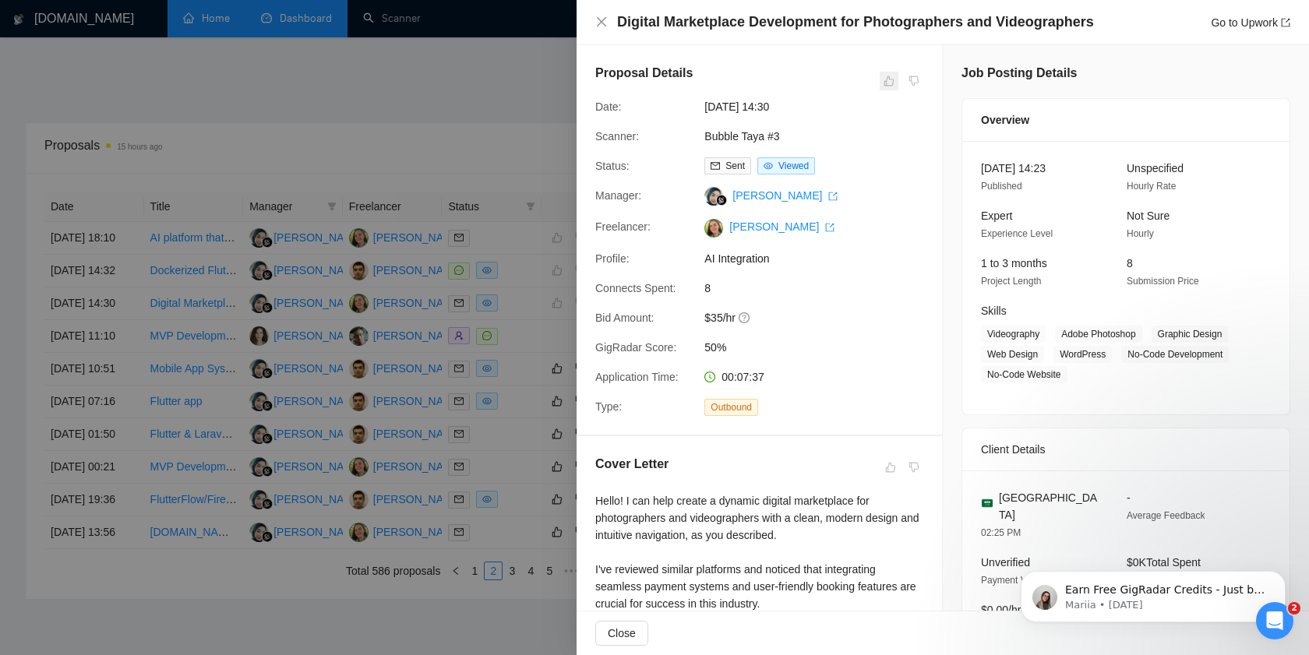
click at [889, 85] on span at bounding box center [889, 81] width 19 height 19
click at [485, 278] on div at bounding box center [654, 327] width 1309 height 655
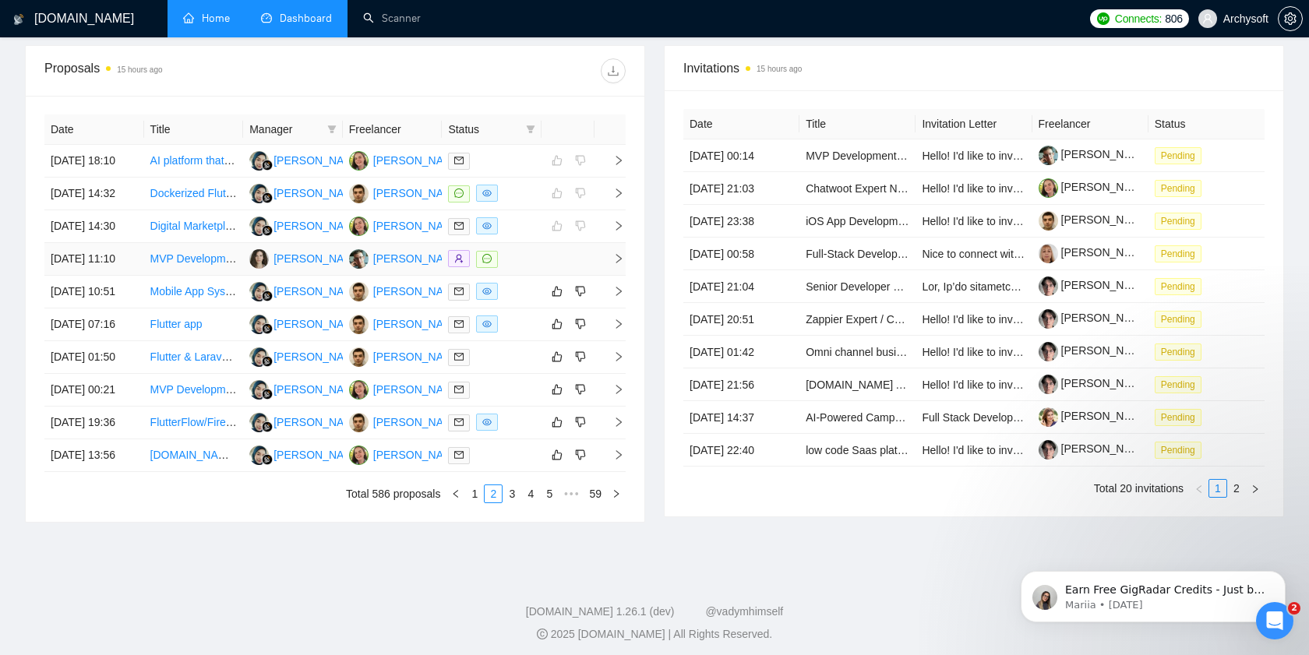
scroll to position [597, 0]
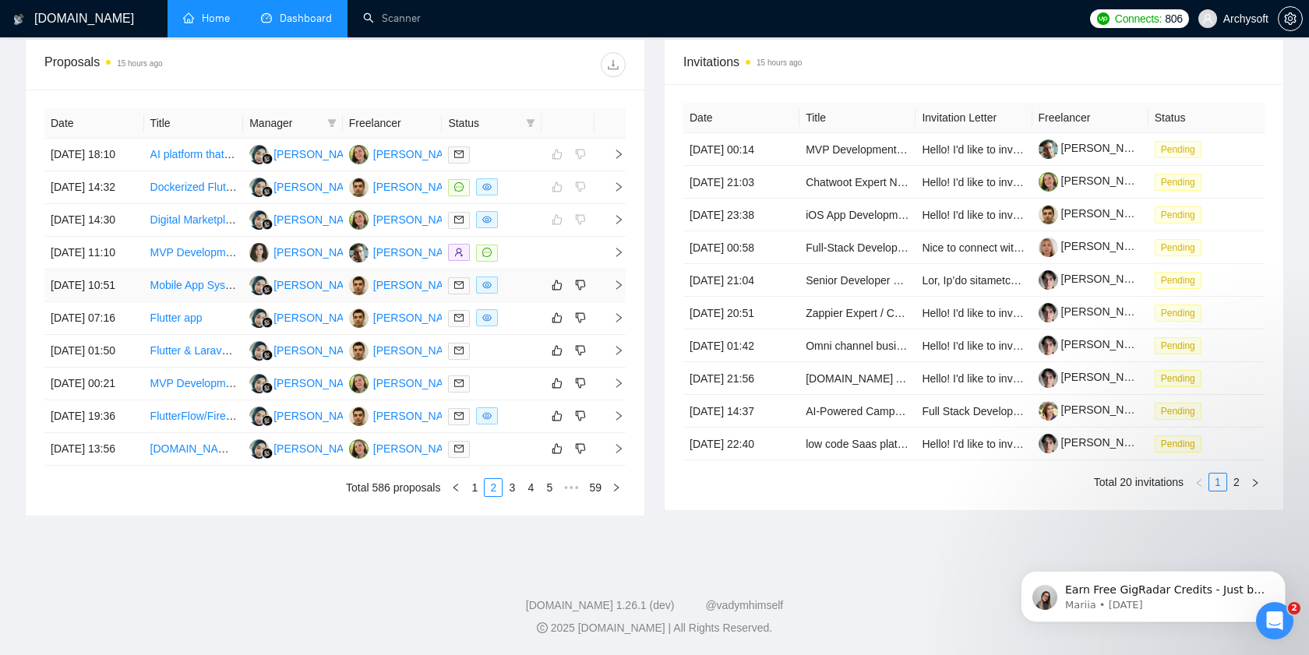
click at [534, 295] on div at bounding box center [491, 286] width 87 height 18
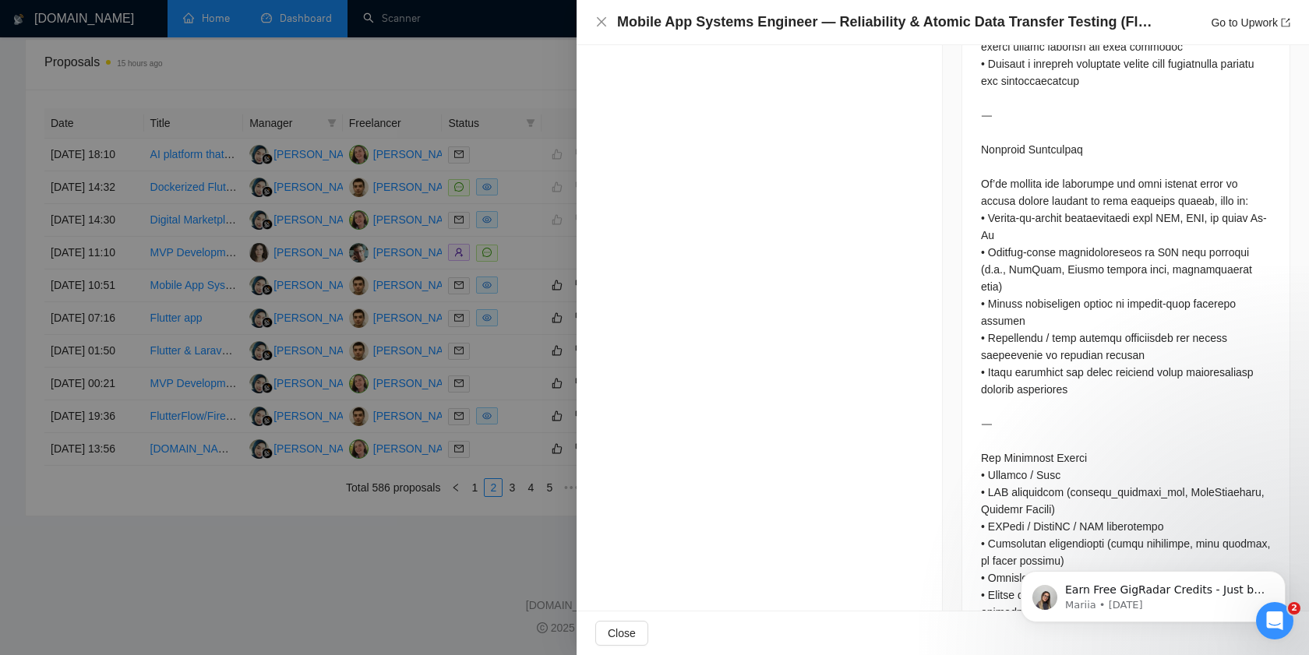
scroll to position [608, 0]
drag, startPoint x: 990, startPoint y: 416, endPoint x: 1084, endPoint y: 432, distance: 94.9
click at [1084, 432] on div at bounding box center [1126, 55] width 290 height 1131
click at [1047, 446] on div at bounding box center [1126, 55] width 290 height 1131
click at [1108, 478] on div at bounding box center [1126, 55] width 290 height 1131
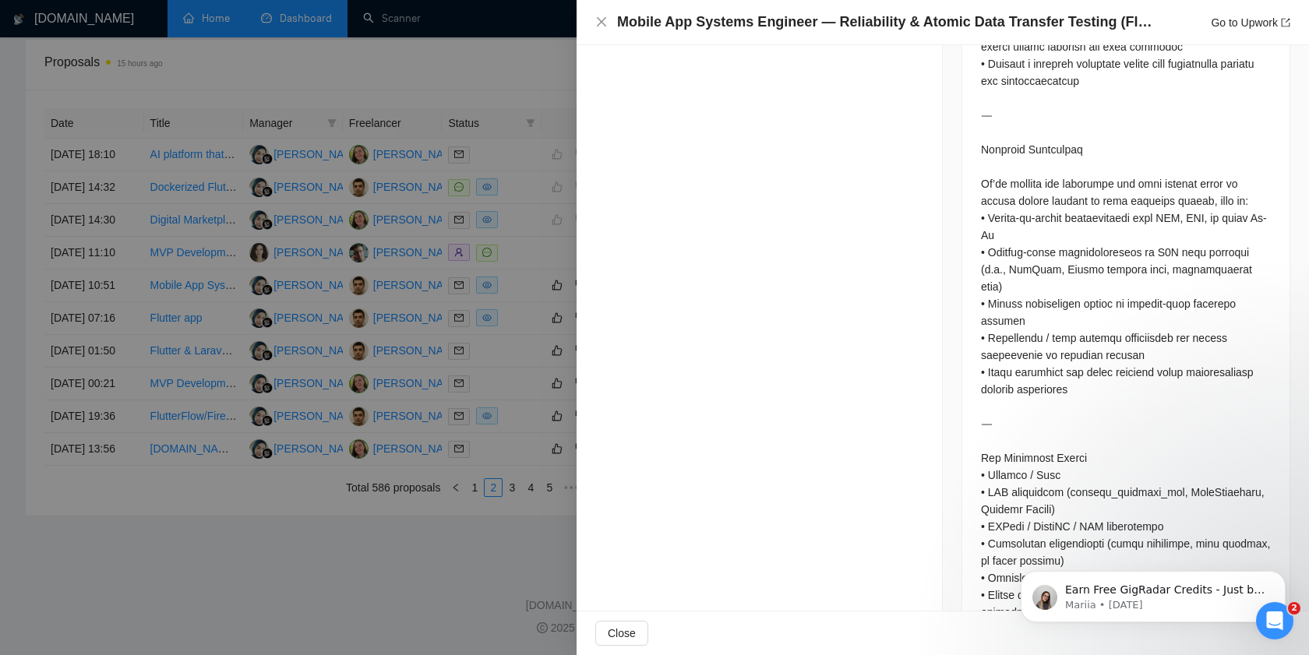
click at [1070, 558] on body "Earn Free GigRadar Credits - Just by Sharing Your Story! 💬 Want more credits fo…" at bounding box center [1153, 593] width 299 height 97
click at [1015, 550] on body "Earn Free GigRadar Credits - Just by Sharing Your Story! 💬 Want more credits fo…" at bounding box center [1153, 593] width 299 height 97
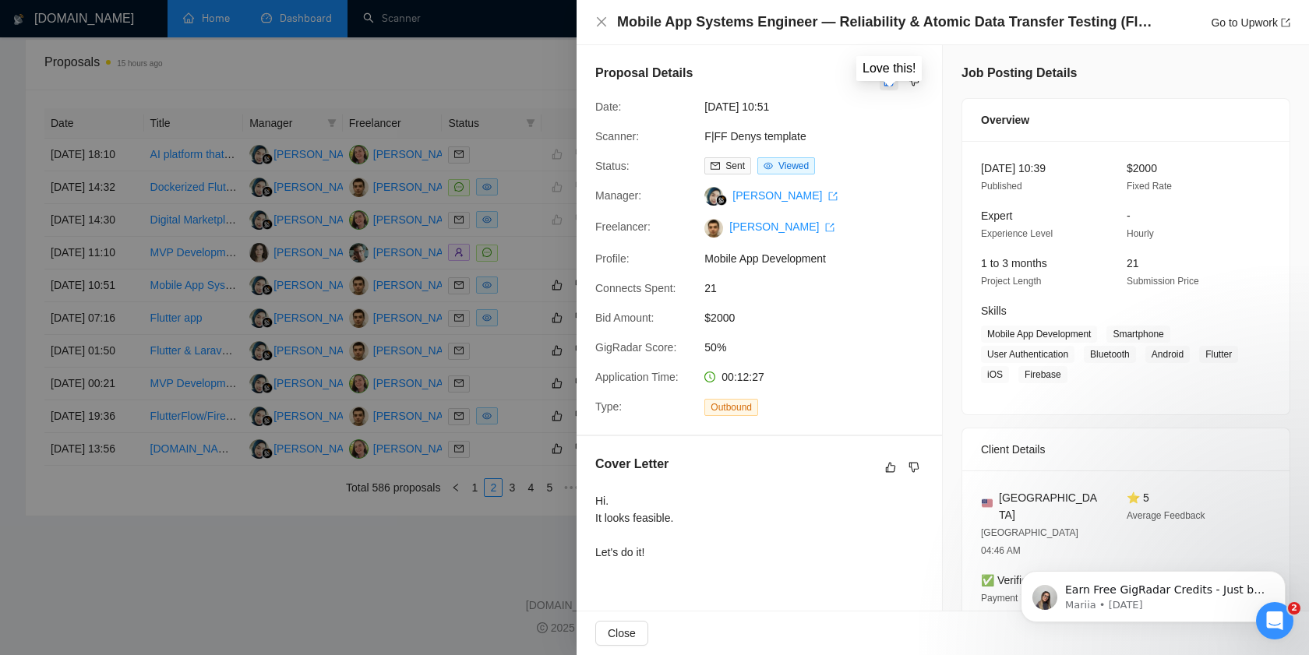
click at [895, 81] on button "button" at bounding box center [889, 81] width 19 height 19
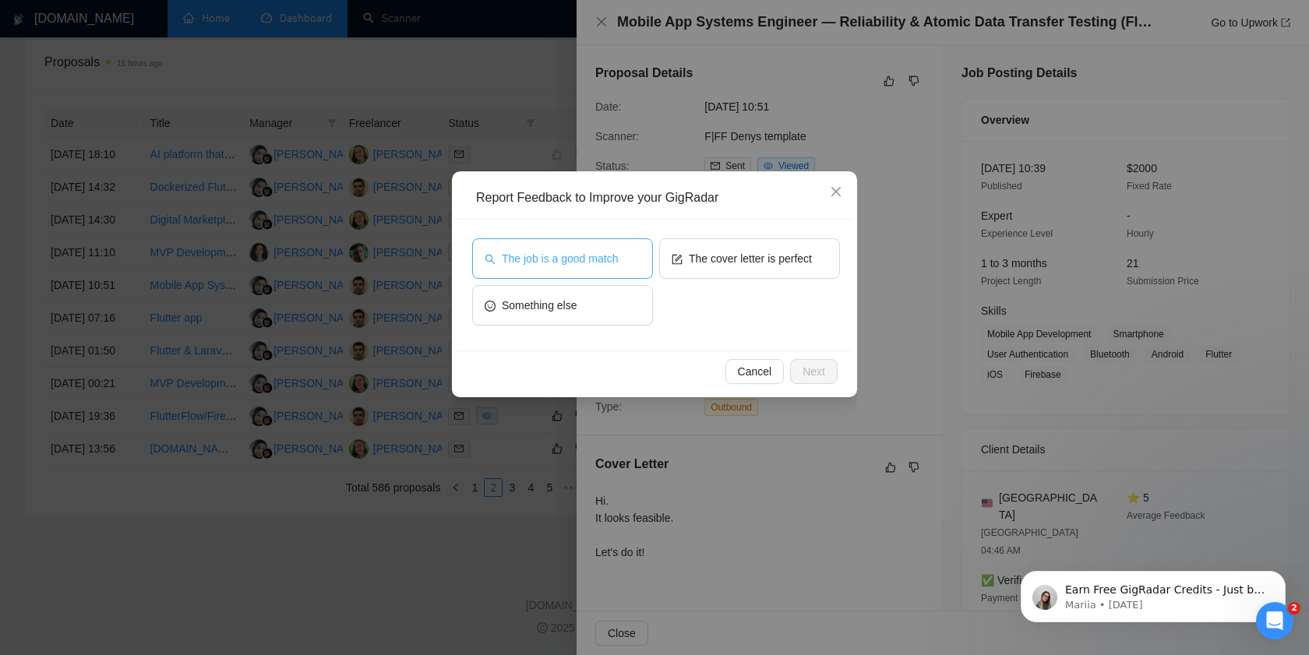
click at [608, 269] on button "The job is a good match" at bounding box center [562, 258] width 181 height 41
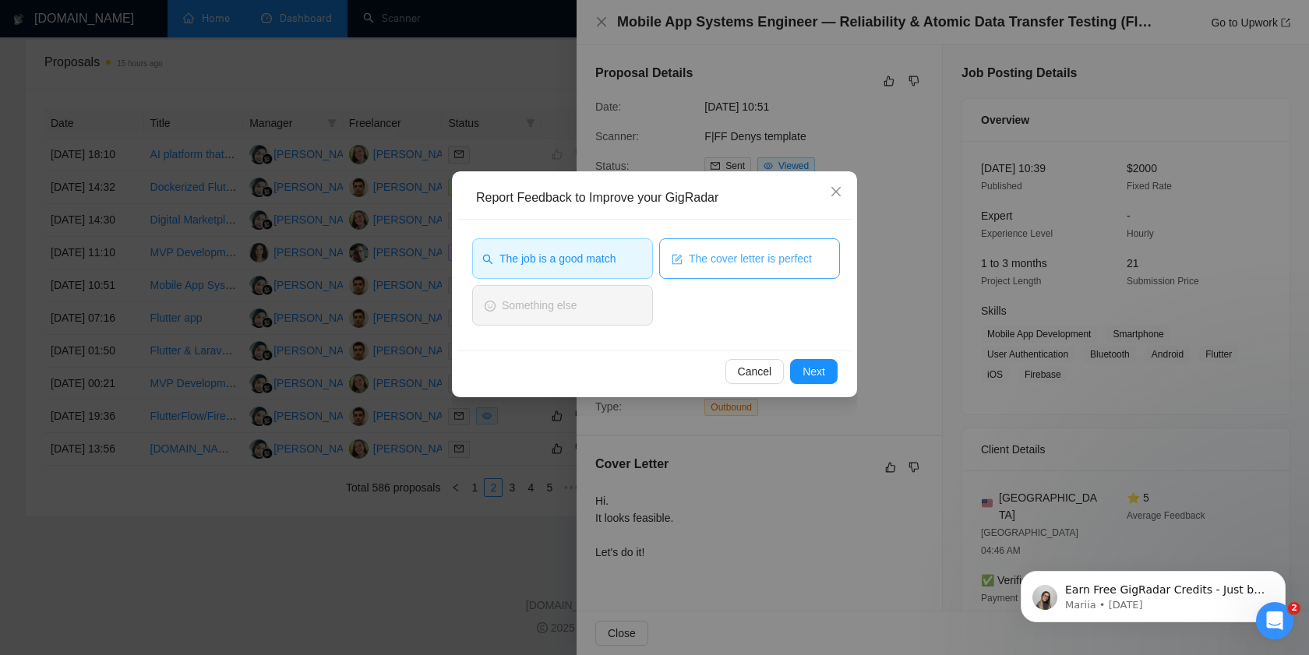
click at [778, 248] on button "The cover letter is perfect" at bounding box center [749, 258] width 181 height 41
click at [817, 373] on span "Next" at bounding box center [813, 371] width 23 height 17
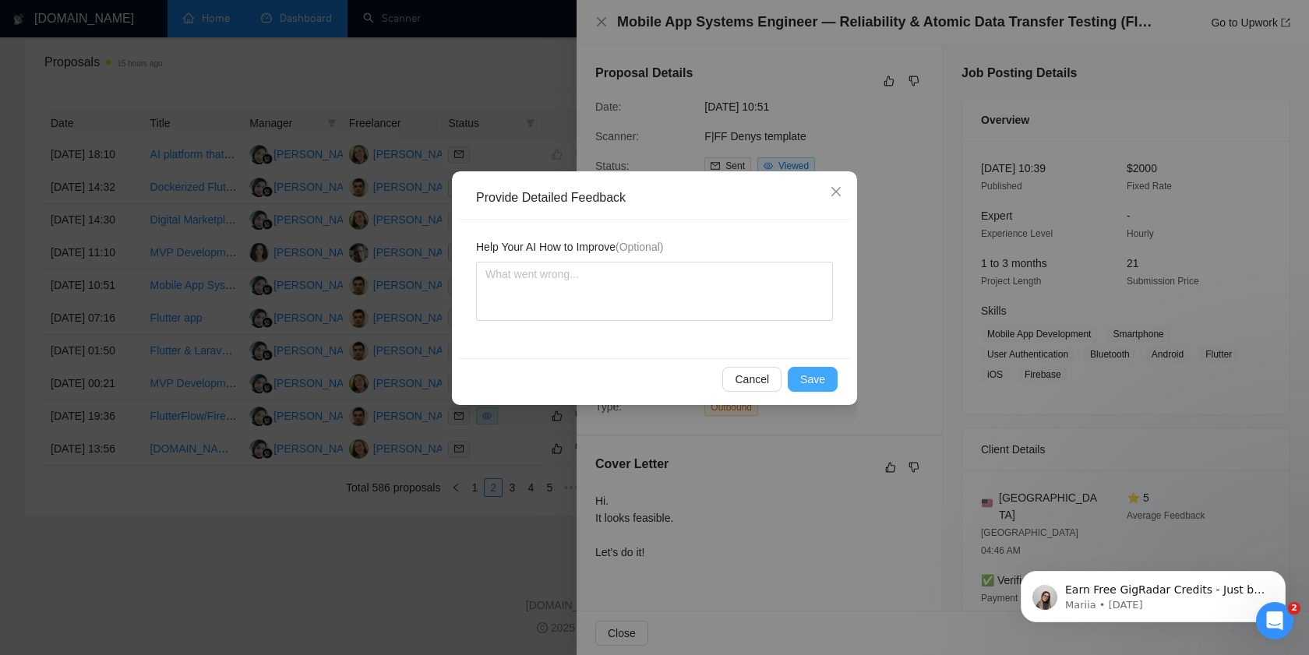
click at [817, 373] on span "Save" at bounding box center [812, 379] width 25 height 17
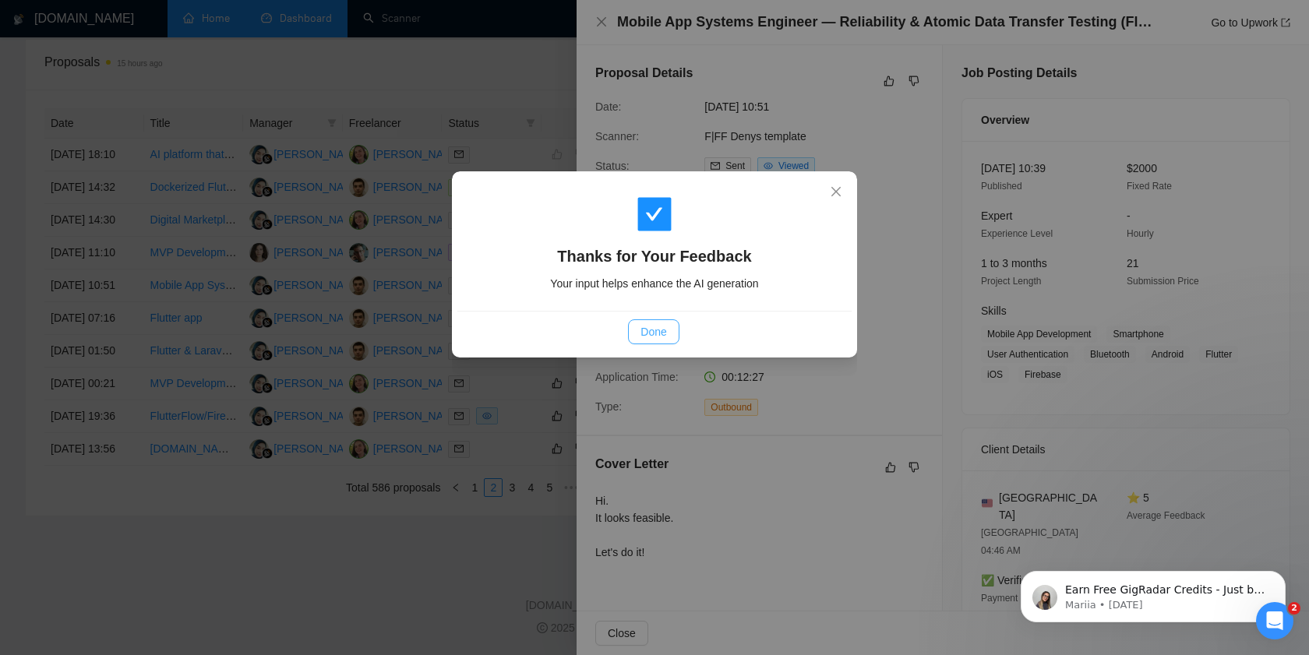
click at [644, 342] on button "Done" at bounding box center [653, 331] width 51 height 25
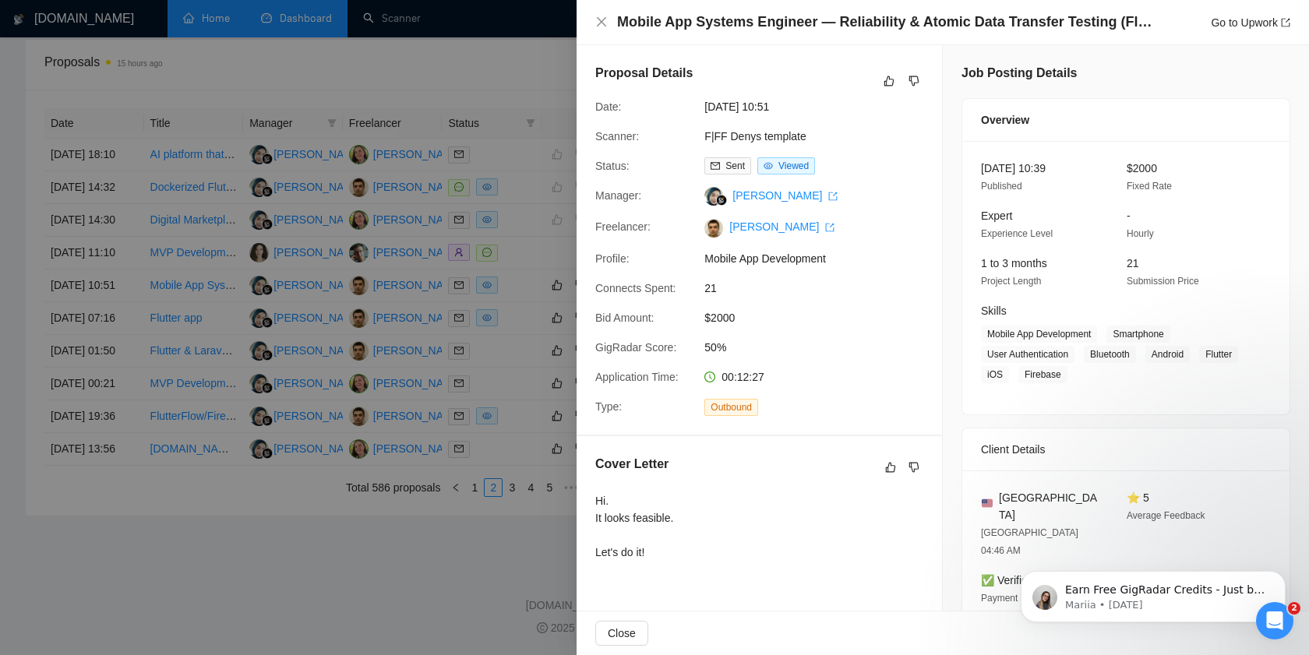
click at [535, 263] on div at bounding box center [654, 327] width 1309 height 655
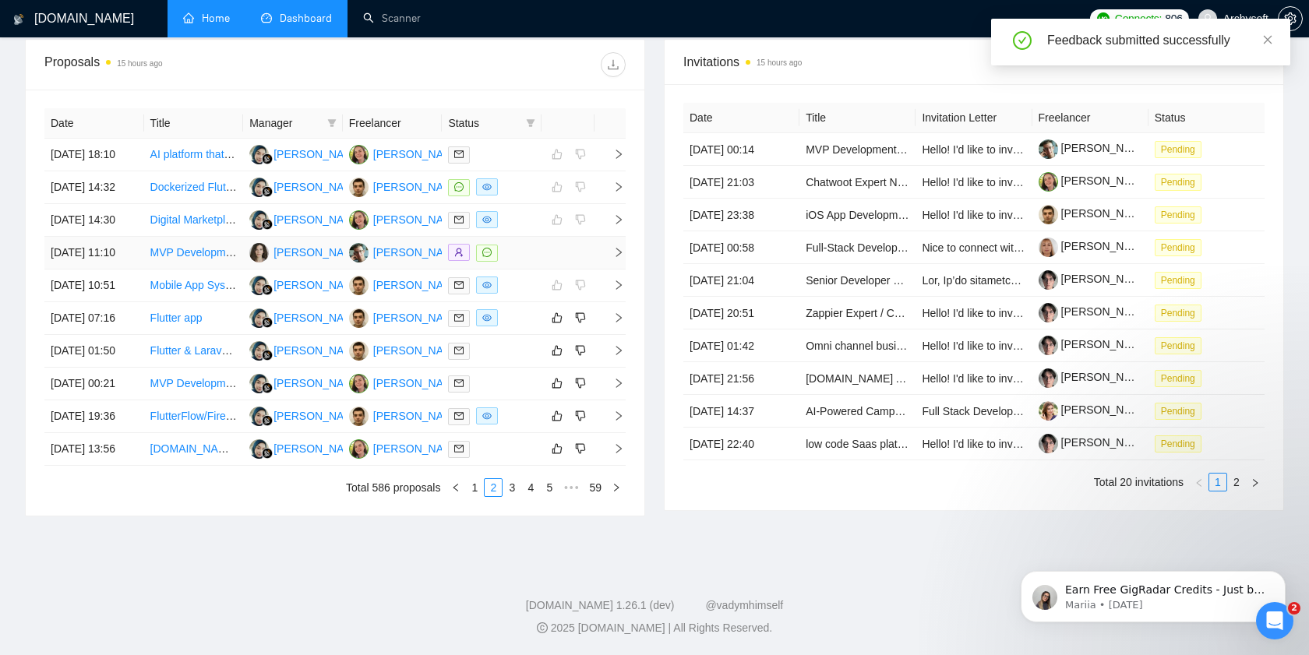
scroll to position [637, 0]
click at [531, 335] on td at bounding box center [492, 318] width 100 height 33
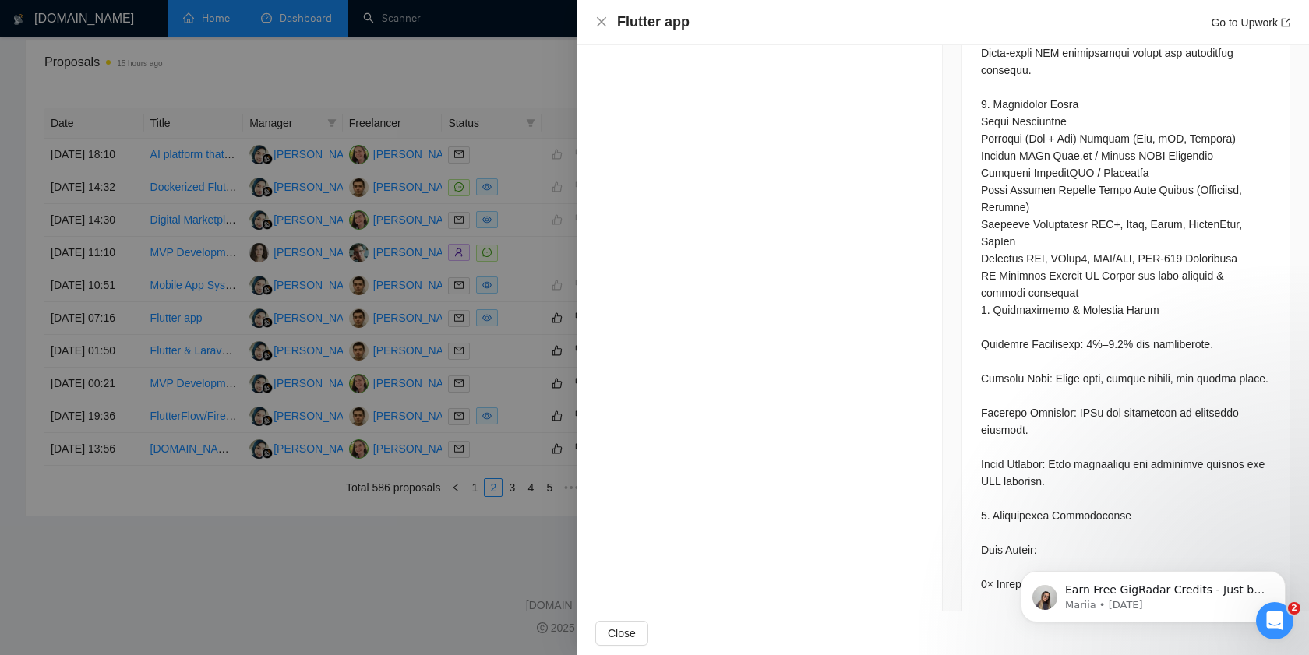
scroll to position [1747, 0]
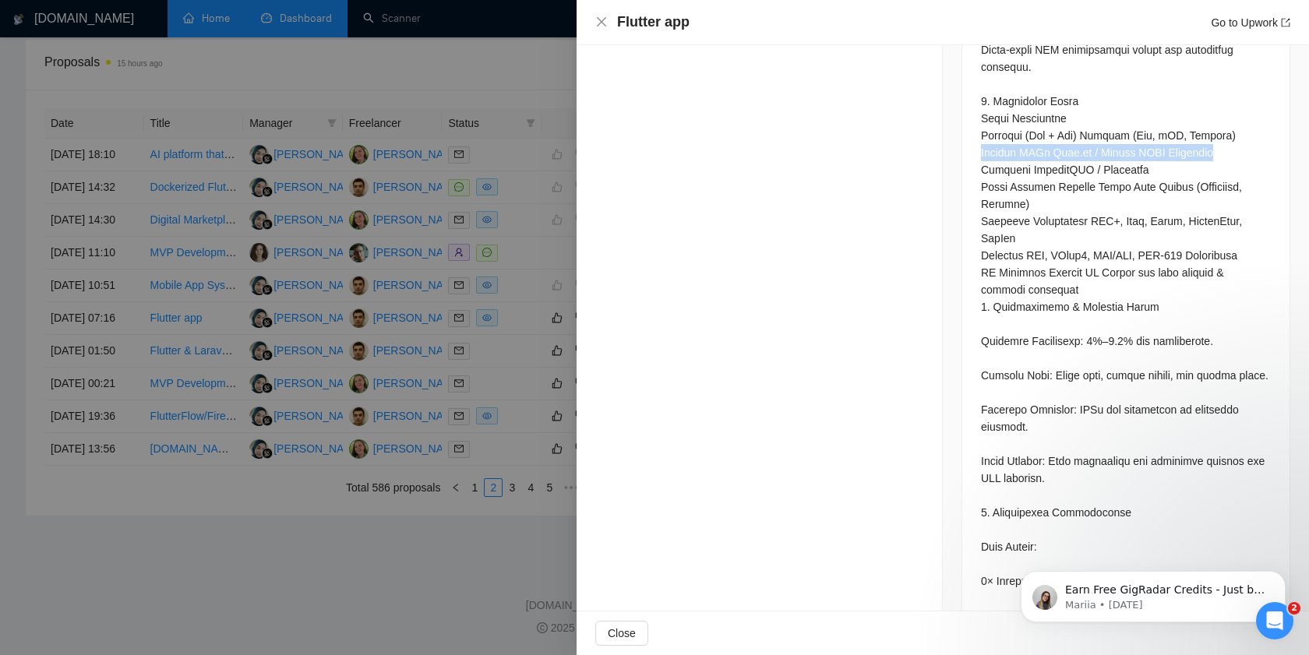
drag, startPoint x: 982, startPoint y: 155, endPoint x: 1286, endPoint y: 154, distance: 303.9
copy div "d APIs Node.js / Django REST Framework Datab"
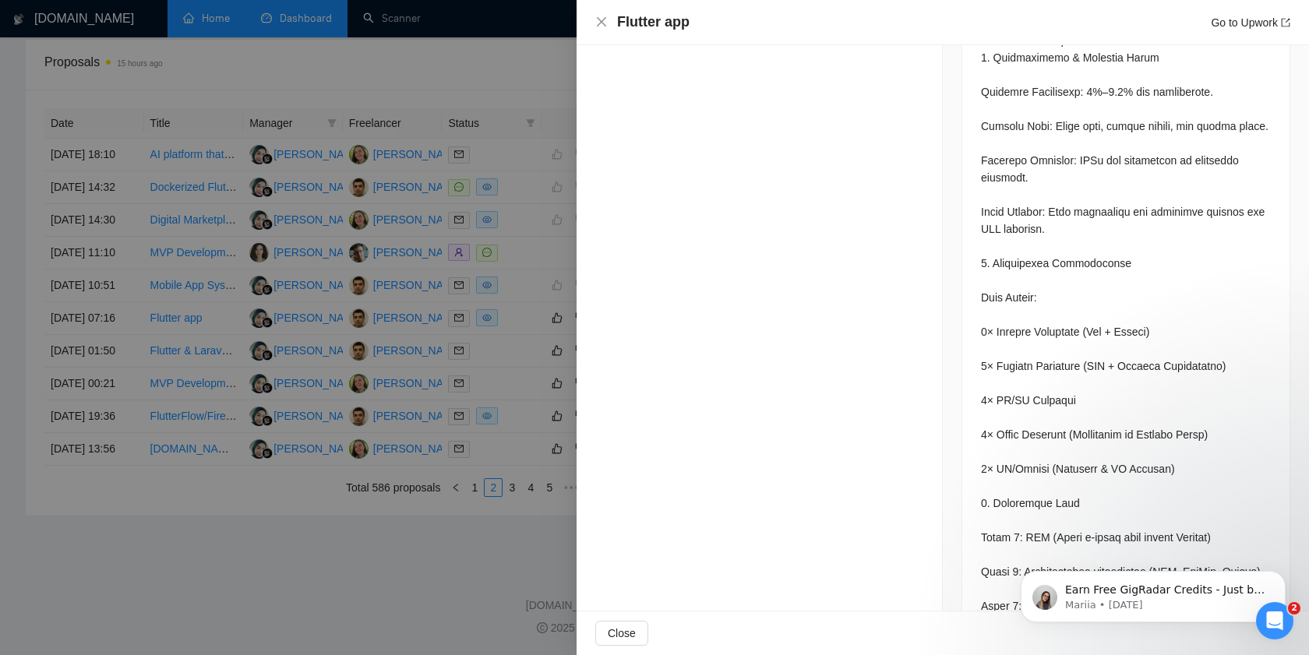
scroll to position [2059, 0]
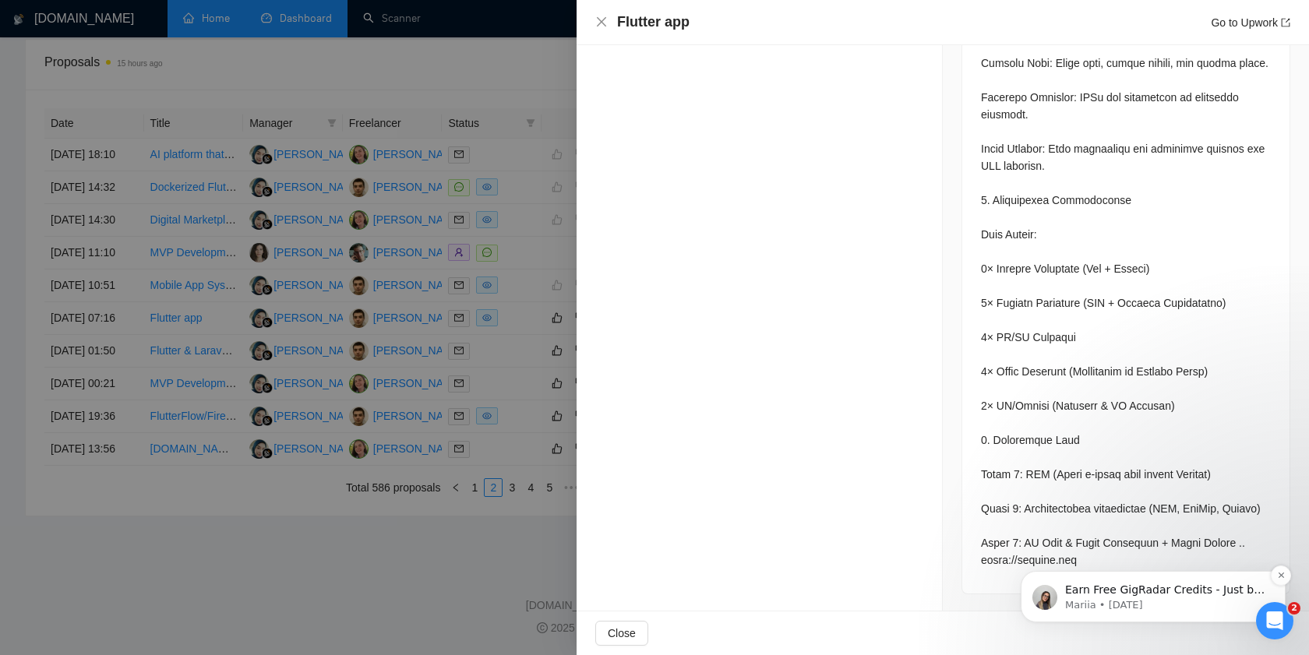
drag, startPoint x: 1082, startPoint y: 551, endPoint x: 1081, endPoint y: 582, distance: 31.2
click at [1078, 576] on body "Earn Free GigRadar Credits - Just by Sharing Your Story! 💬 Want more credits fo…" at bounding box center [1153, 593] width 299 height 97
drag, startPoint x: 1092, startPoint y: 624, endPoint x: 1012, endPoint y: 215, distance: 416.7
click at [1012, 538] on html "Earn Free GigRadar Credits - Just by Sharing Your Story! 💬 Want more credits fo…" at bounding box center [1153, 592] width 312 height 109
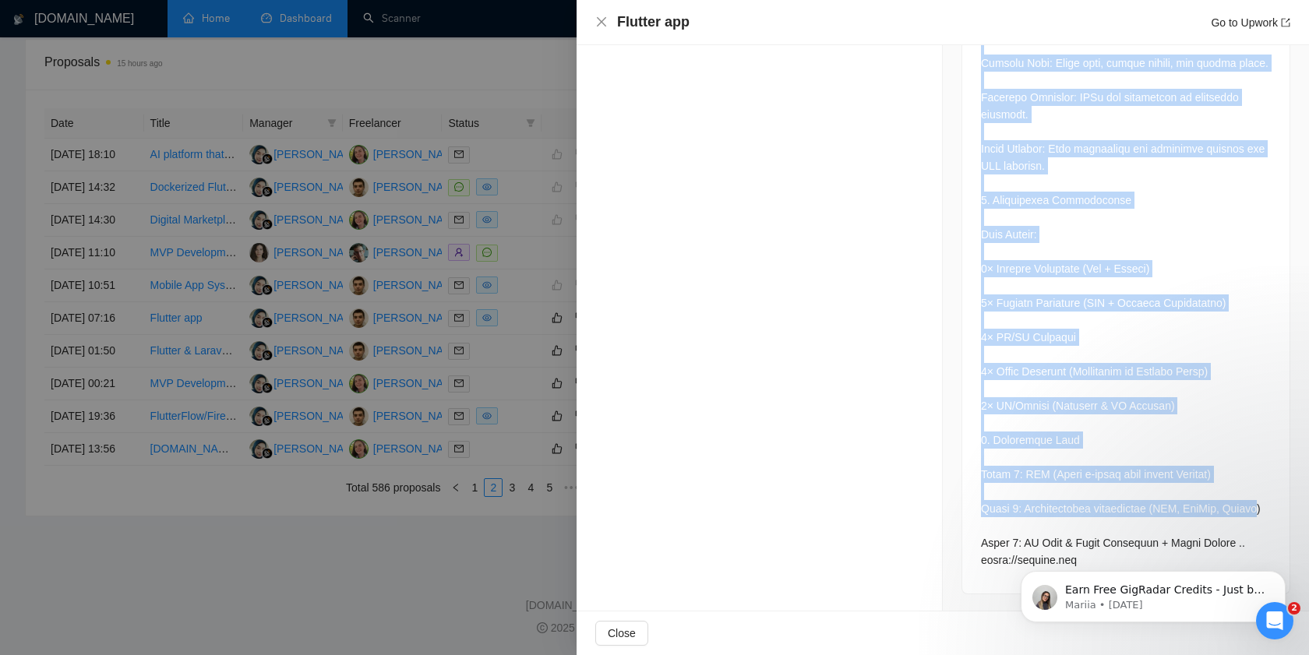
drag, startPoint x: 982, startPoint y: 237, endPoint x: 1257, endPoint y: 506, distance: 384.6
copy div "Loremip Dol — Sitamet Conse Adipisci Elitsedd 7. Eiusmodt Inc Utlabor Etd magna…"
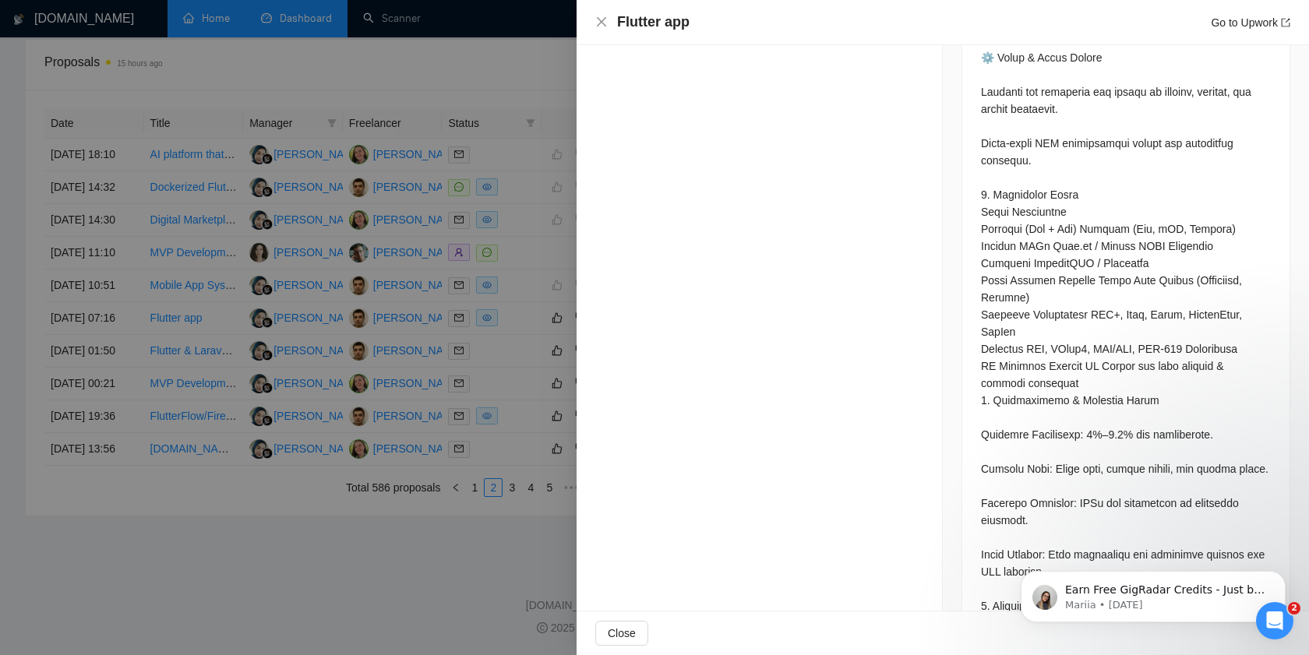
scroll to position [1652, 0]
drag, startPoint x: 979, startPoint y: 242, endPoint x: 1236, endPoint y: 245, distance: 257.1
click at [1236, 245] on div at bounding box center [1125, 45] width 327 height 1912
copy div "d APIs Node.js / Django REST Framework Datab"
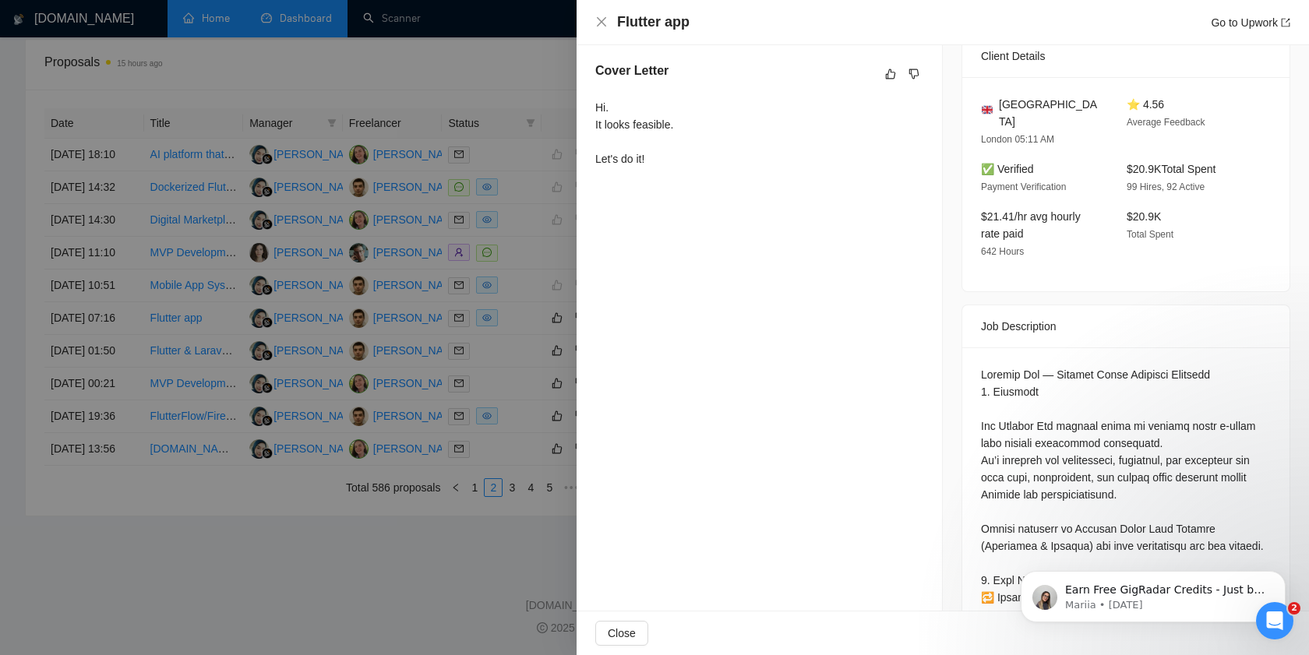
scroll to position [0, 0]
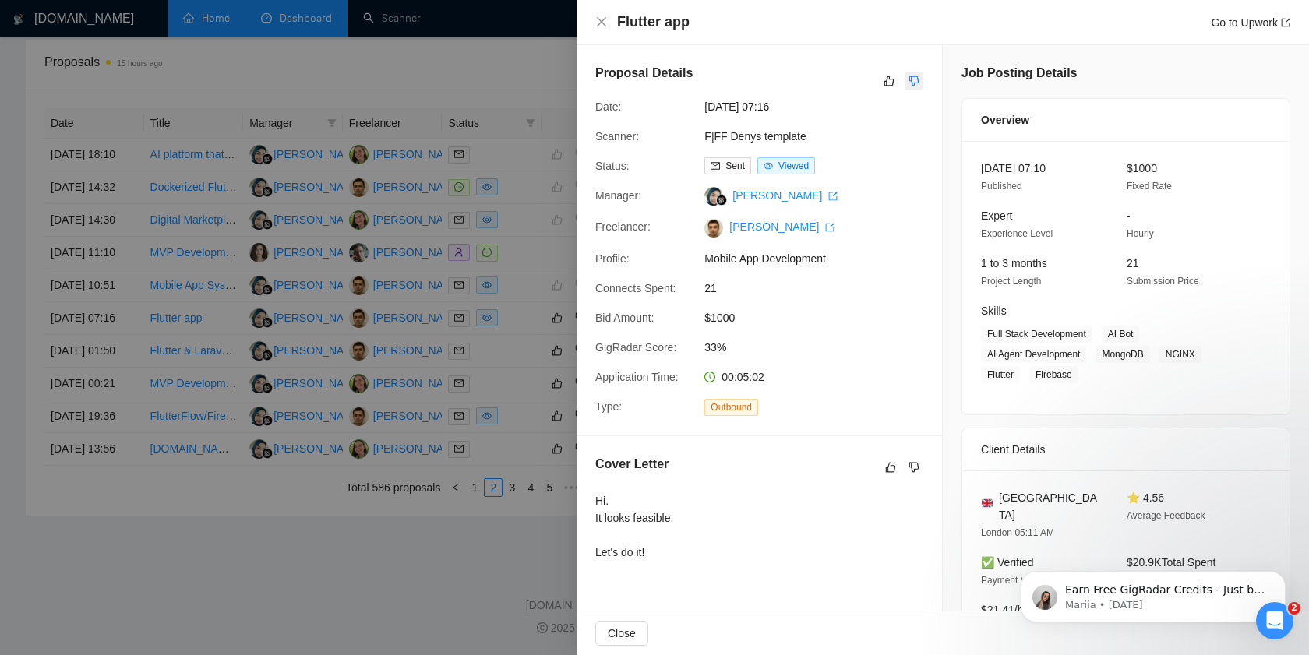
click at [917, 83] on icon "dislike" at bounding box center [914, 81] width 10 height 10
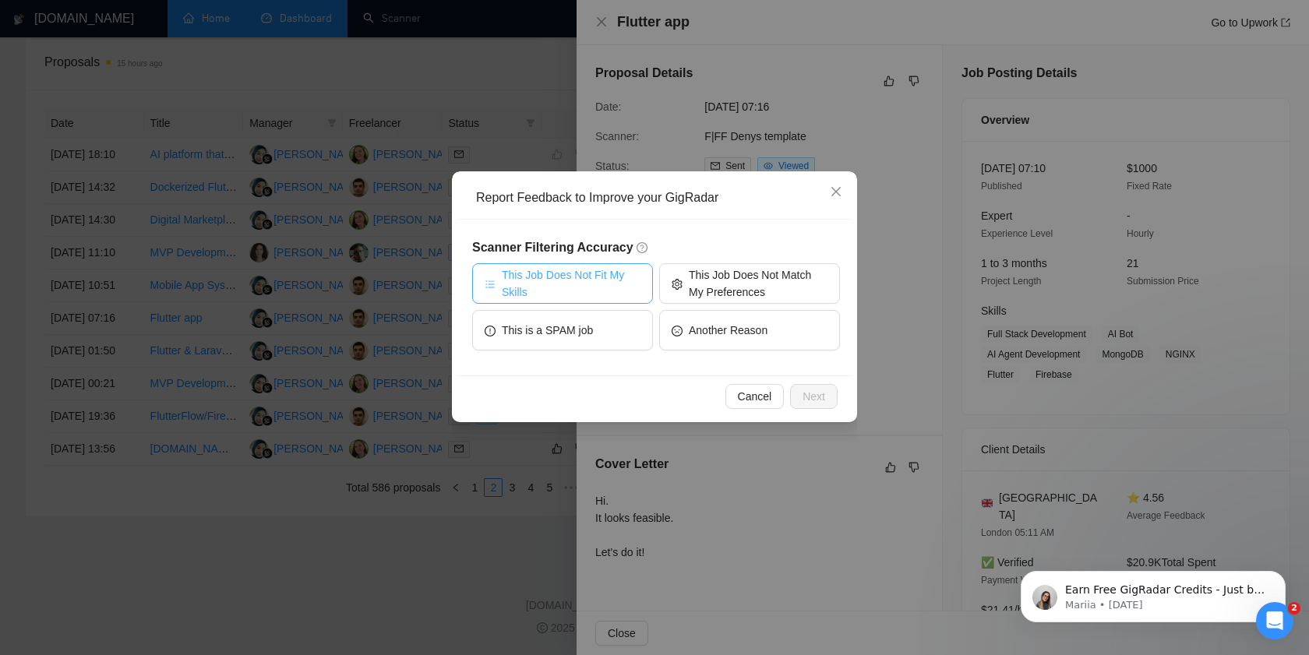
click at [608, 295] on span "This Job Does Not Fit My Skills" at bounding box center [571, 283] width 139 height 34
click at [803, 392] on span "Next" at bounding box center [813, 396] width 23 height 17
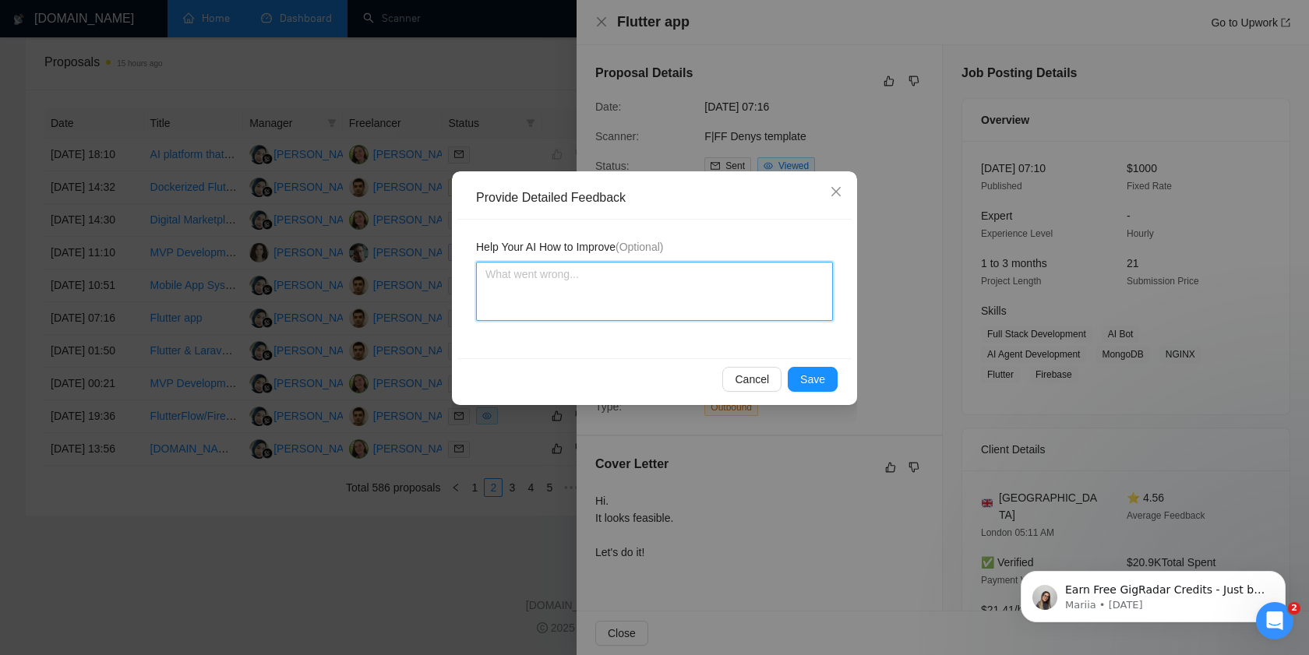
click at [598, 295] on textarea at bounding box center [654, 291] width 357 height 59
paste textarea "Backend APIs Node.js / Django REST Framework"
type textarea "Backend APIs Node.js / Django REST Framework"
type textarea "Backend APIs Node.js / Django REST Framework -"
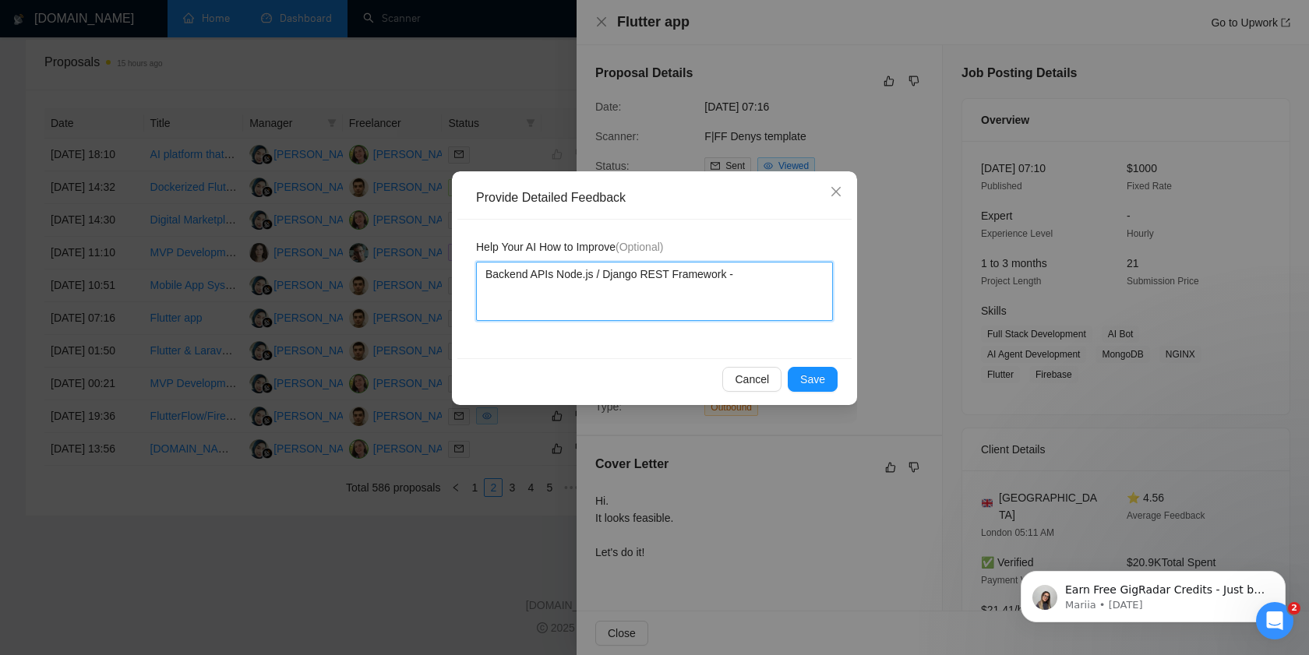
type textarea "Backend APIs Node.js / Django REST Framework -"
type textarea "Backend APIs Node.js / Django REST Framework - тщ"
type textarea "Backend APIs Node.js / Django REST Framework - тще"
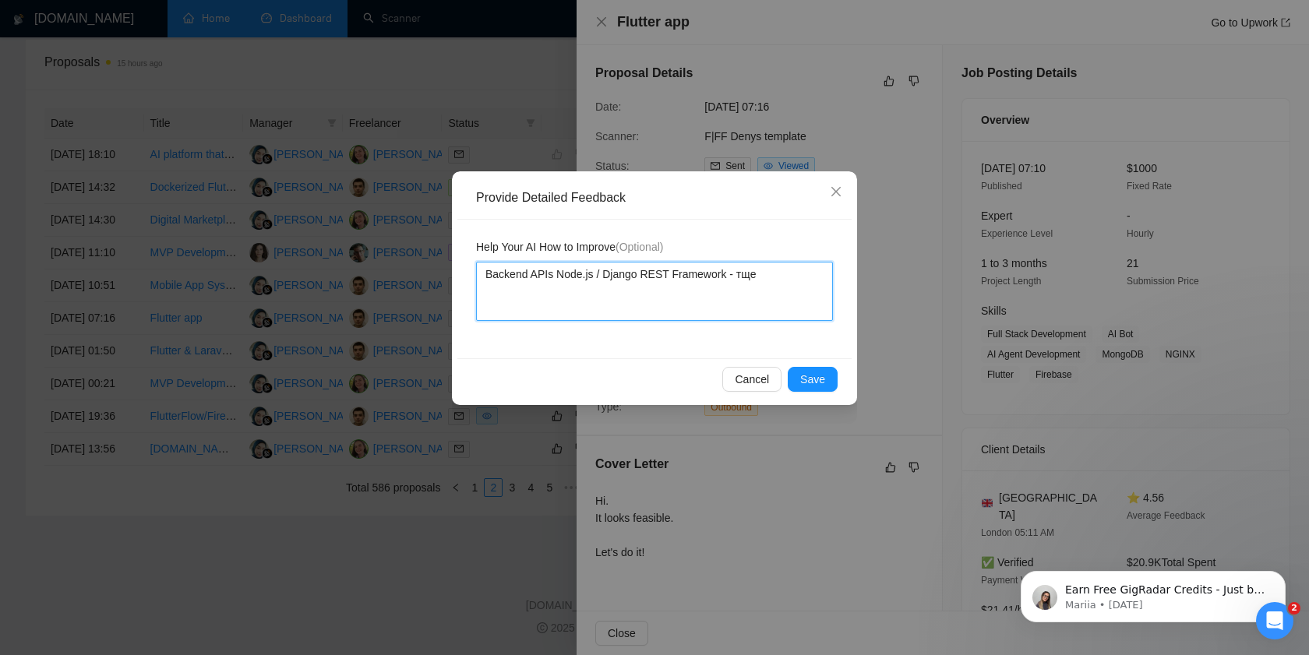
type textarea "Backend APIs Node.js / Django REST Framework - тщ"
type textarea "Backend APIs Node.js / Django REST Framework - т"
type textarea "Backend APIs Node.js / Django REST Framework - n"
type textarea "Backend APIs Node.js / Django REST Framework - no"
type textarea "Backend APIs Node.js / Django REST Framework - not"
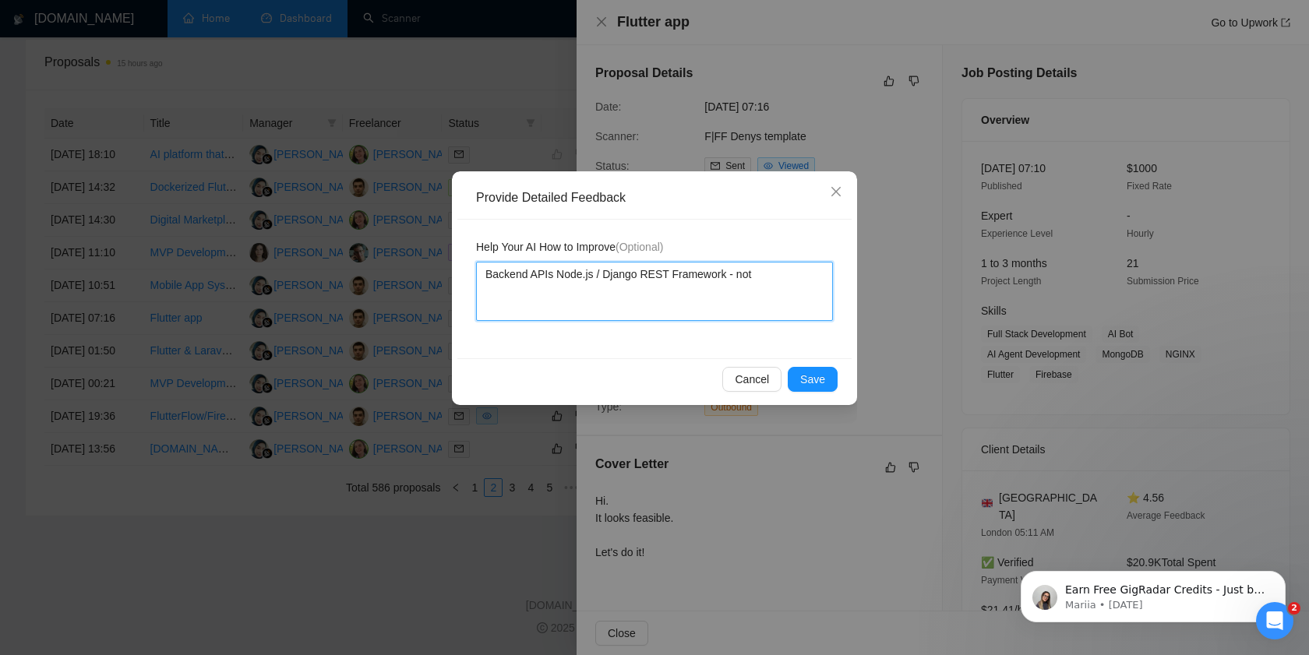
type textarea "Backend APIs Node.js / Django REST Framework - not"
type textarea "Backend APIs Node.js / Django REST Framework - not ,"
type textarea "Backend APIs Node.js / Django REST Framework - not ,y"
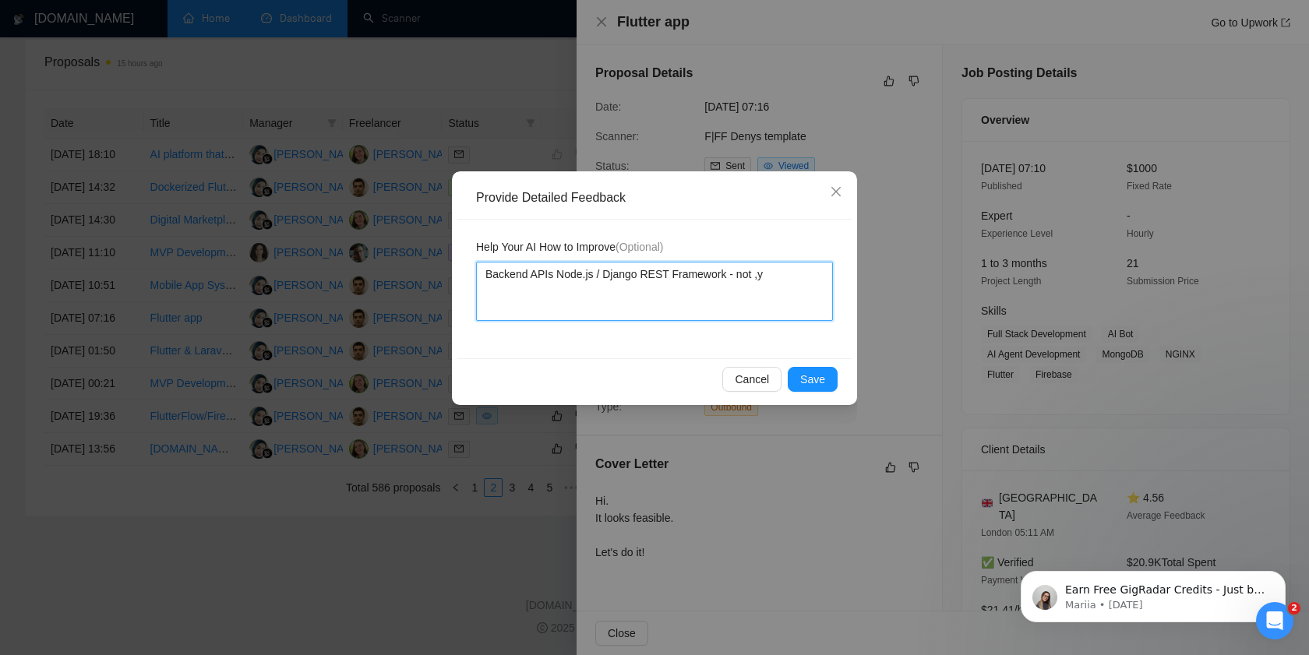
type textarea "Backend APIs Node.js / Django REST Framework - not ,"
type textarea "Backend APIs Node.js / Django REST Framework - not"
type textarea "Backend APIs Node.js / Django REST Framework - notm"
type textarea "Backend APIs Node.js / Django REST Framework - not"
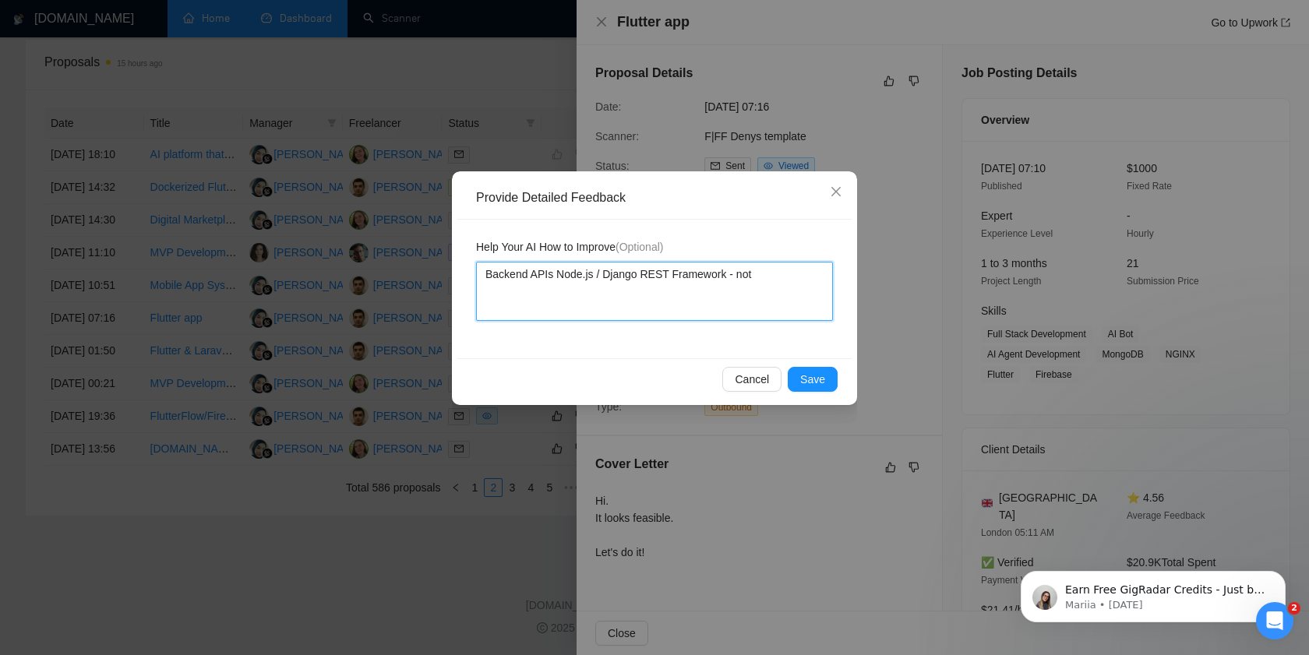
type textarea "Backend APIs Node.js / Django REST Framework - not m"
type textarea "Backend APIs Node.js / Django REST Framework - not my"
type textarea "Backend APIs Node.js / Django REST Framework - not my s"
type textarea "Backend APIs Node.js / Django REST Framework - not my sk"
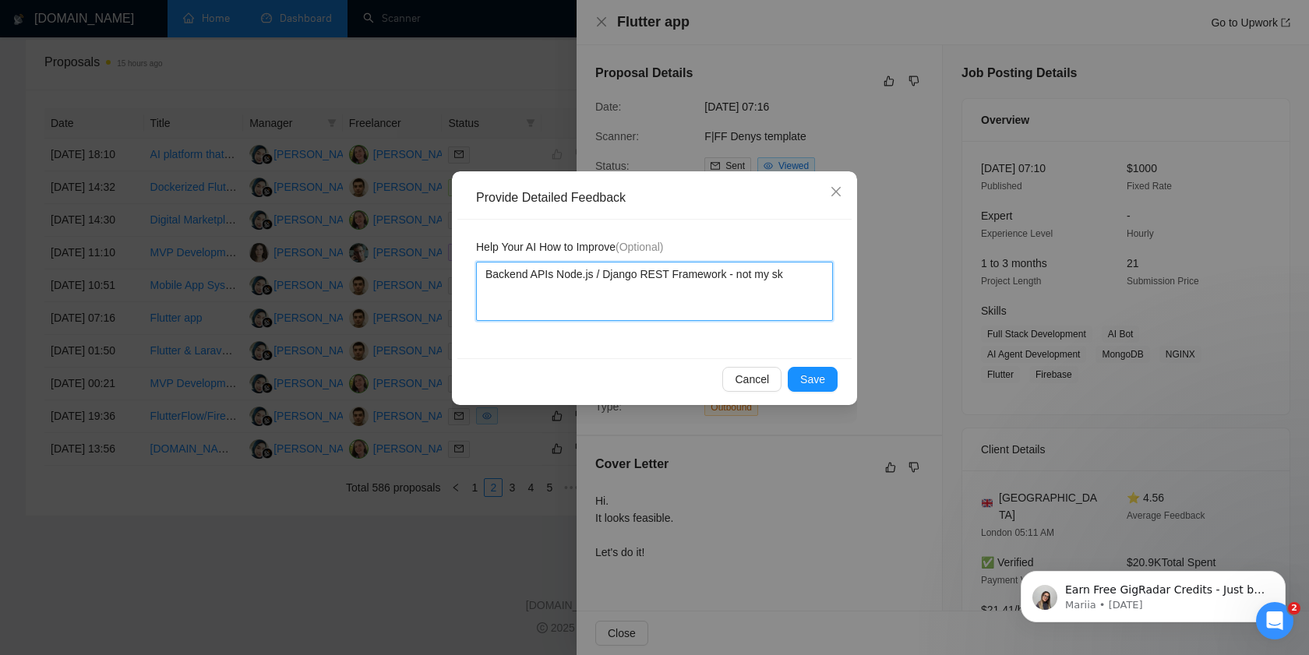
type textarea "Backend APIs Node.js / Django REST Framework - not my ski"
type textarea "Backend APIs Node.js / Django REST Framework - not my skii"
type textarea "Backend APIs Node.js / Django REST Framework - not my skiil"
type textarea "Backend APIs Node.js / Django REST Framework - not my skiils"
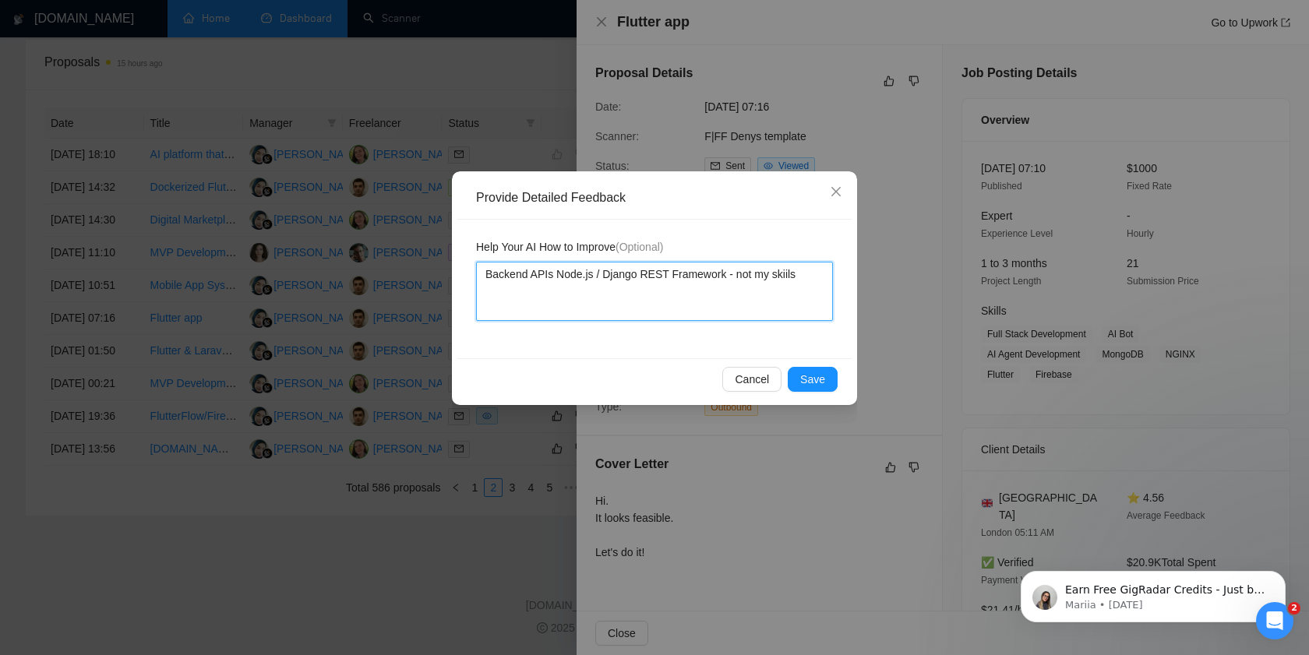
type textarea "Backend APIs Node.js / Django REST Framework - not my skiils"
type textarea "Backend APIs Node.js / Django REST Framework - not my skiil"
type textarea "Backend APIs Node.js / Django REST Framework - not my skii"
type textarea "Backend APIs Node.js / Django REST Framework - not my ski"
type textarea "Backend APIs Node.js / Django REST Framework - not my skil"
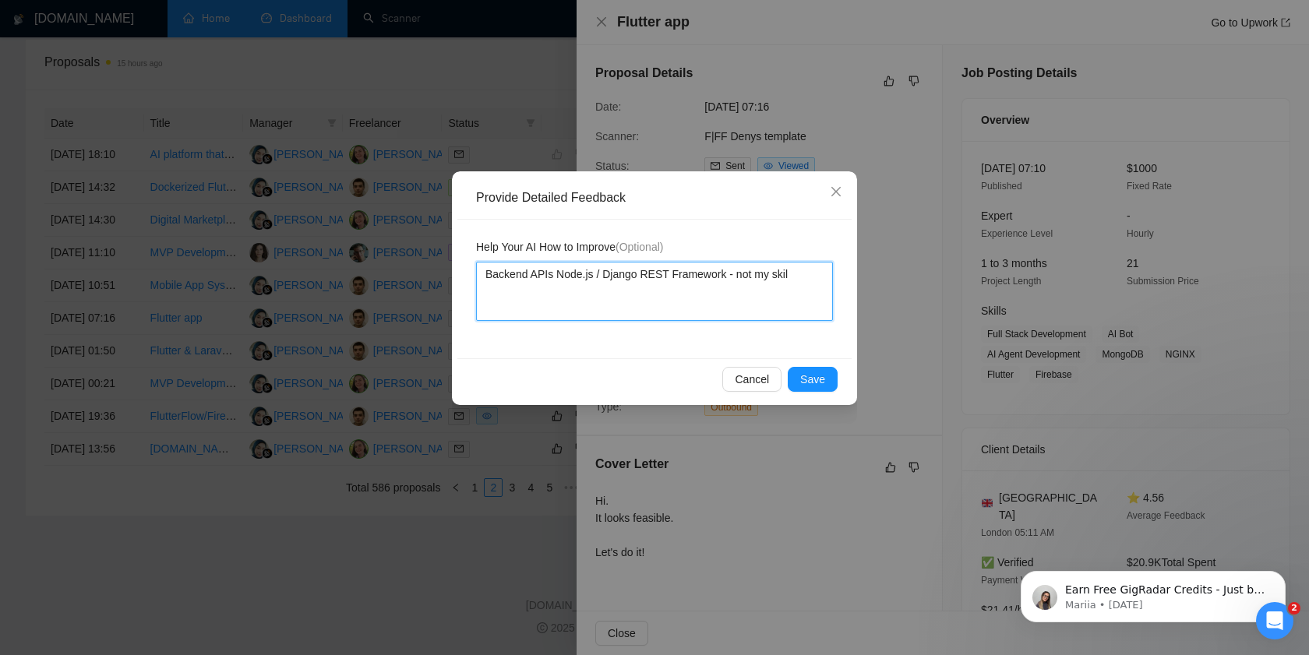
type textarea "Backend APIs Node.js / Django REST Framework - not my skils"
click at [792, 274] on textarea "Backend APIs Node.js / Django REST Framework - not my skils" at bounding box center [654, 291] width 357 height 59
type textarea "Backend APIs Node.js / Django REST Framework - not my skikls"
type textarea "Backend APIs Node.js / Django REST Framework - not my skils"
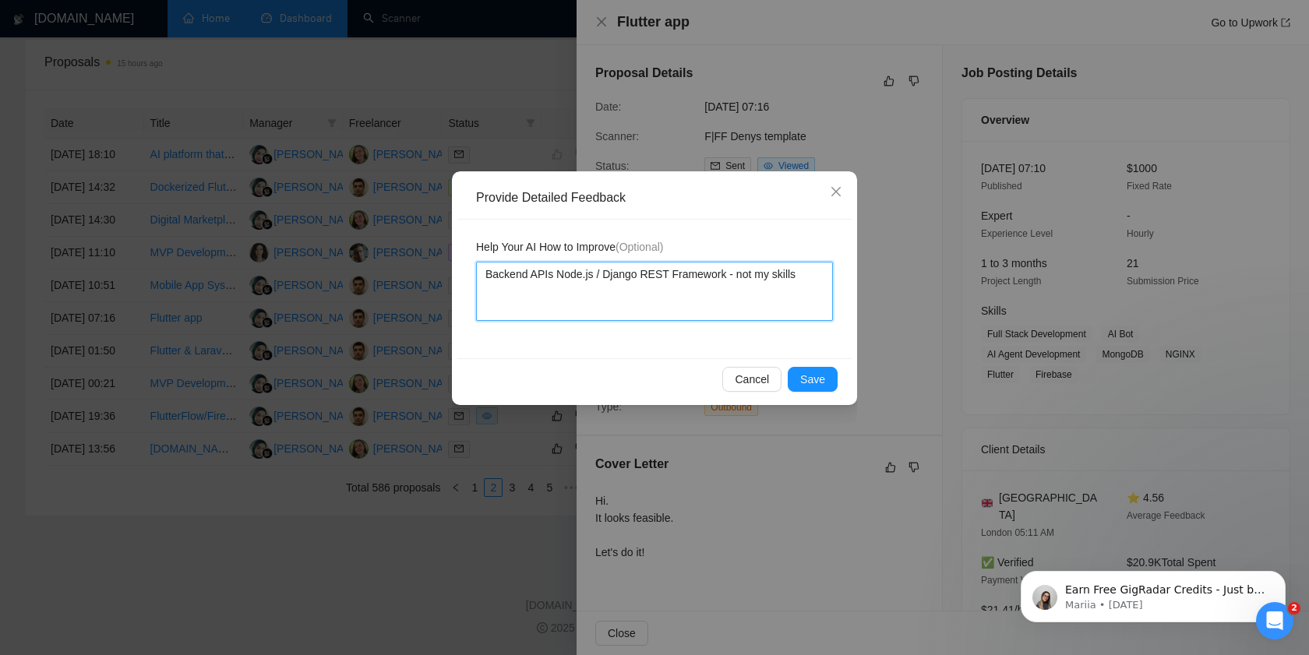
click at [816, 290] on textarea "Backend APIs Node.js / Django REST Framework - not my skills" at bounding box center [654, 291] width 357 height 59
type textarea "Backend APIs Node.js / Django REST Framework - not my skills"
click at [824, 380] on span "Save" at bounding box center [812, 379] width 25 height 17
